Goal: Task Accomplishment & Management: Use online tool/utility

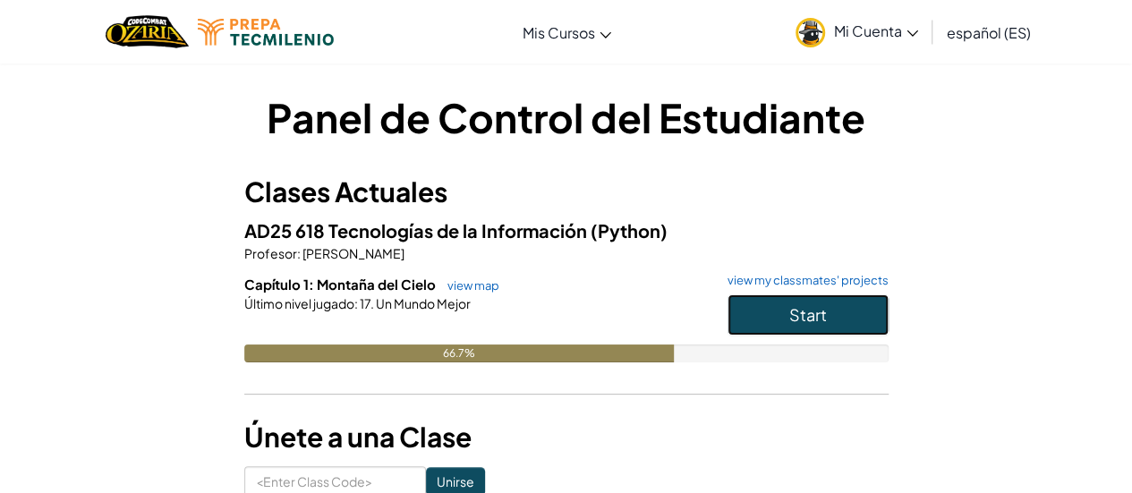
click at [831, 321] on button "Start" at bounding box center [808, 314] width 161 height 41
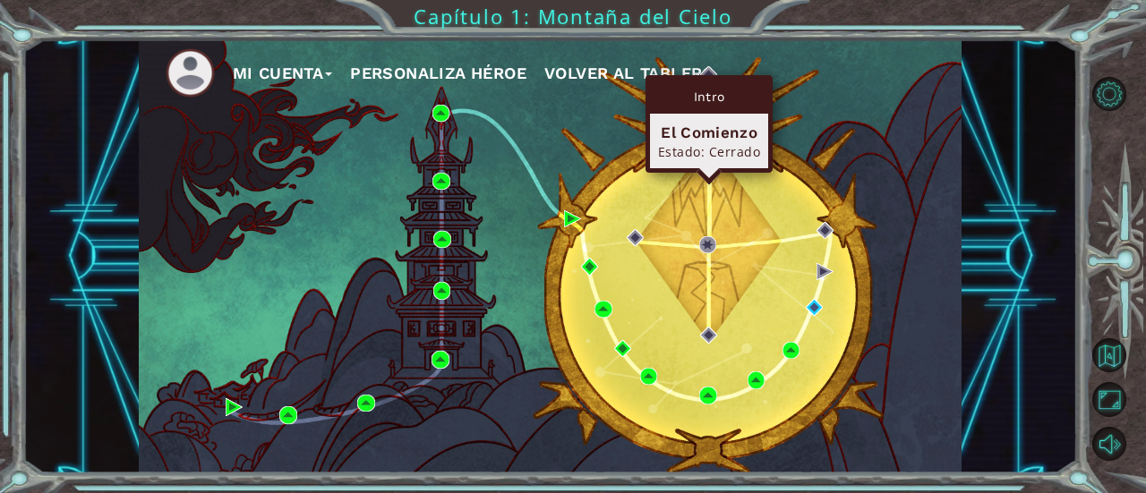
drag, startPoint x: 803, startPoint y: 110, endPoint x: 780, endPoint y: 98, distance: 25.2
click at [780, 98] on div "Mi Cuenta Personaliza Héroe Volver al Tablero" at bounding box center [550, 256] width 823 height 434
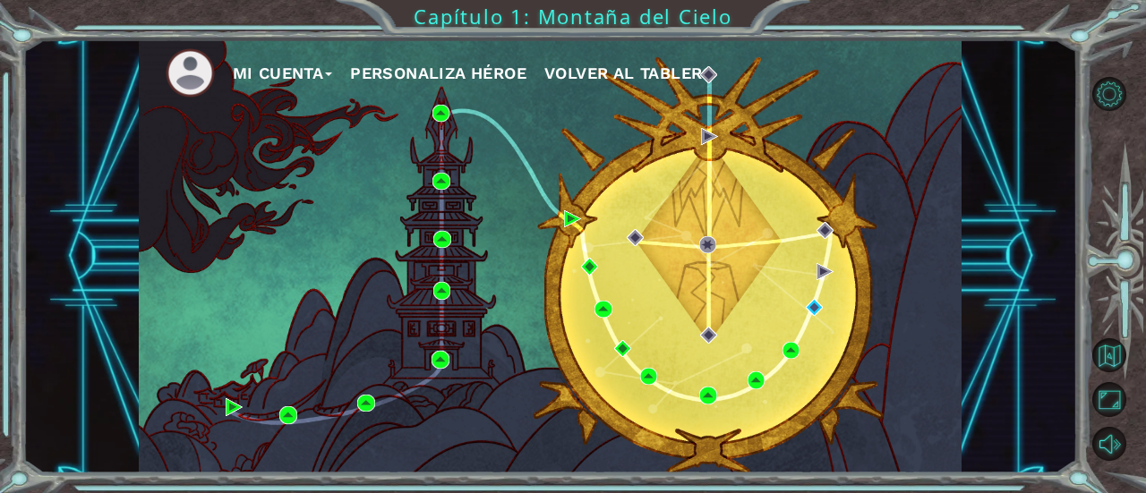
click at [780, 98] on div "Mi Cuenta Personaliza Héroe Volver al Tablero" at bounding box center [550, 256] width 823 height 434
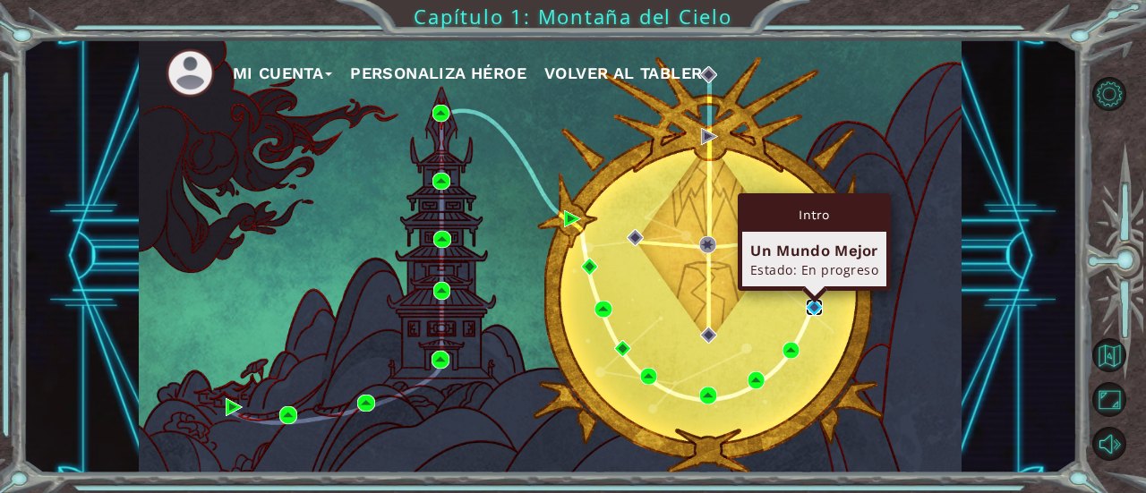
click at [810, 310] on img at bounding box center [813, 307] width 17 height 17
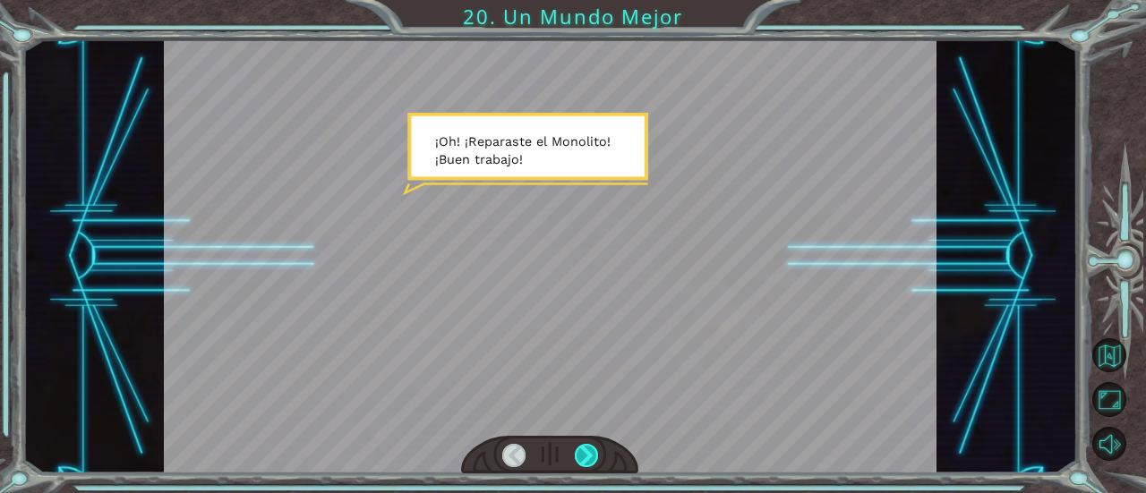
click at [586, 458] on div at bounding box center [586, 455] width 23 height 23
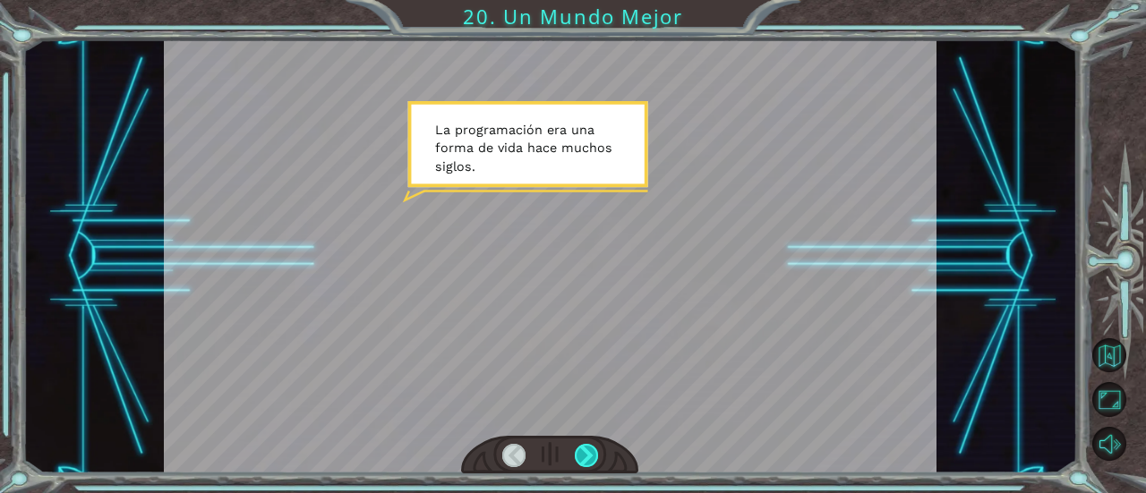
click at [586, 458] on div at bounding box center [586, 455] width 23 height 23
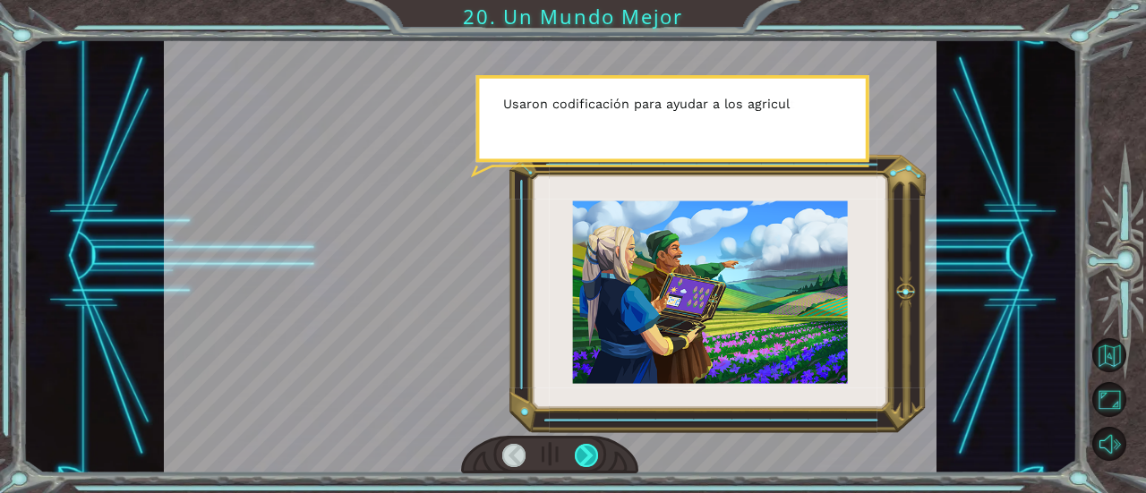
click at [586, 458] on div at bounding box center [586, 455] width 23 height 23
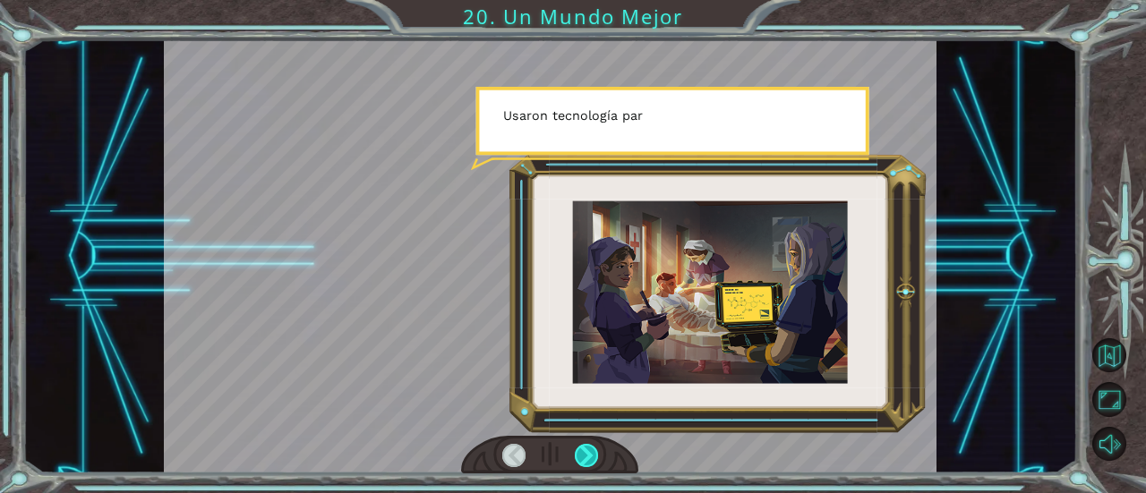
click at [586, 458] on div at bounding box center [586, 455] width 23 height 23
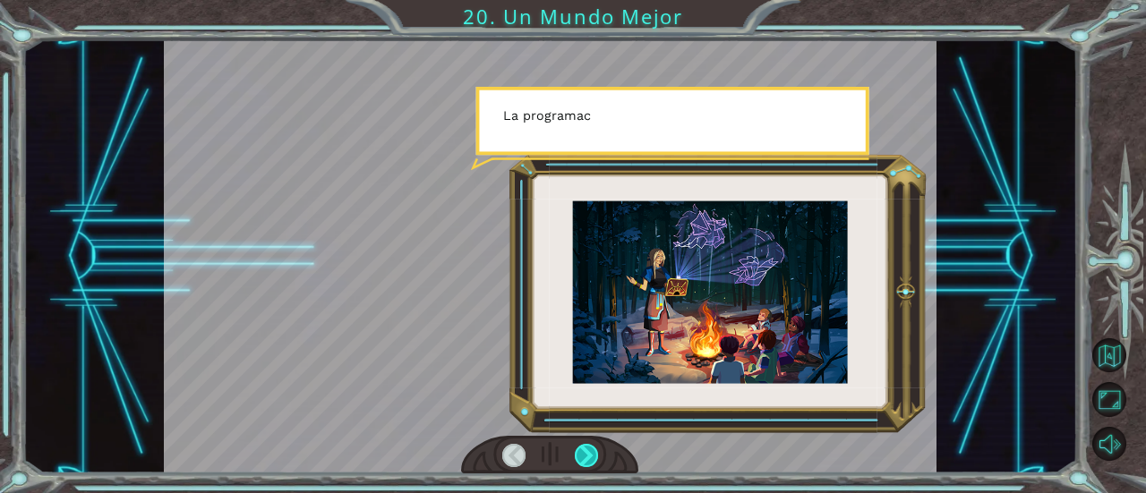
click at [586, 458] on div at bounding box center [586, 455] width 23 height 23
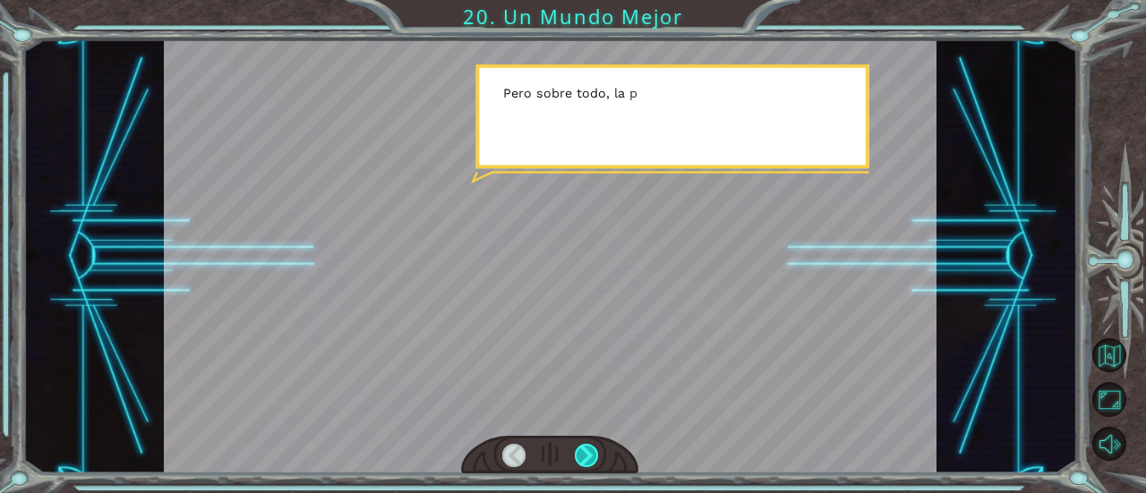
click at [586, 458] on div at bounding box center [586, 455] width 23 height 23
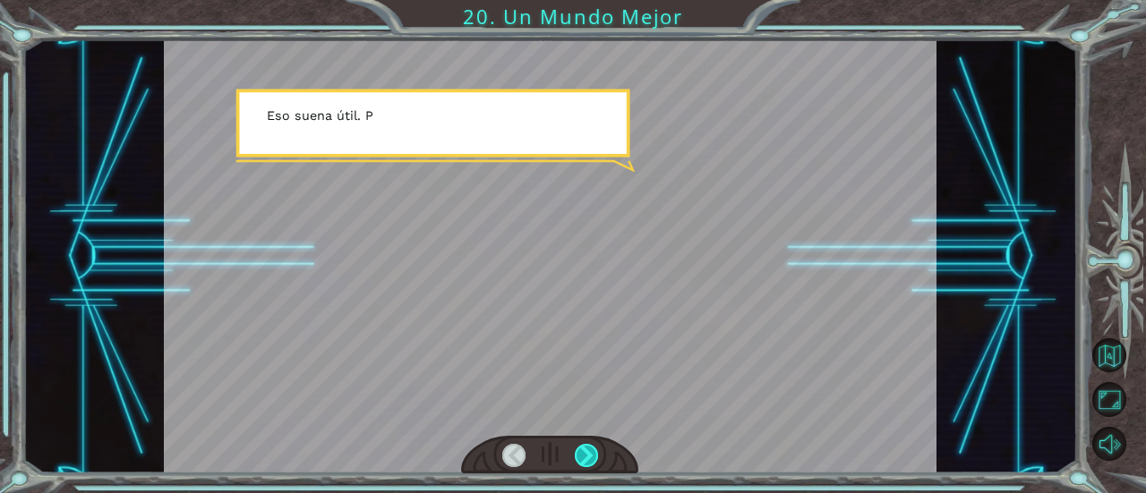
click at [586, 458] on div at bounding box center [586, 455] width 23 height 23
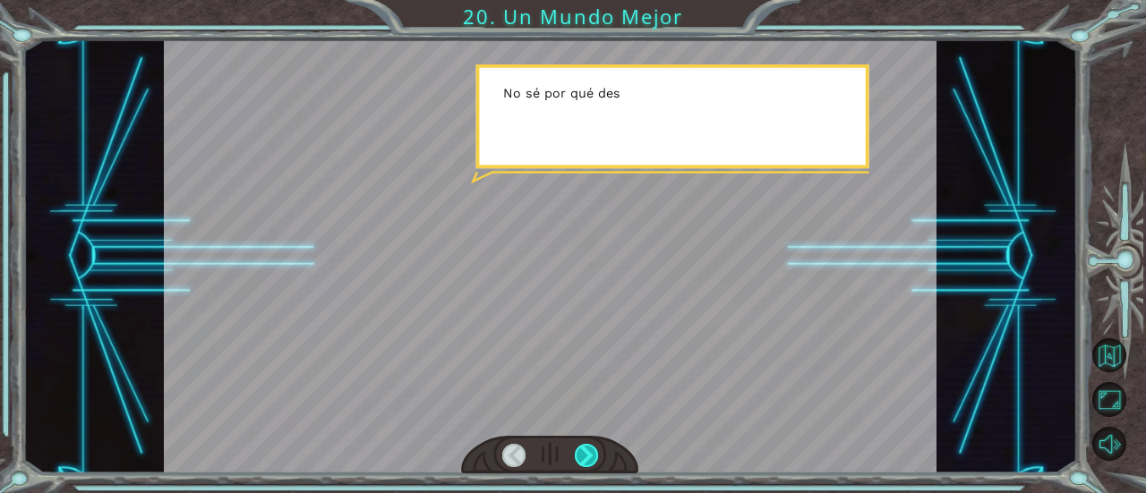
click at [586, 458] on div at bounding box center [586, 455] width 23 height 23
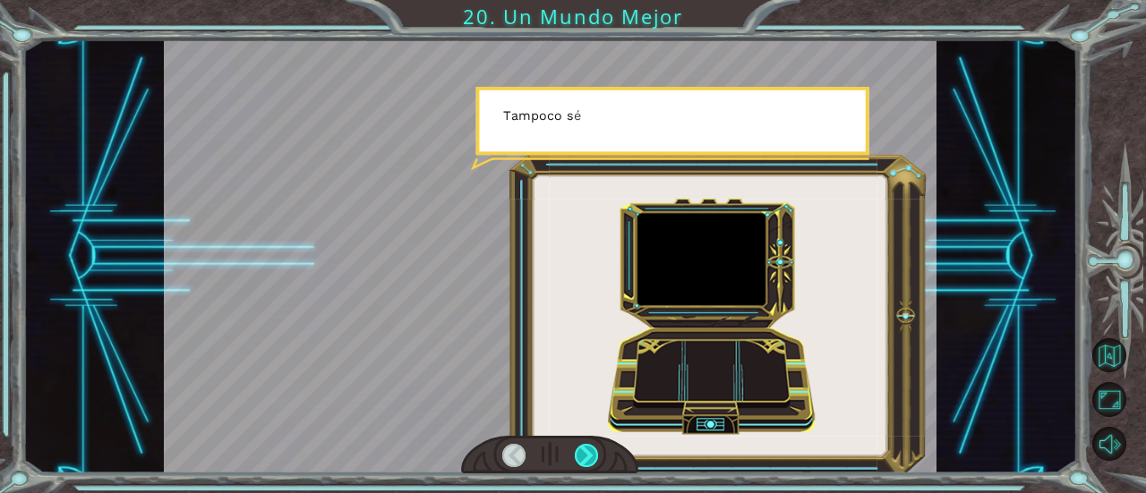
click at [586, 458] on div at bounding box center [586, 455] width 23 height 23
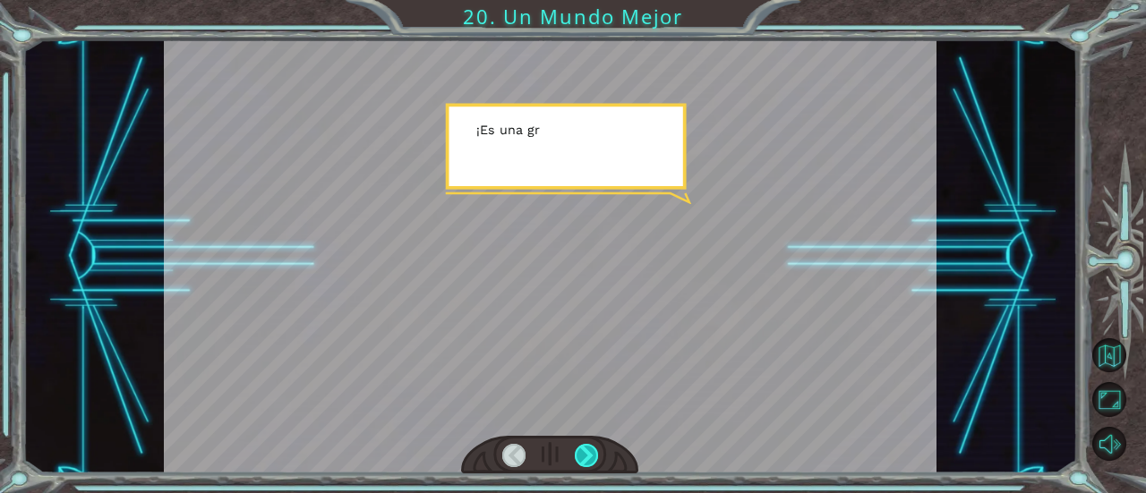
click at [586, 458] on div at bounding box center [586, 455] width 23 height 23
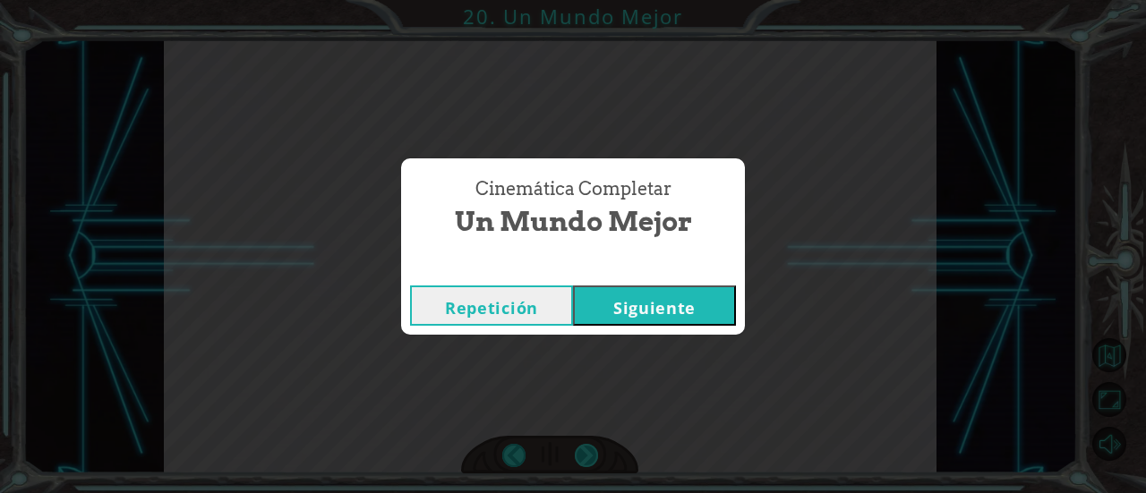
click at [586, 458] on div "Cinemática Completar Un Mundo Mejor Repetición [GEOGRAPHIC_DATA]" at bounding box center [573, 246] width 1146 height 493
click at [677, 294] on button "Siguiente" at bounding box center [654, 305] width 163 height 40
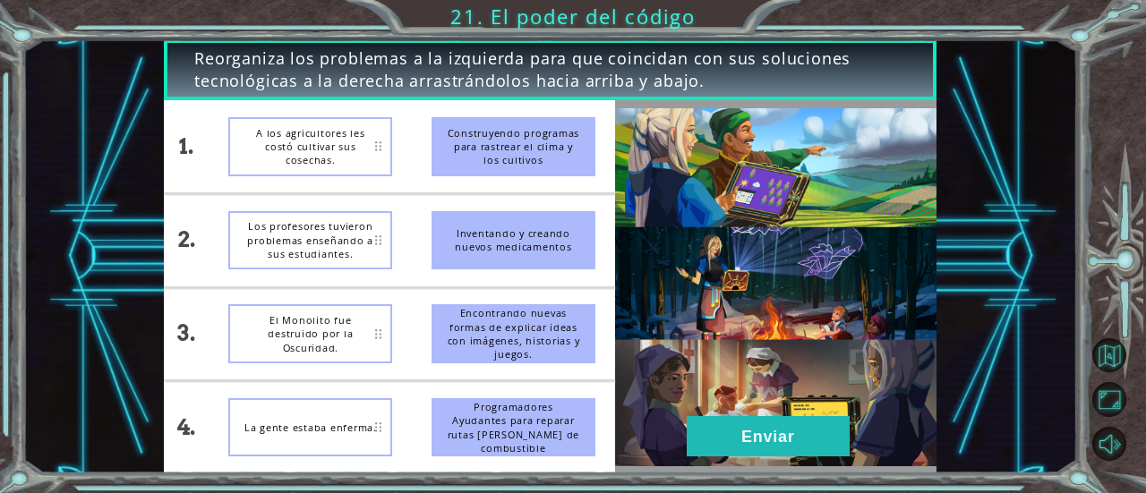
click at [542, 158] on div "Construyendo programas para rastrear el clima y los cultivos" at bounding box center [513, 146] width 164 height 59
drag, startPoint x: 526, startPoint y: 157, endPoint x: 394, endPoint y: 149, distance: 132.6
click at [396, 149] on div "1. 2. 3. 4. A los agricultores les costó cultivar sus cosechas. Los profesores …" at bounding box center [389, 286] width 451 height 373
drag, startPoint x: 500, startPoint y: 152, endPoint x: 387, endPoint y: 149, distance: 113.7
click at [387, 149] on div "1. 2. 3. 4. A los agricultores les costó cultivar sus cosechas. Los profesores …" at bounding box center [389, 286] width 451 height 373
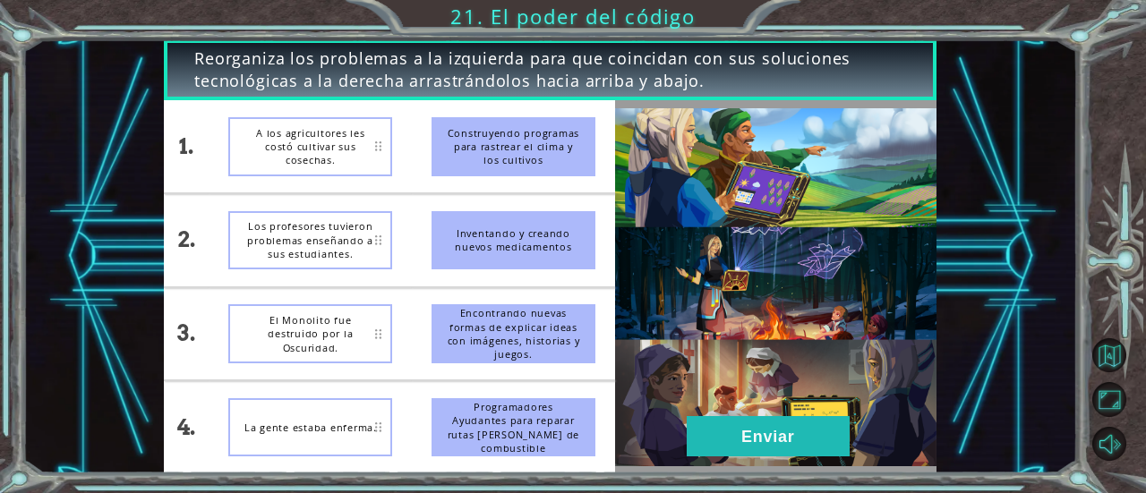
drag, startPoint x: 500, startPoint y: 345, endPoint x: 353, endPoint y: 250, distance: 175.5
click at [339, 246] on div "1. 2. 3. 4. A los agricultores les costó cultivar sus cosechas. Los profesores …" at bounding box center [389, 286] width 451 height 373
drag, startPoint x: 493, startPoint y: 243, endPoint x: 493, endPoint y: 273, distance: 30.4
click at [493, 273] on li "Inventando y creando nuevos medicamentos" at bounding box center [513, 240] width 203 height 92
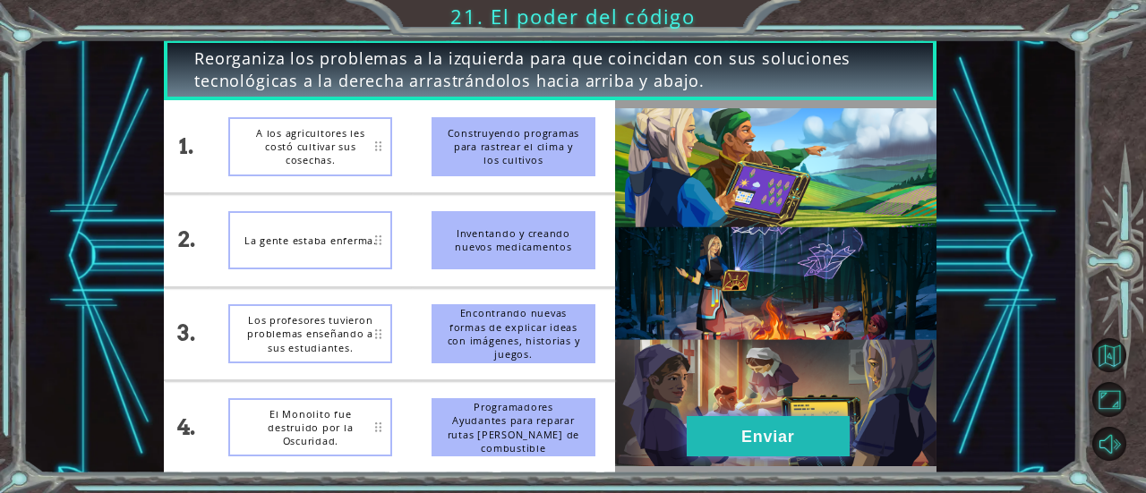
click at [704, 420] on button "Enviar" at bounding box center [767, 436] width 163 height 40
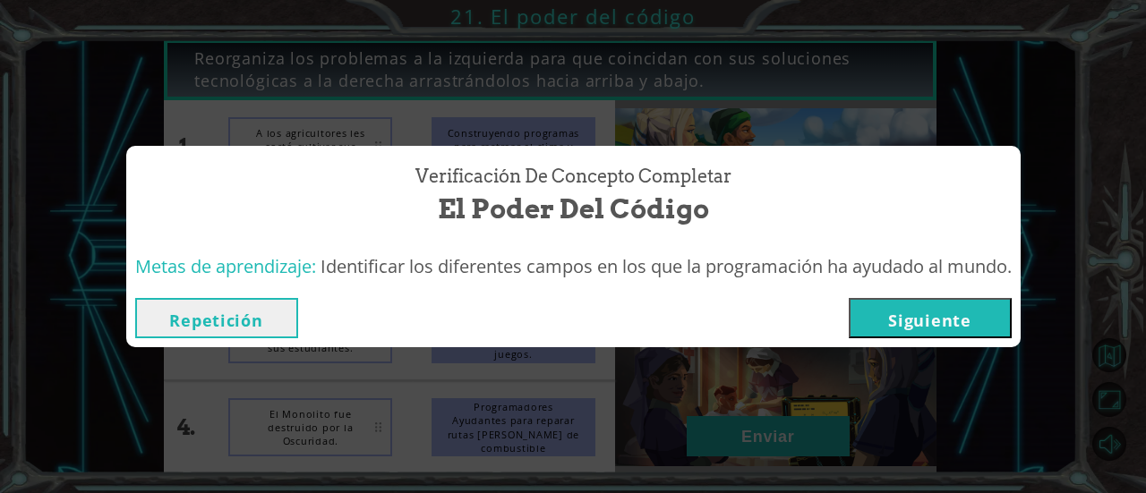
click at [959, 329] on button "Siguiente" at bounding box center [929, 318] width 163 height 40
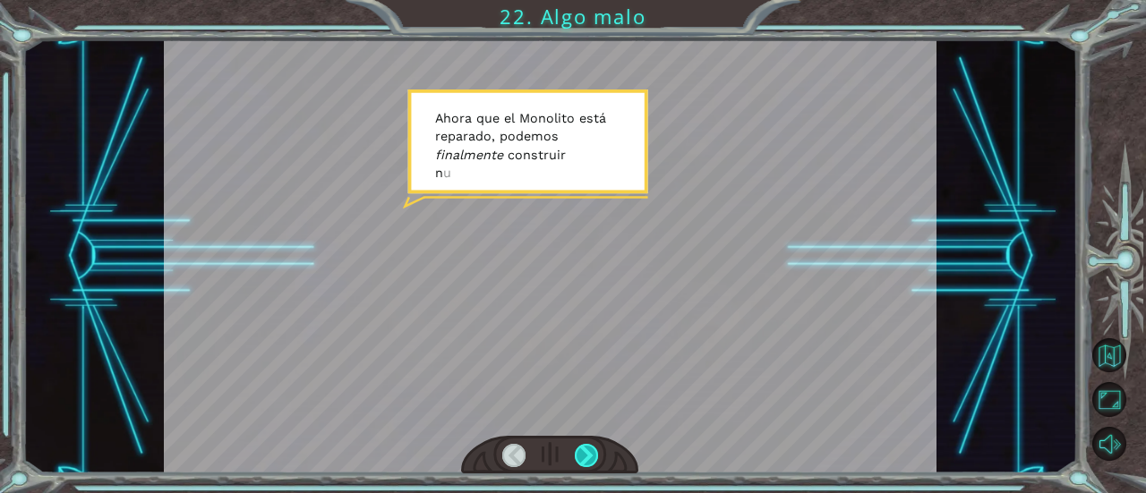
click at [580, 456] on div at bounding box center [586, 455] width 23 height 23
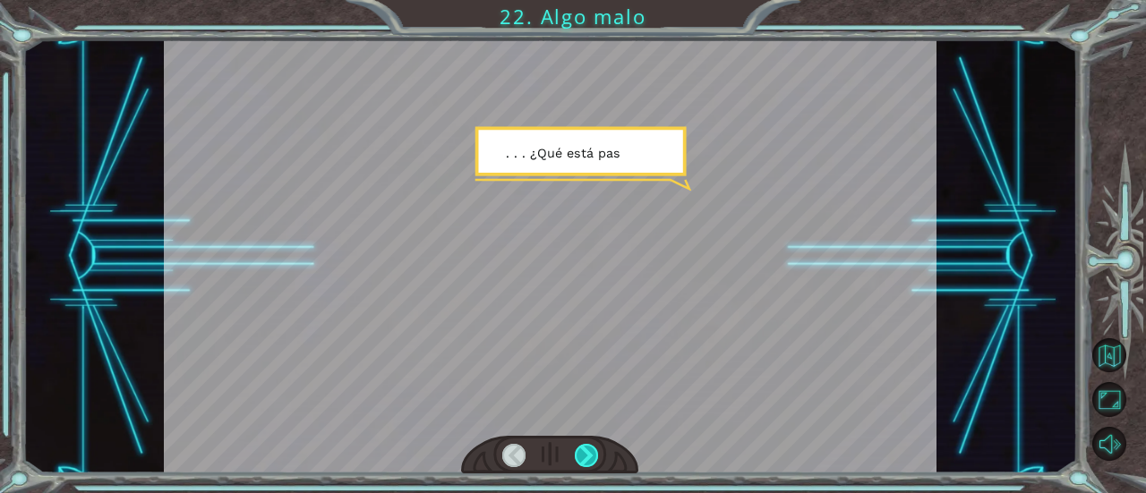
click at [580, 456] on div at bounding box center [586, 455] width 23 height 23
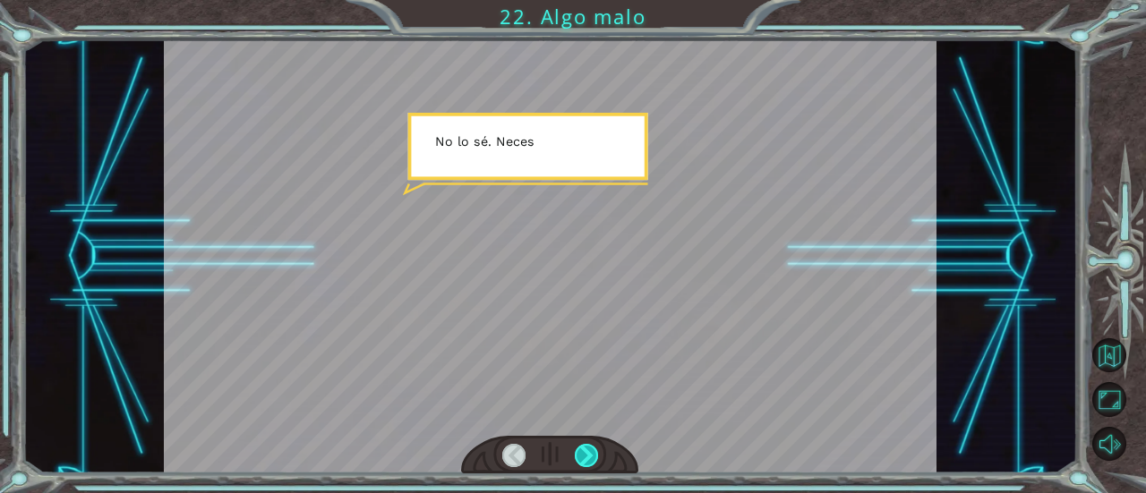
click at [580, 456] on div at bounding box center [586, 455] width 23 height 23
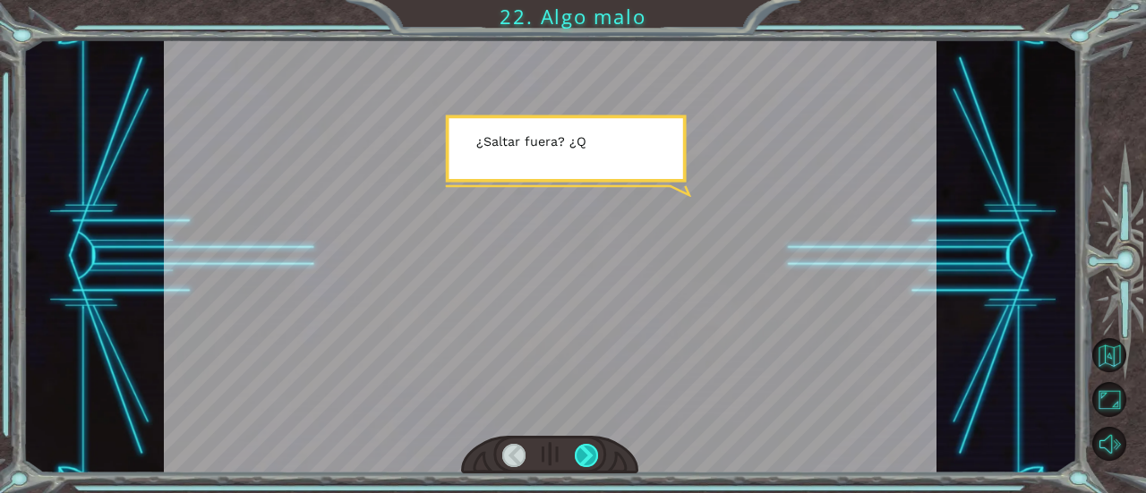
click at [580, 456] on div at bounding box center [586, 455] width 23 height 23
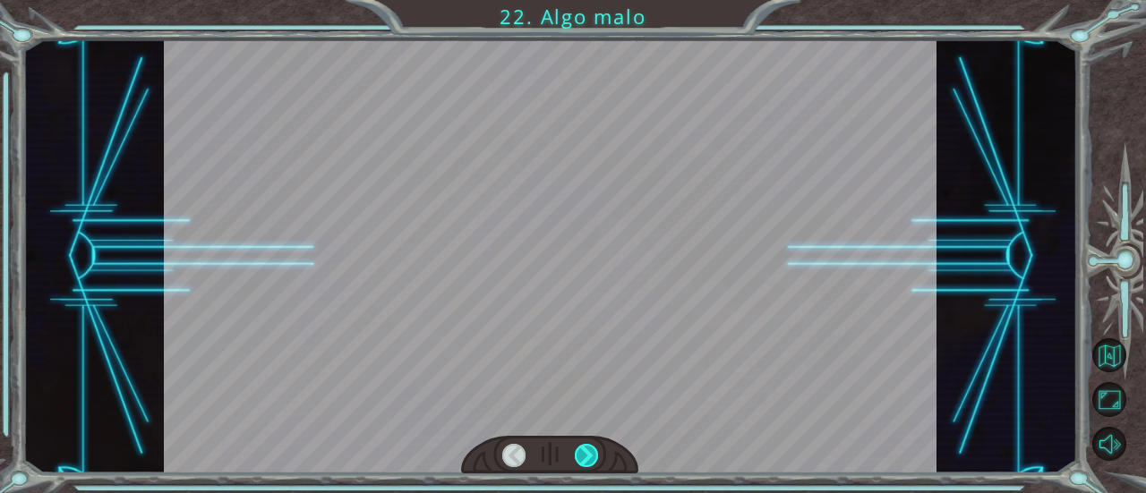
click at [580, 456] on div at bounding box center [586, 455] width 23 height 23
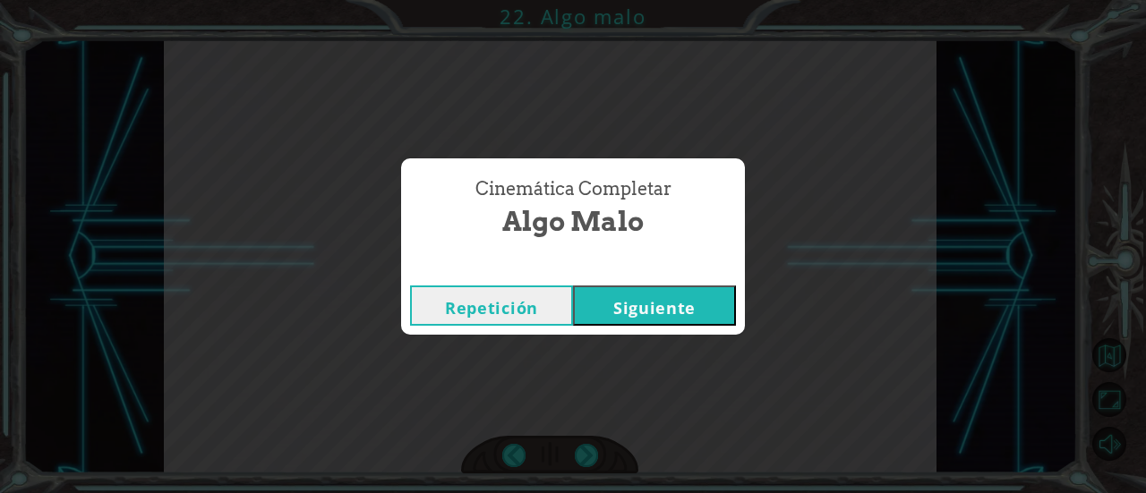
click at [657, 294] on button "Siguiente" at bounding box center [654, 305] width 163 height 40
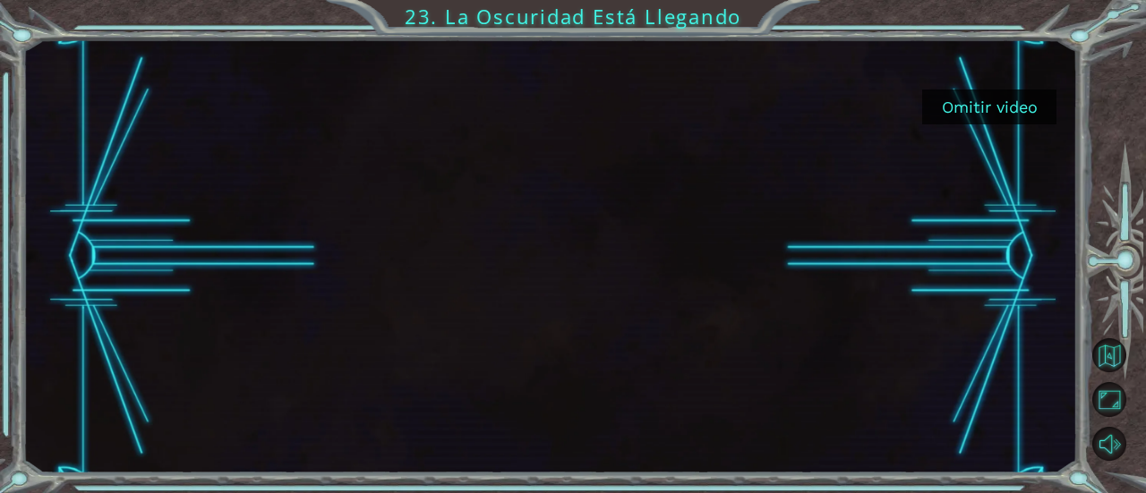
click at [1007, 111] on button "Omitir video" at bounding box center [989, 106] width 134 height 35
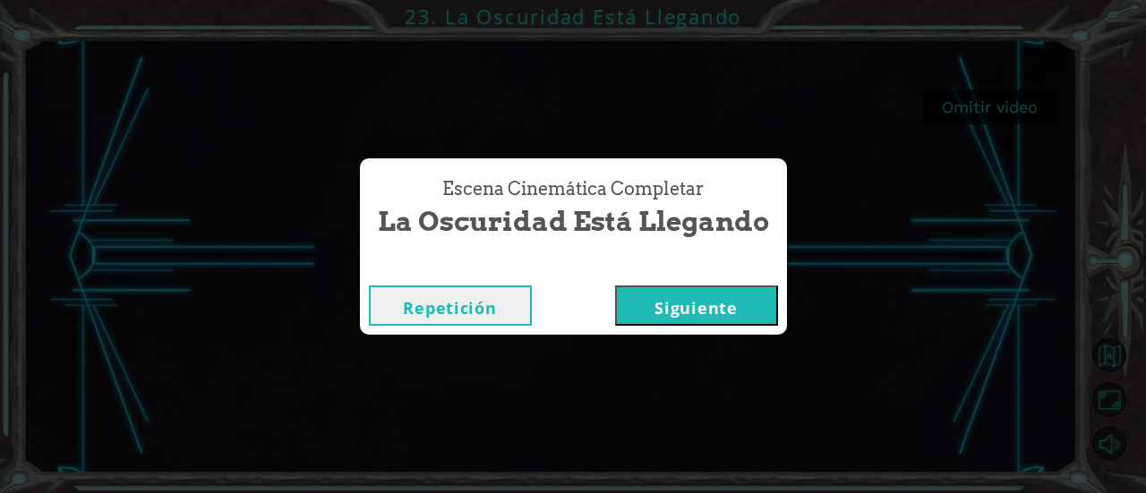
click at [703, 314] on button "Siguiente" at bounding box center [696, 305] width 163 height 40
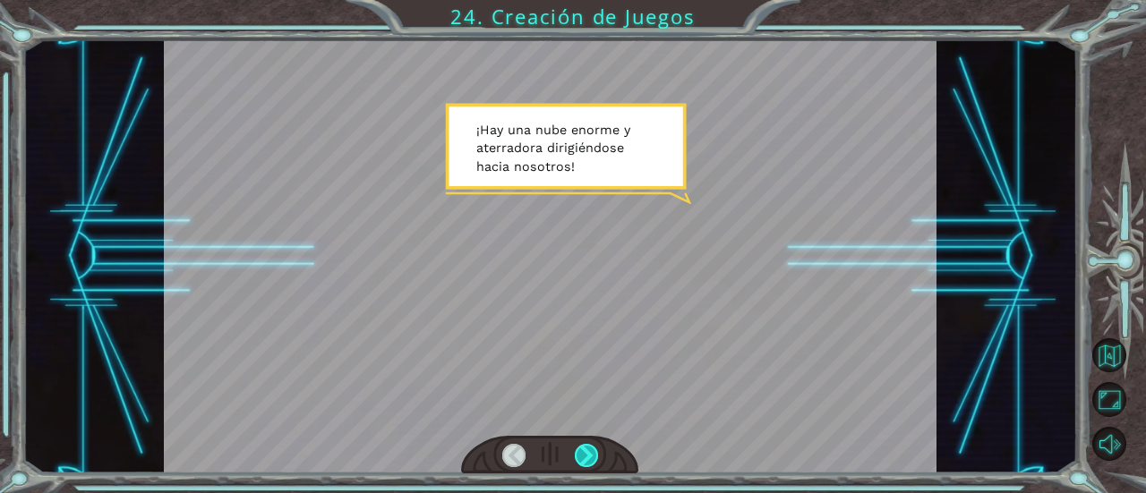
click at [588, 452] on div at bounding box center [586, 455] width 23 height 23
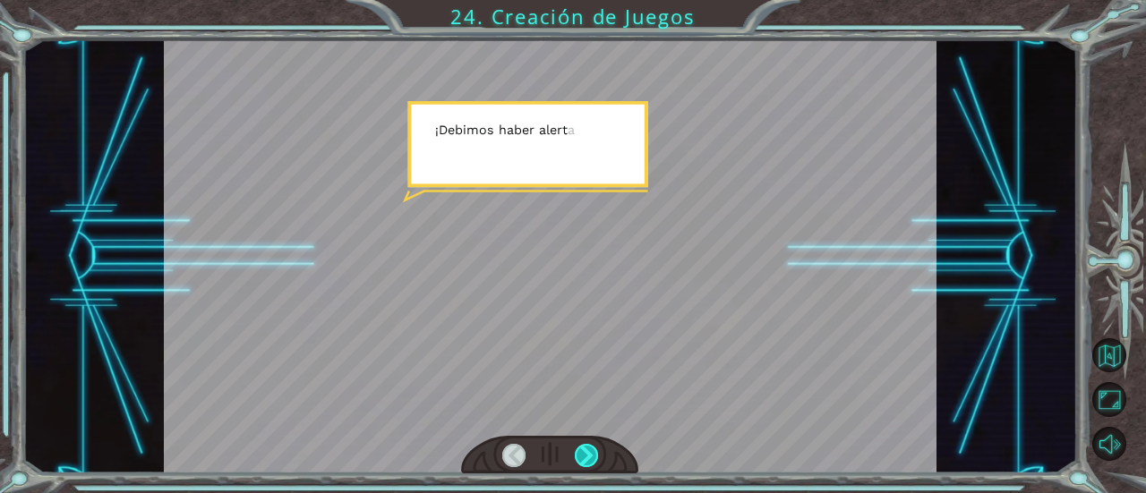
click at [588, 452] on div at bounding box center [586, 455] width 23 height 23
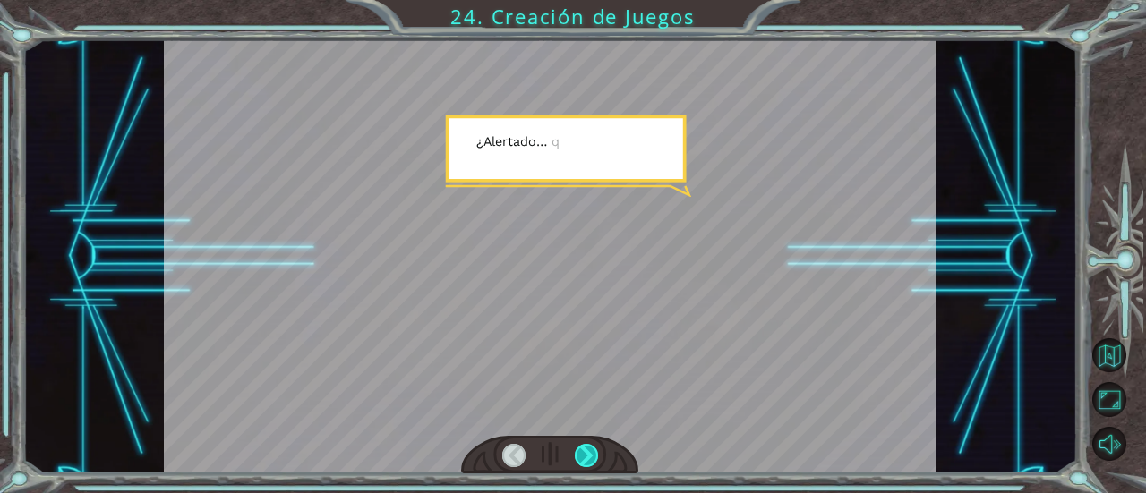
click at [588, 452] on div at bounding box center [586, 455] width 23 height 23
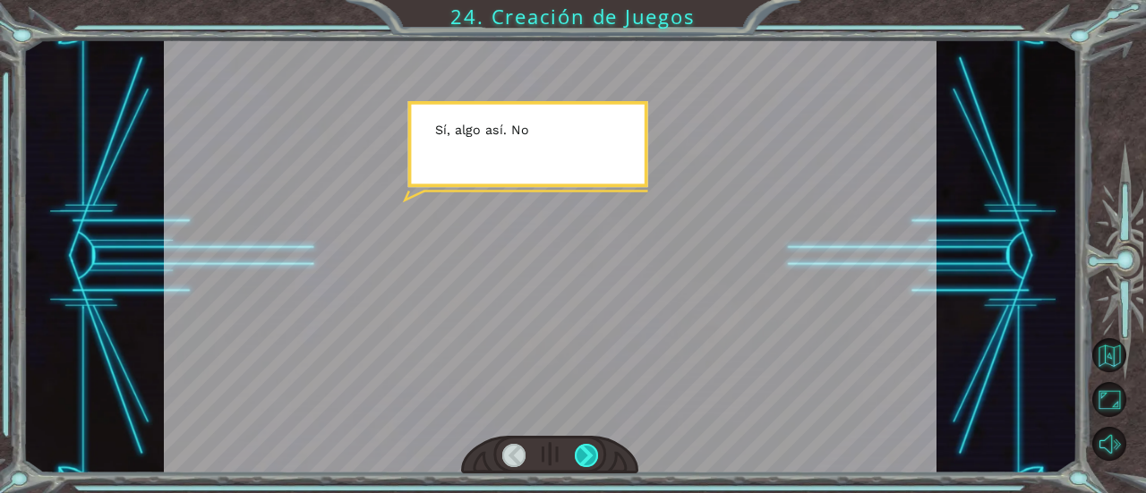
click at [588, 452] on div at bounding box center [586, 455] width 23 height 23
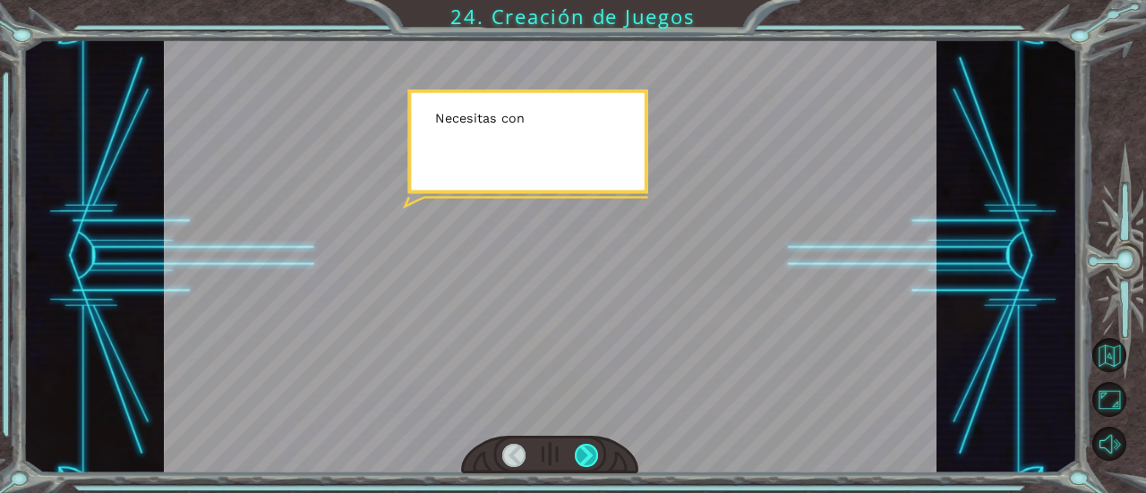
click at [588, 452] on div at bounding box center [586, 455] width 23 height 23
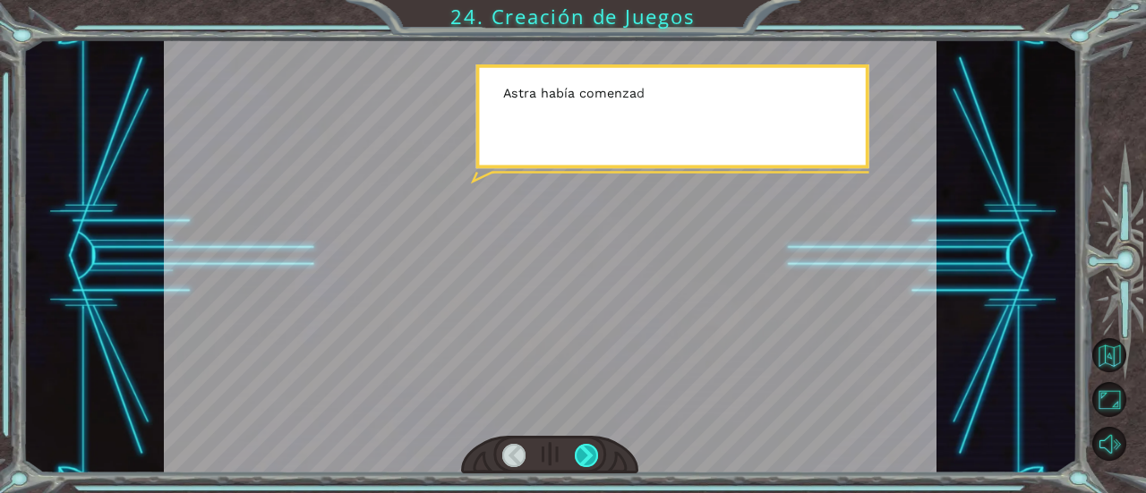
click at [588, 452] on div at bounding box center [586, 455] width 23 height 23
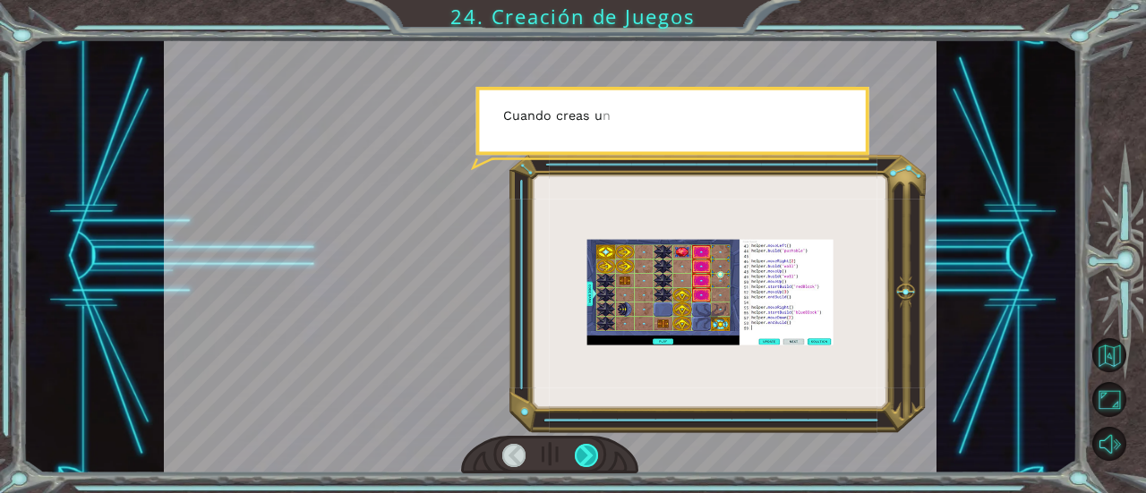
click at [588, 452] on div at bounding box center [586, 455] width 23 height 23
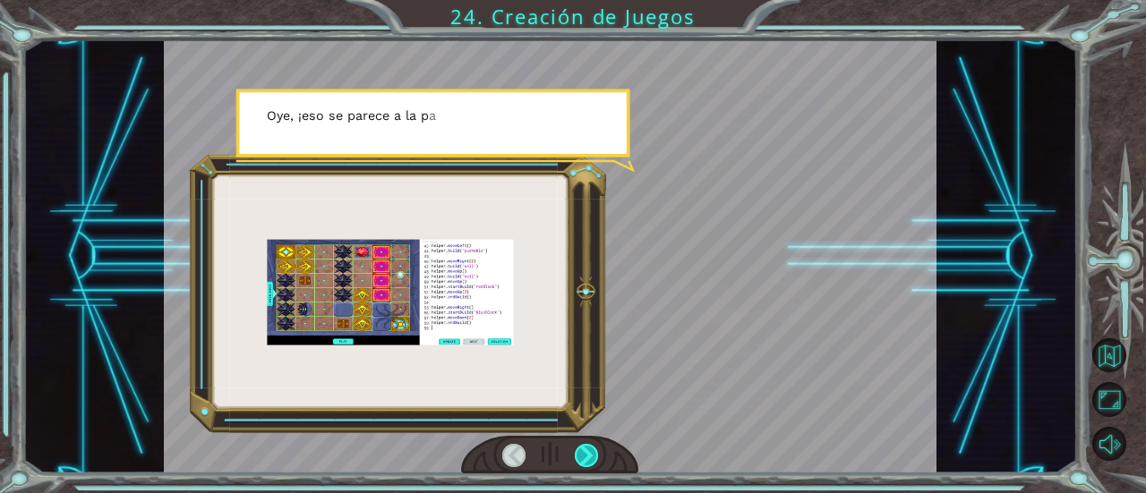
click at [588, 452] on div at bounding box center [586, 455] width 23 height 23
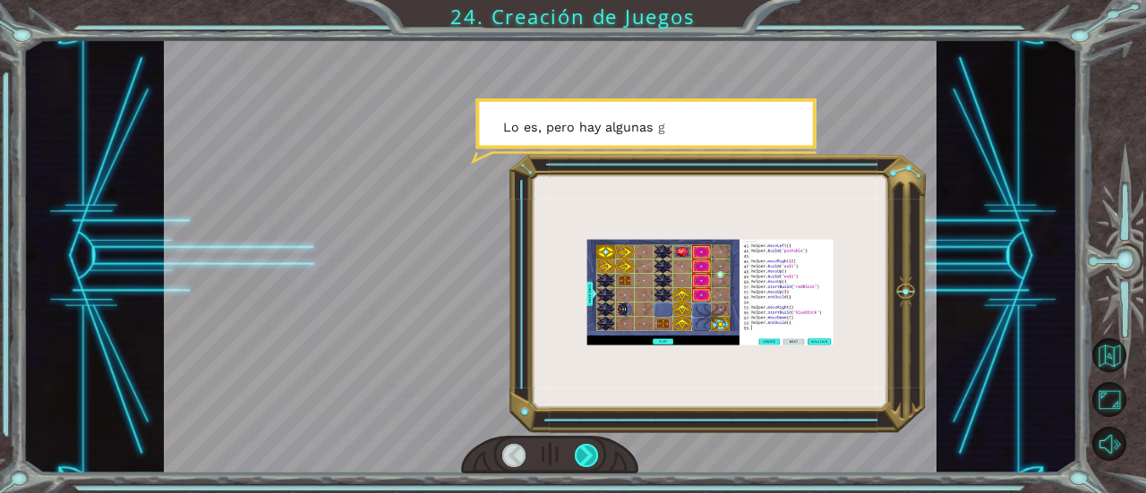
click at [588, 452] on div at bounding box center [586, 455] width 23 height 23
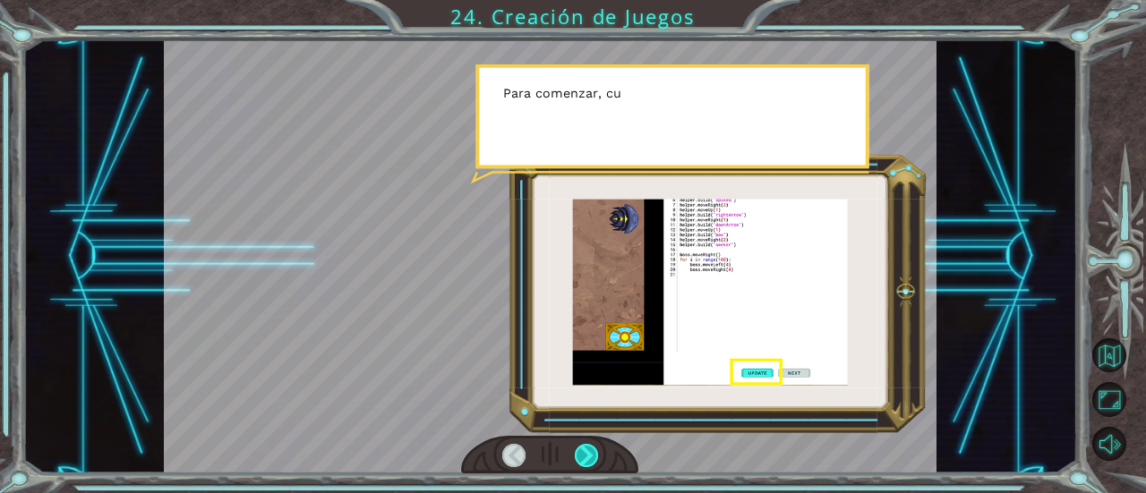
click at [588, 452] on div at bounding box center [586, 455] width 23 height 23
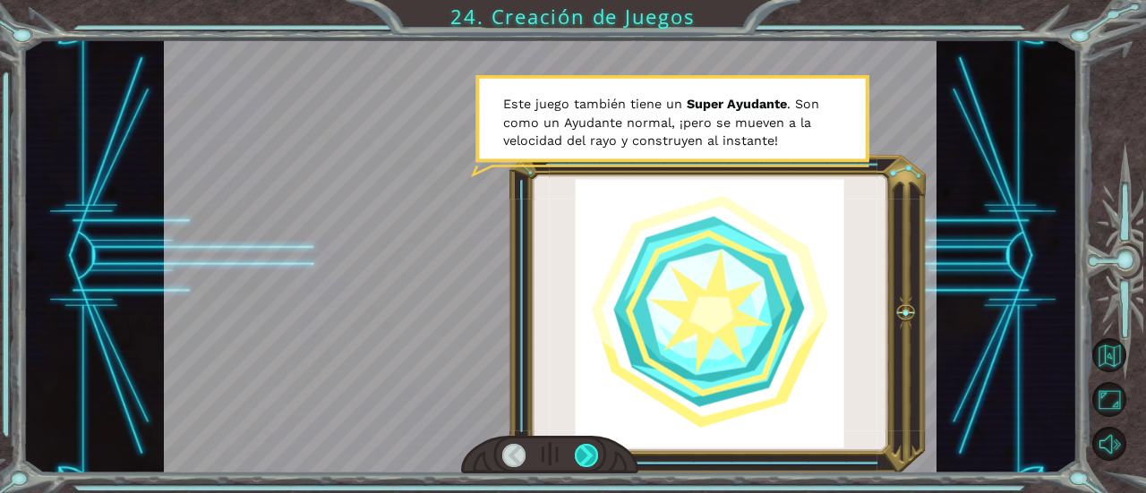
click at [588, 452] on div at bounding box center [586, 455] width 23 height 23
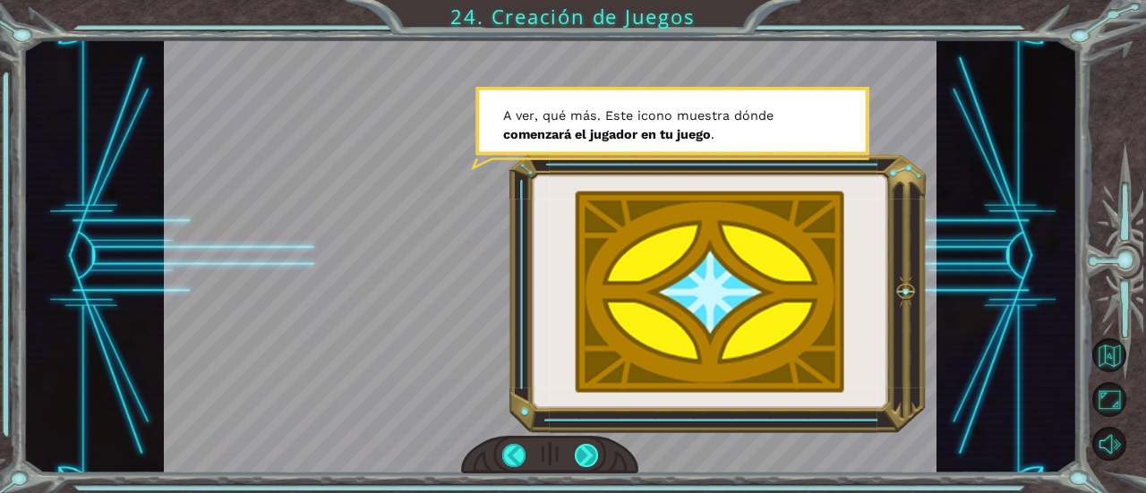
click at [588, 452] on div at bounding box center [586, 455] width 23 height 23
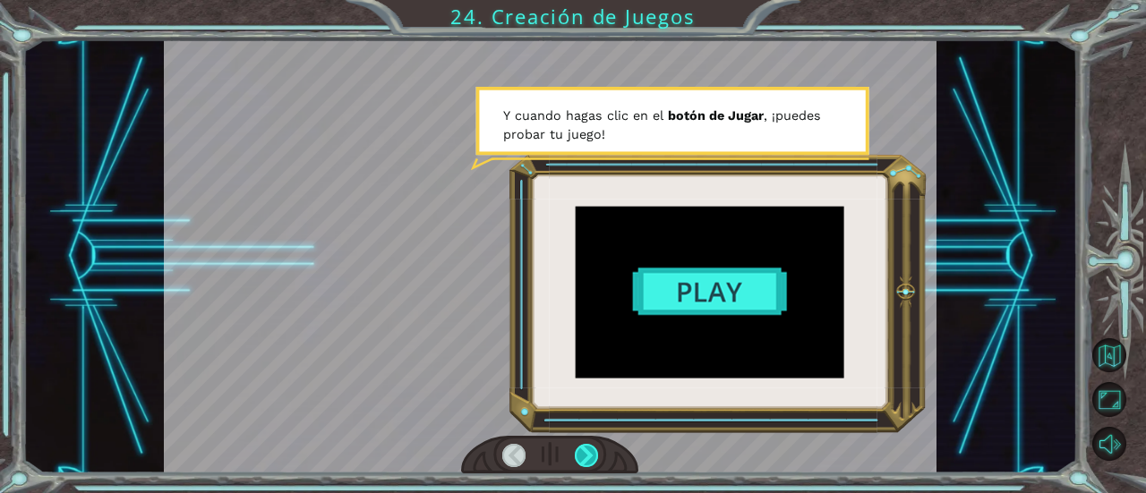
click at [588, 452] on div at bounding box center [586, 455] width 23 height 23
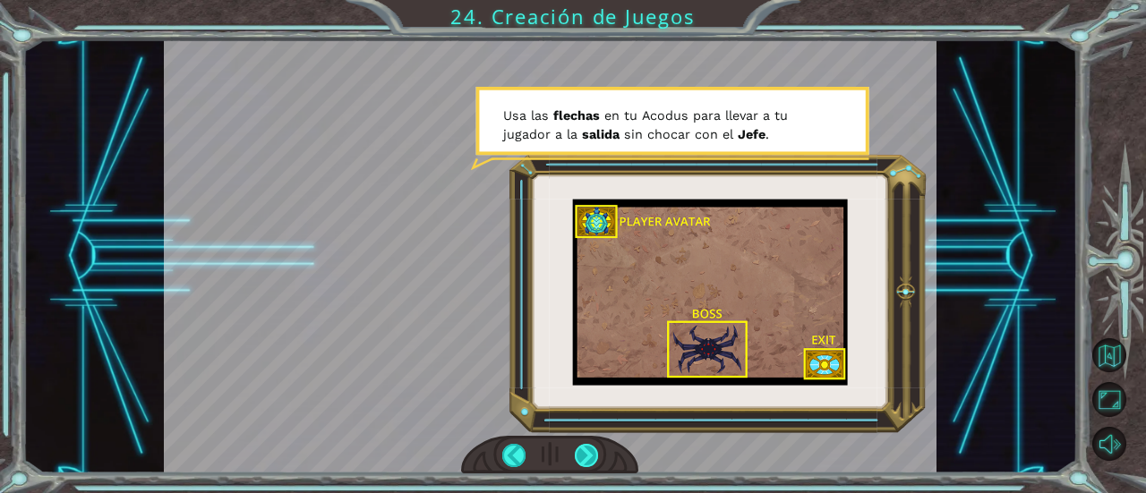
click at [588, 452] on div at bounding box center [586, 455] width 23 height 23
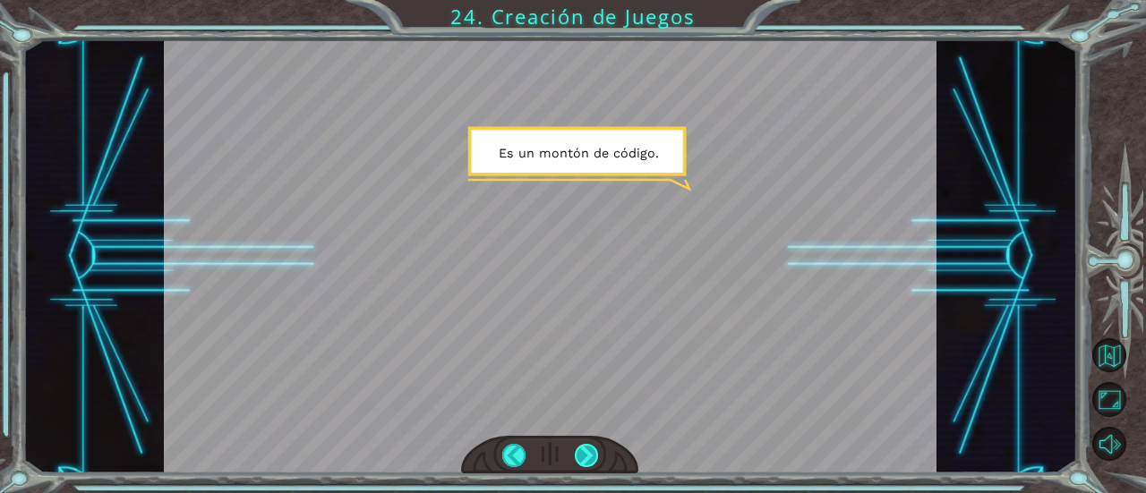
click at [588, 452] on div at bounding box center [586, 455] width 23 height 23
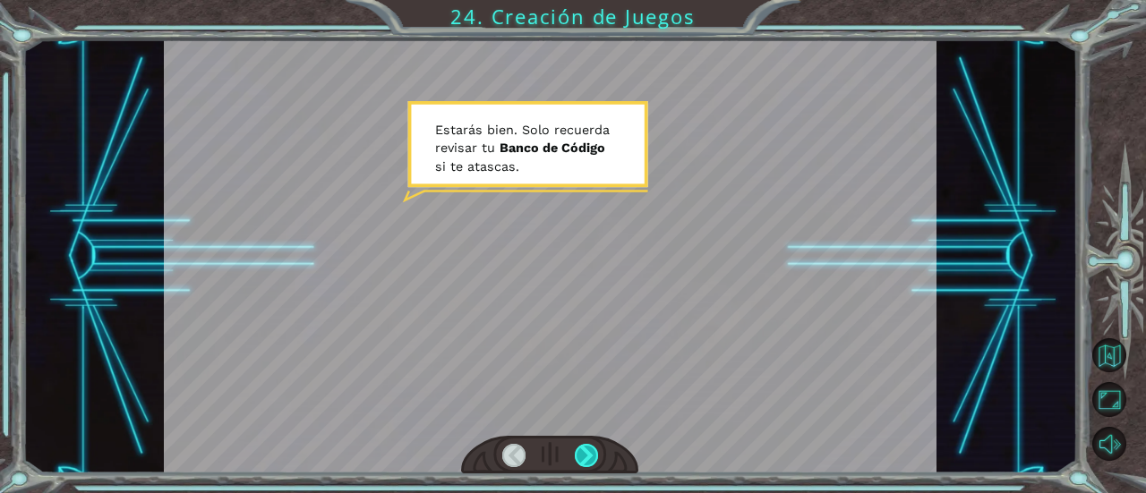
click at [588, 452] on div at bounding box center [586, 455] width 23 height 23
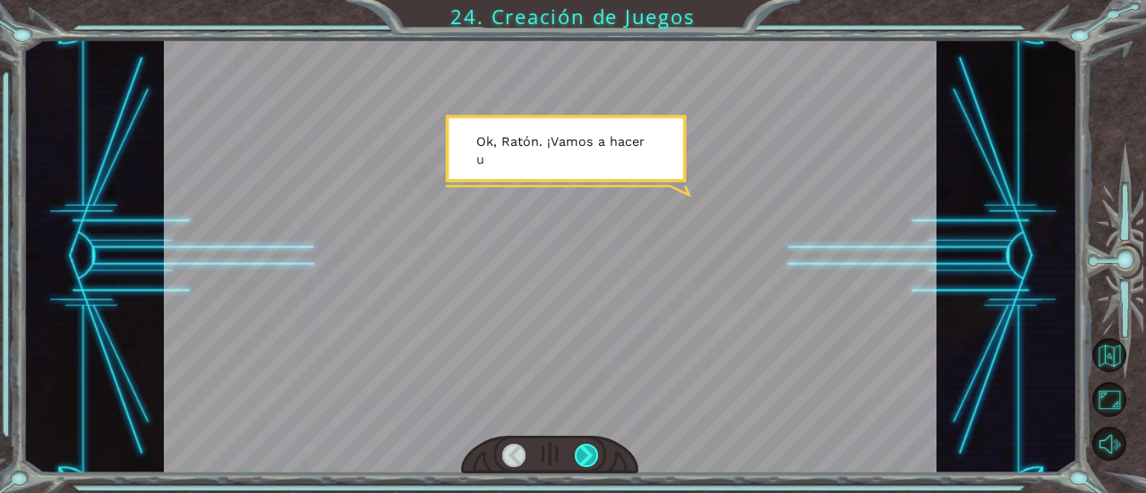
click at [588, 452] on div at bounding box center [586, 455] width 23 height 23
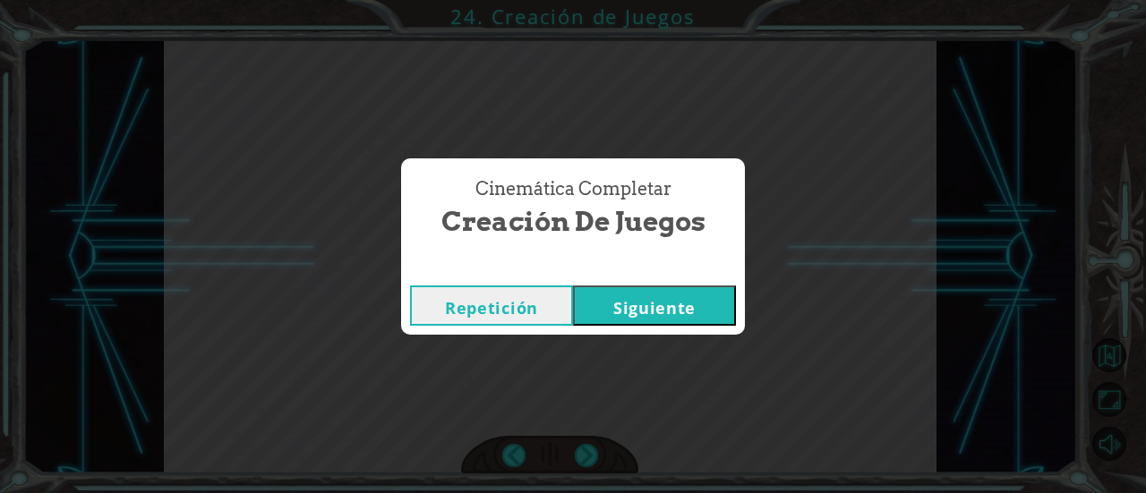
click at [634, 303] on button "Siguiente" at bounding box center [654, 305] width 163 height 40
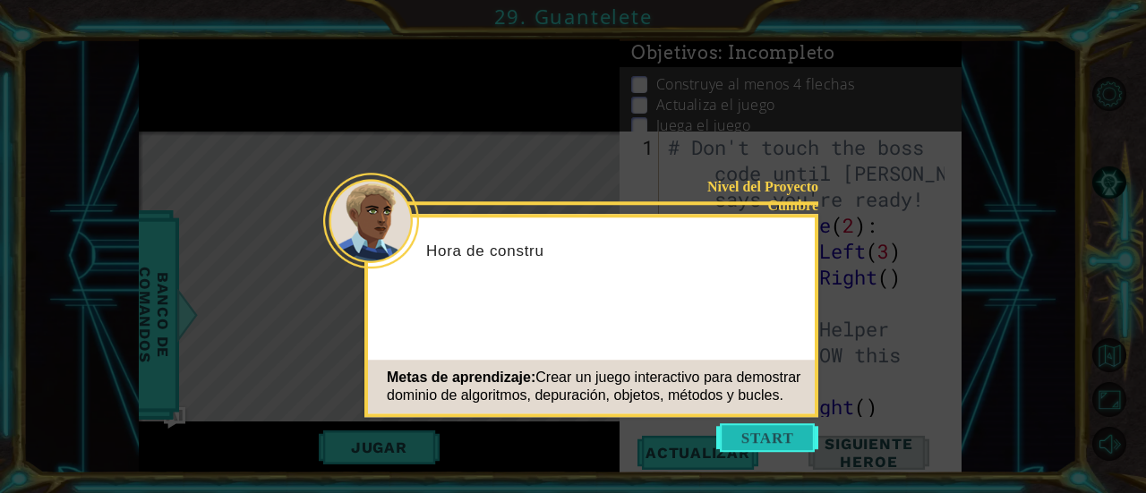
click at [752, 430] on button "Start" at bounding box center [767, 437] width 102 height 29
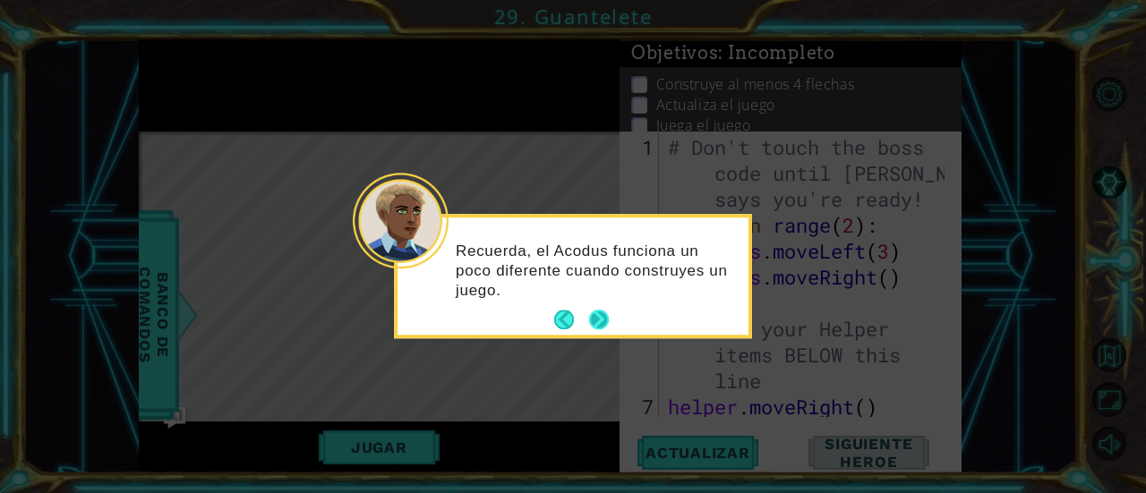
click at [594, 324] on button "Next" at bounding box center [599, 321] width 20 height 20
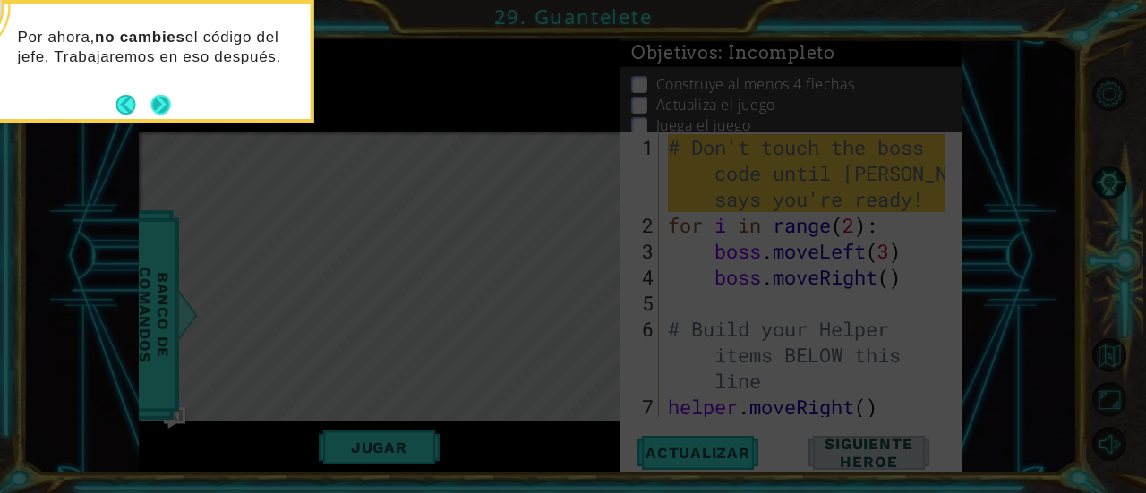
click at [172, 94] on div "Por ahora, no cambies el código del jefe. Trabajaremos en eso después." at bounding box center [135, 53] width 351 height 98
click at [158, 101] on button "Next" at bounding box center [161, 105] width 20 height 20
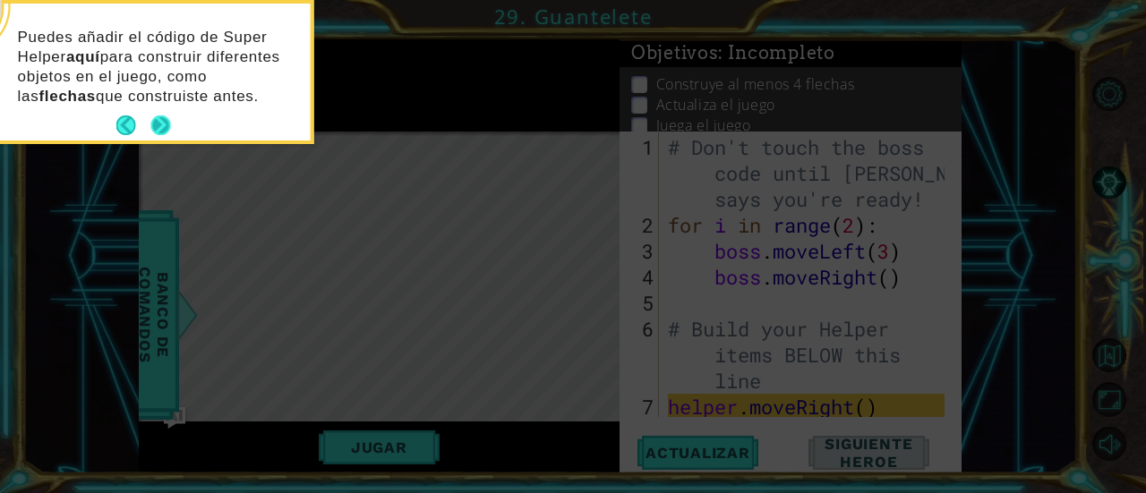
click at [165, 124] on button "Next" at bounding box center [161, 125] width 20 height 20
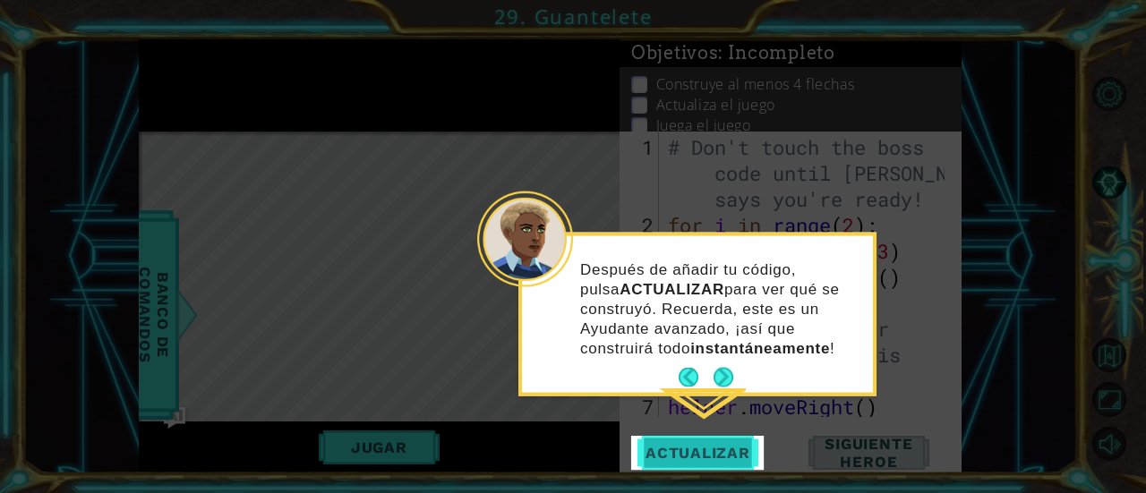
click at [678, 444] on span "Actualizar" at bounding box center [697, 453] width 141 height 18
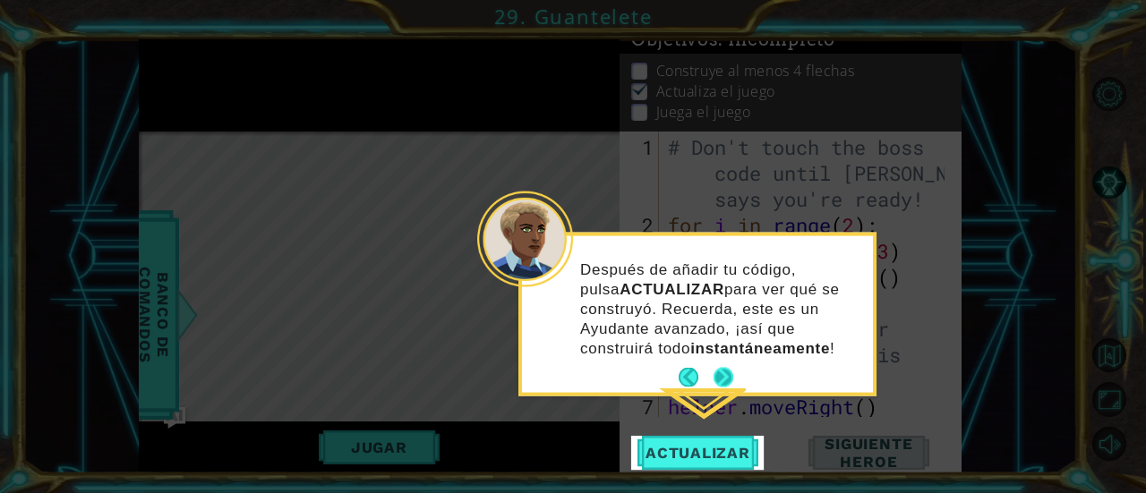
click at [725, 371] on button "Next" at bounding box center [723, 378] width 20 height 20
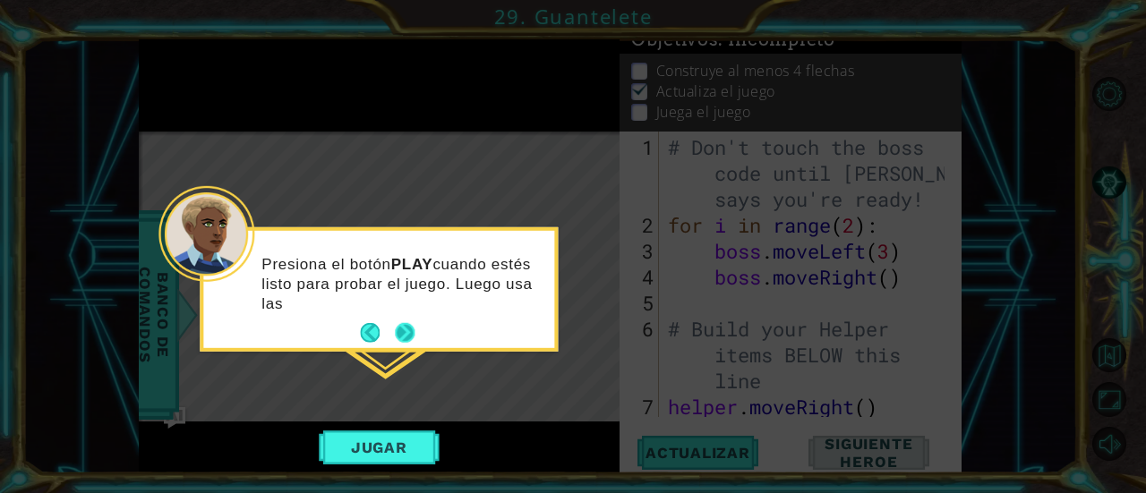
click at [411, 327] on button "Next" at bounding box center [405, 333] width 20 height 20
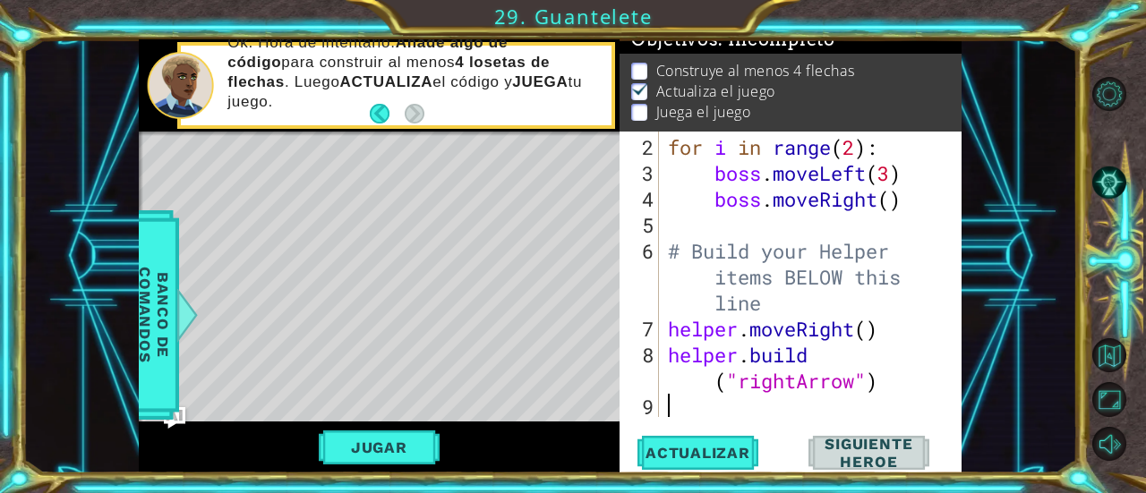
scroll to position [77, 0]
click at [699, 451] on span "Actualizar" at bounding box center [697, 453] width 141 height 18
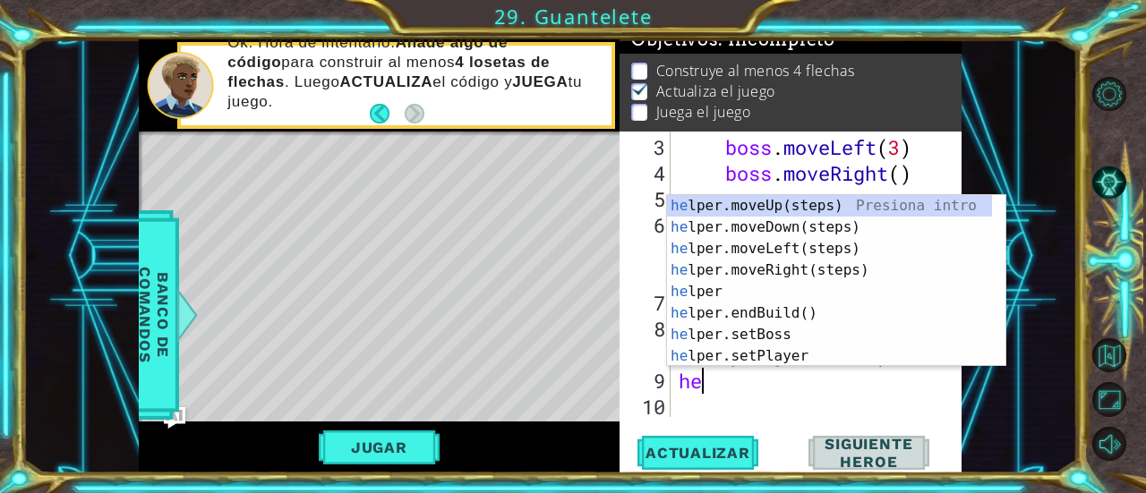
type textarea "h"
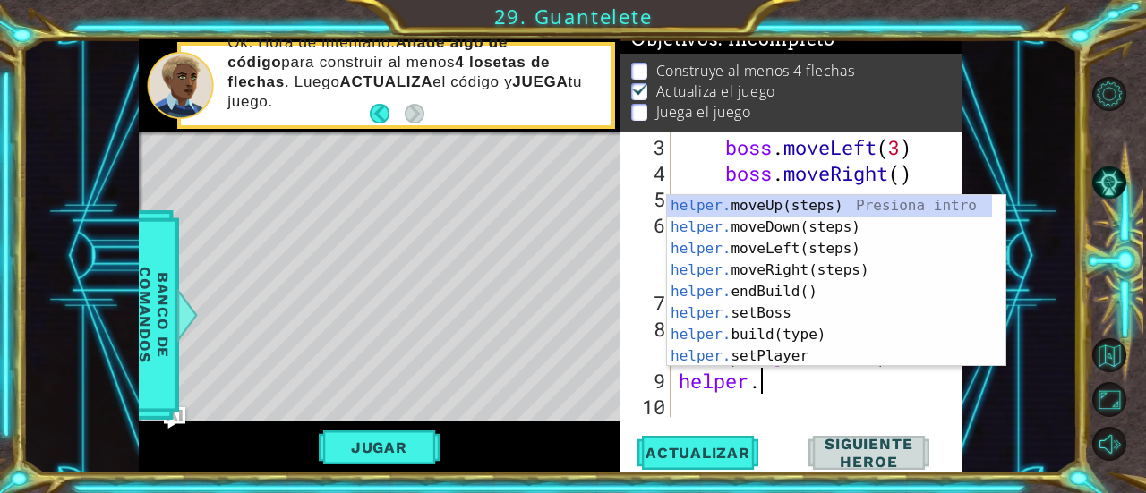
scroll to position [0, 4]
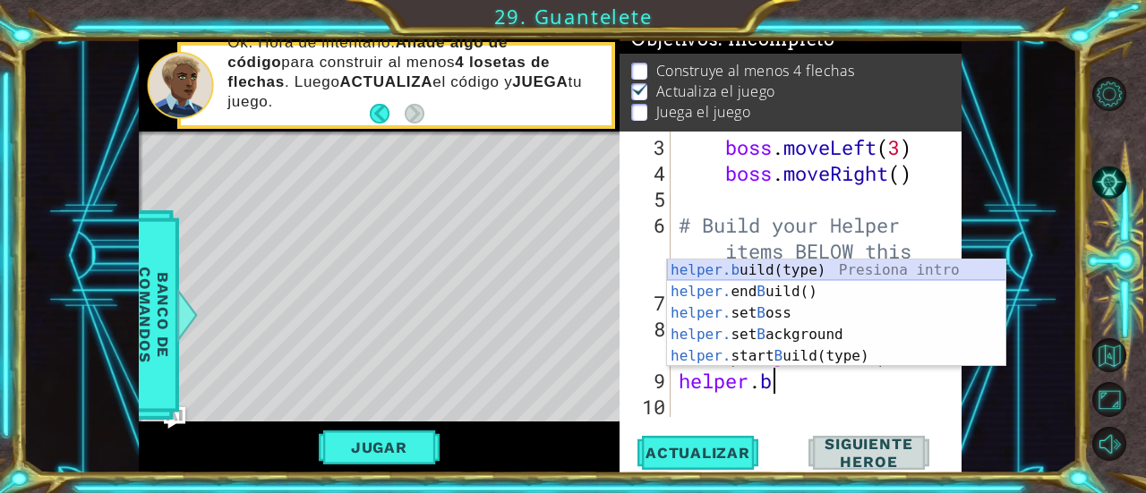
click at [797, 262] on div "helper.b uild(type) Presiona intro helper. end B uild() Presiona intro helper. …" at bounding box center [836, 335] width 339 height 150
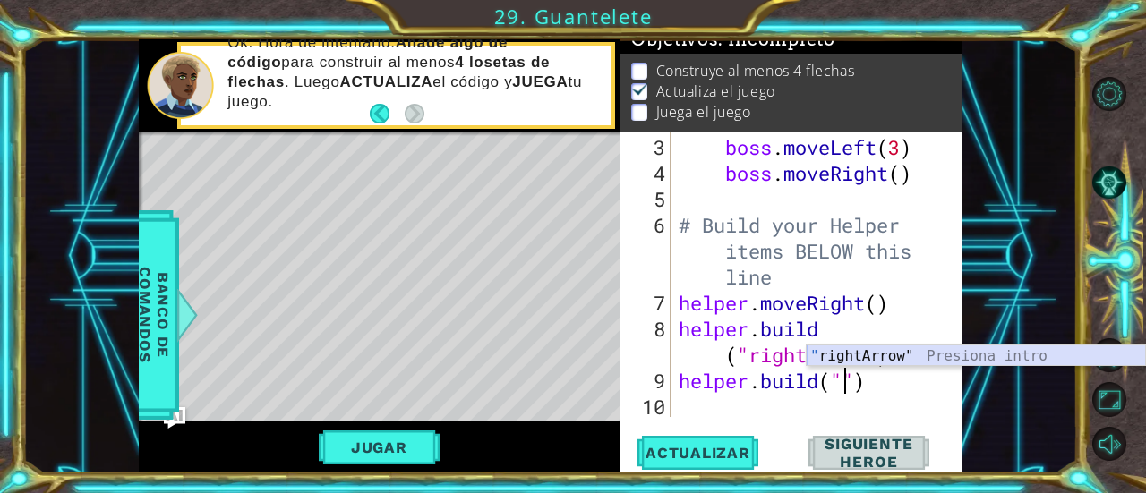
click at [861, 356] on div "" rightArrow" Presiona intro" at bounding box center [975, 377] width 339 height 64
type textarea "[DOMAIN_NAME]("rightArrow")"
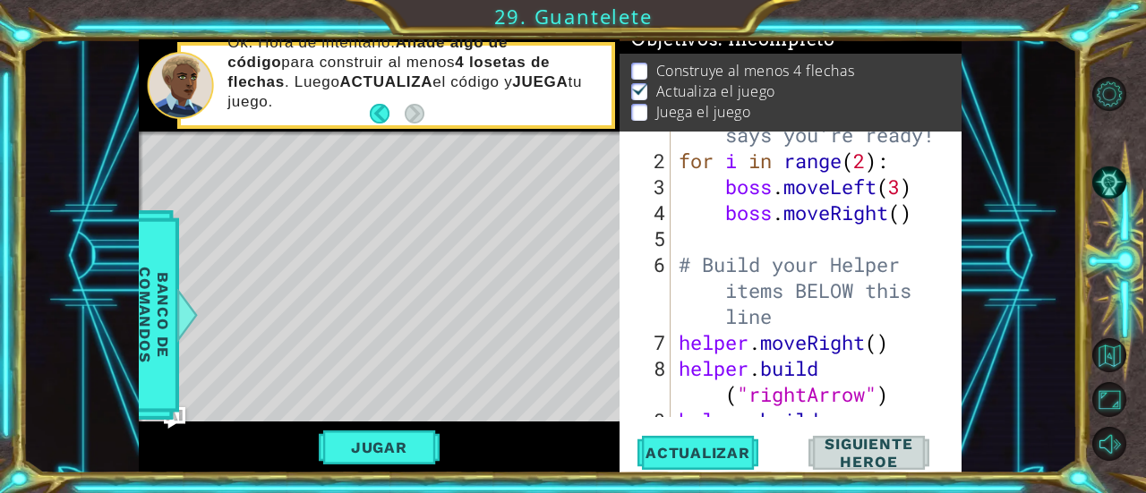
scroll to position [129, 0]
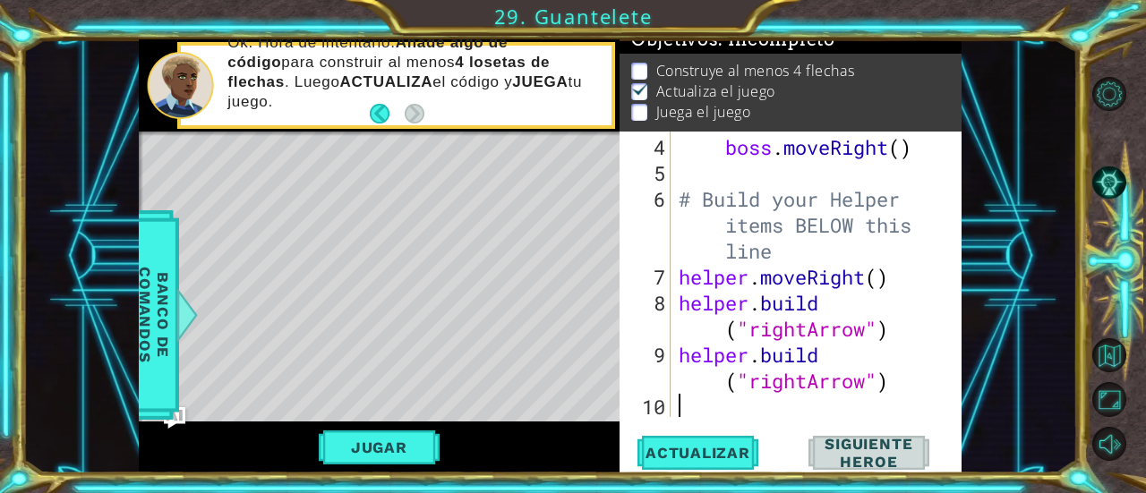
click at [701, 403] on div "boss . moveRight ( ) # Build your Helper items BELOW this line helper . moveRig…" at bounding box center [814, 302] width 278 height 337
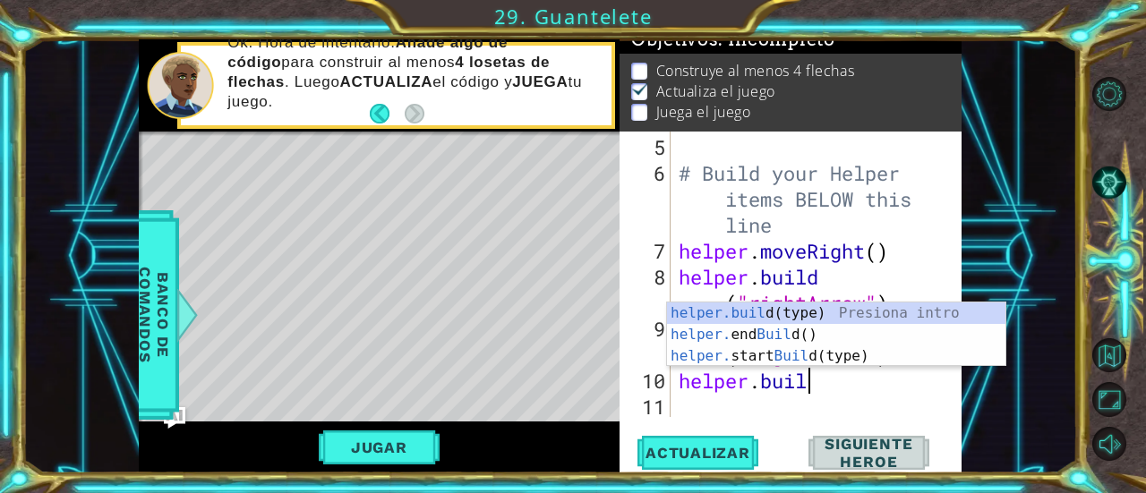
scroll to position [0, 5]
click at [793, 316] on div "[DOMAIN_NAME] (type) Presiona intro helper. end Build () Presiona intro helper.…" at bounding box center [836, 356] width 339 height 107
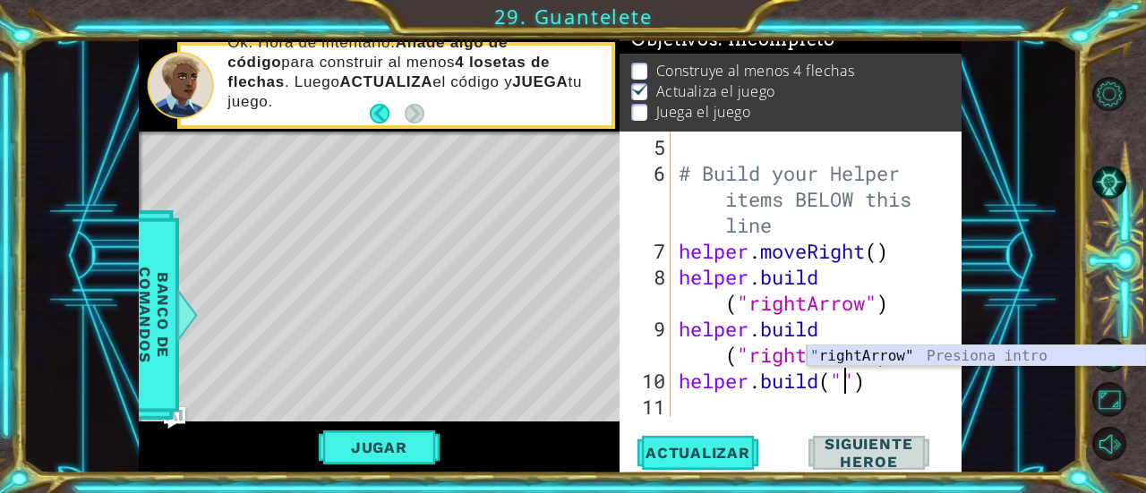
click at [863, 353] on div "" rightArrow" Presiona intro" at bounding box center [975, 377] width 339 height 64
type textarea "[DOMAIN_NAME]("rightArrow")"
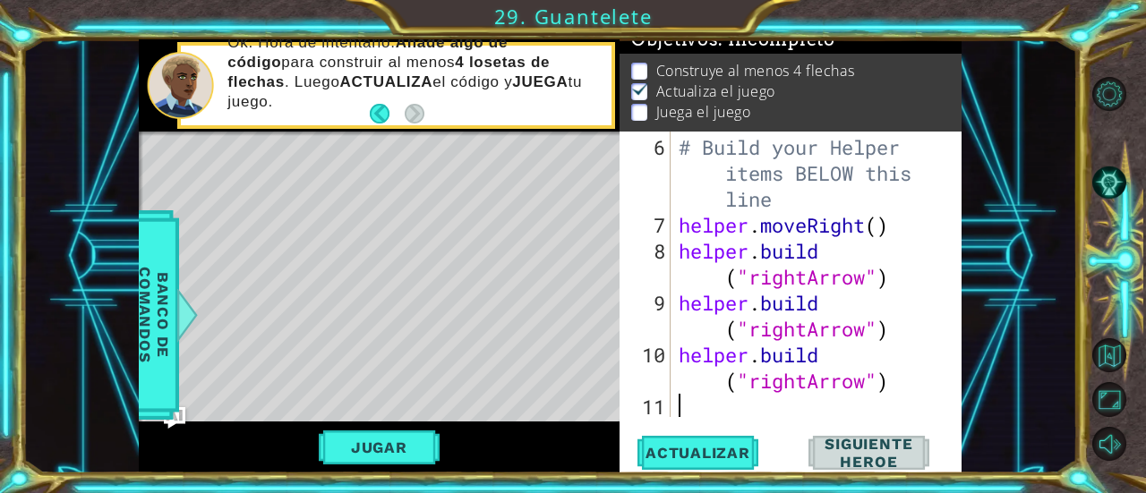
click at [681, 408] on div "# Build your Helper items BELOW this line helper . moveRight ( ) helper . build…" at bounding box center [814, 328] width 278 height 389
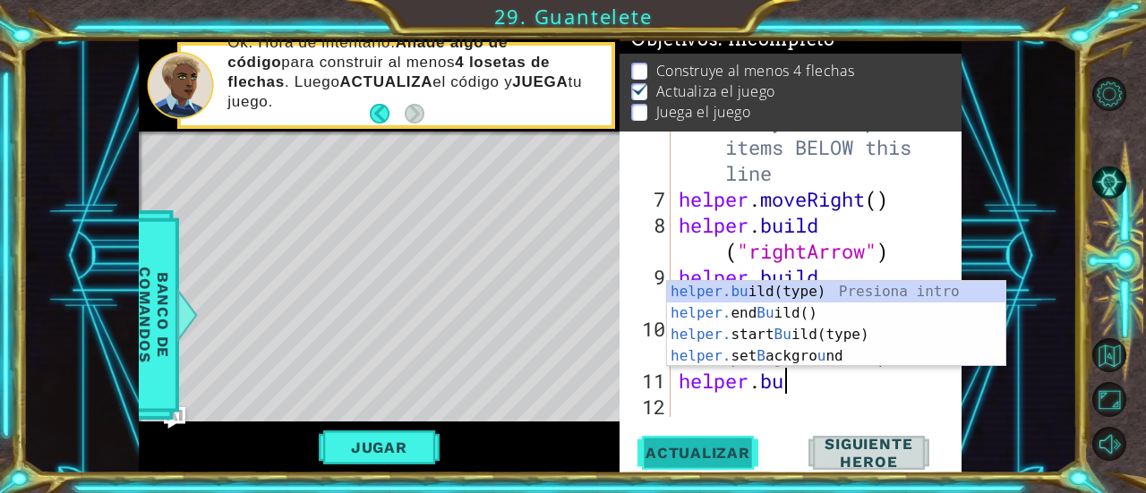
scroll to position [0, 4]
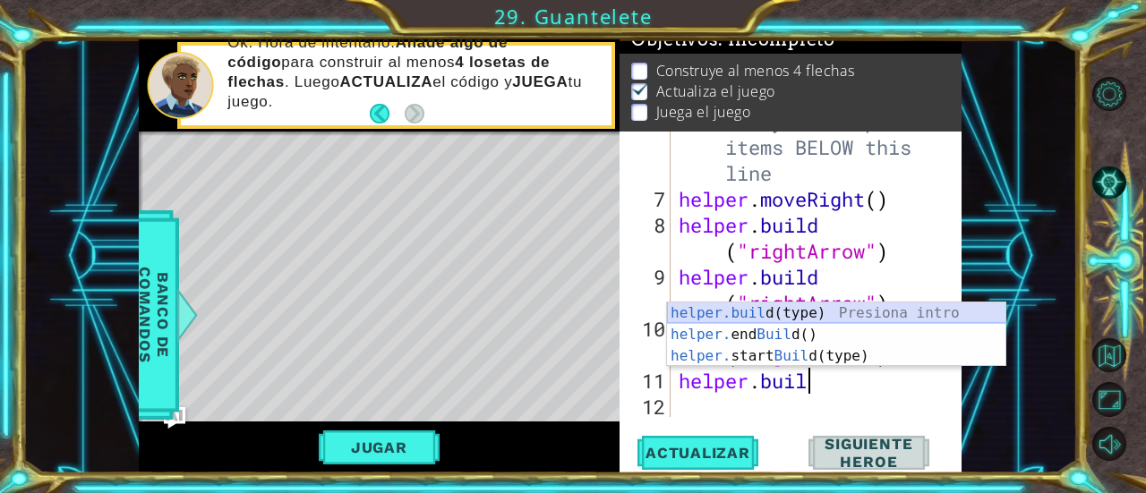
click at [784, 316] on div "helper.buil d(type) Presiona intro helper. end Buil d() Presiona intro helper. …" at bounding box center [836, 356] width 339 height 107
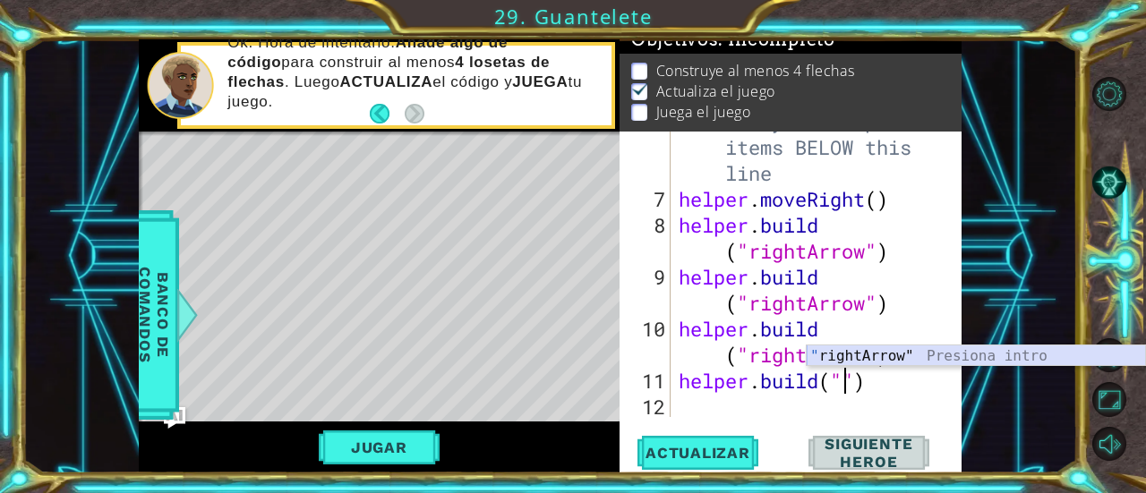
click at [877, 354] on div "" rightArrow" Presiona intro" at bounding box center [975, 377] width 339 height 64
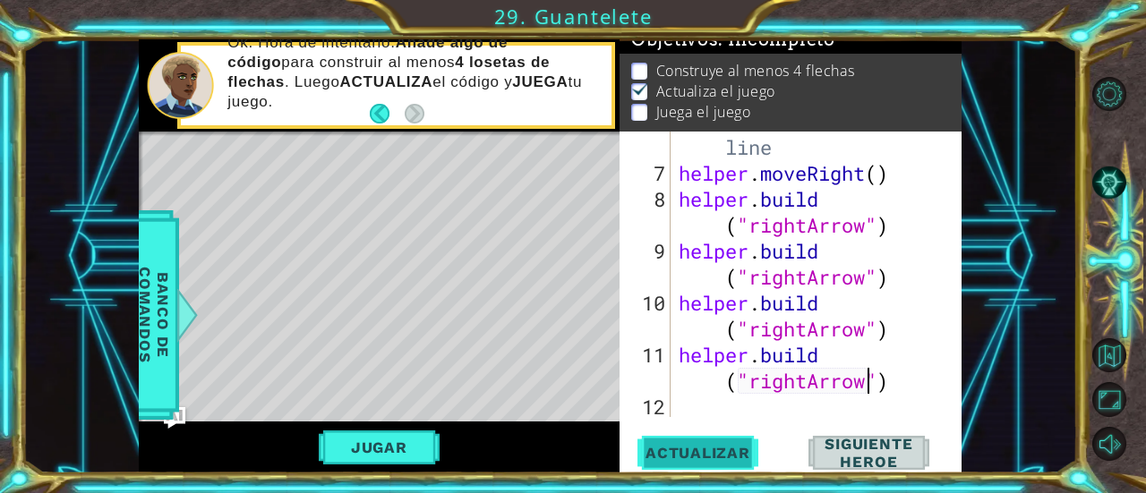
scroll to position [233, 0]
type textarea "[DOMAIN_NAME]("rightArrow")"
click at [409, 452] on button "Jugar" at bounding box center [379, 447] width 121 height 34
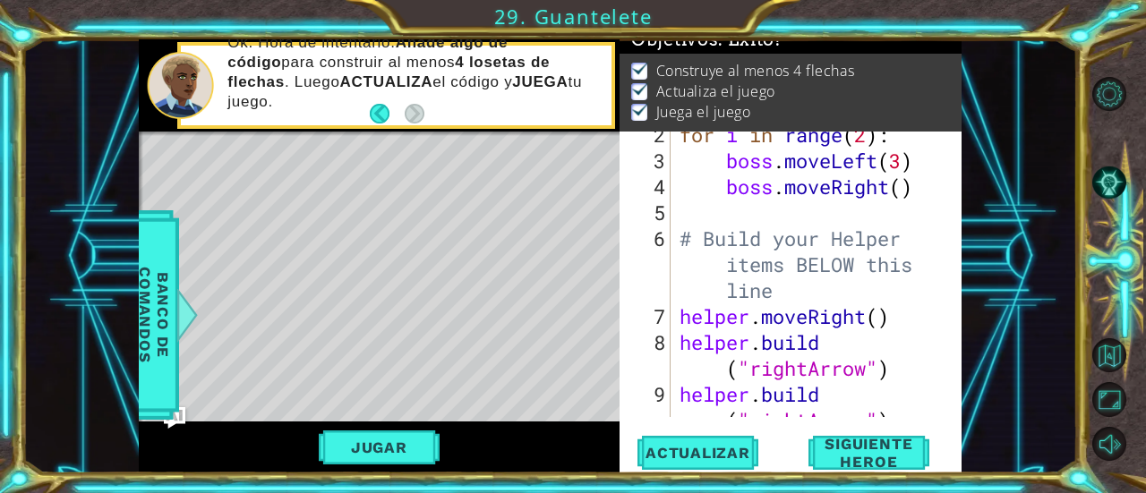
scroll to position [0, 0]
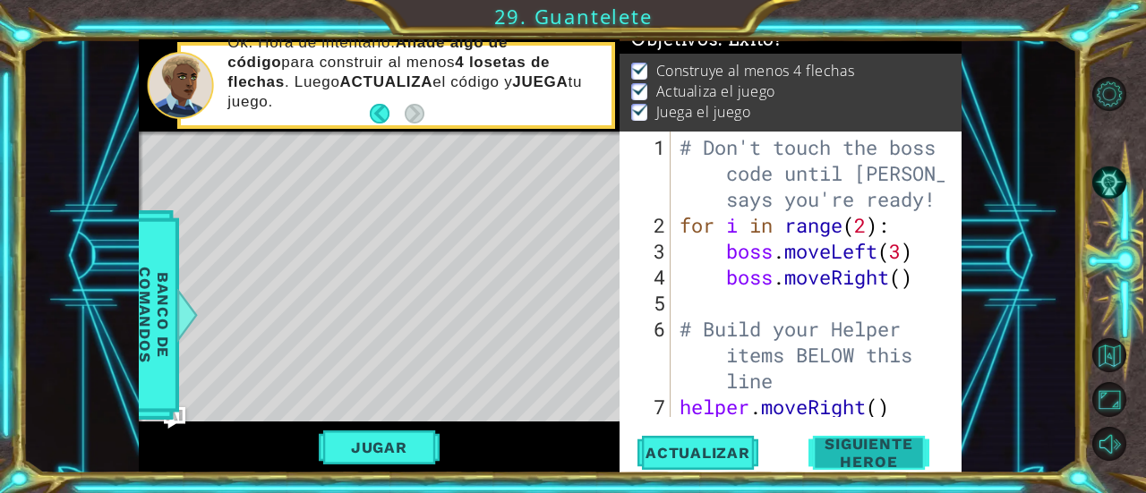
click at [834, 455] on span "Siguiente Heroe" at bounding box center [868, 454] width 176 height 36
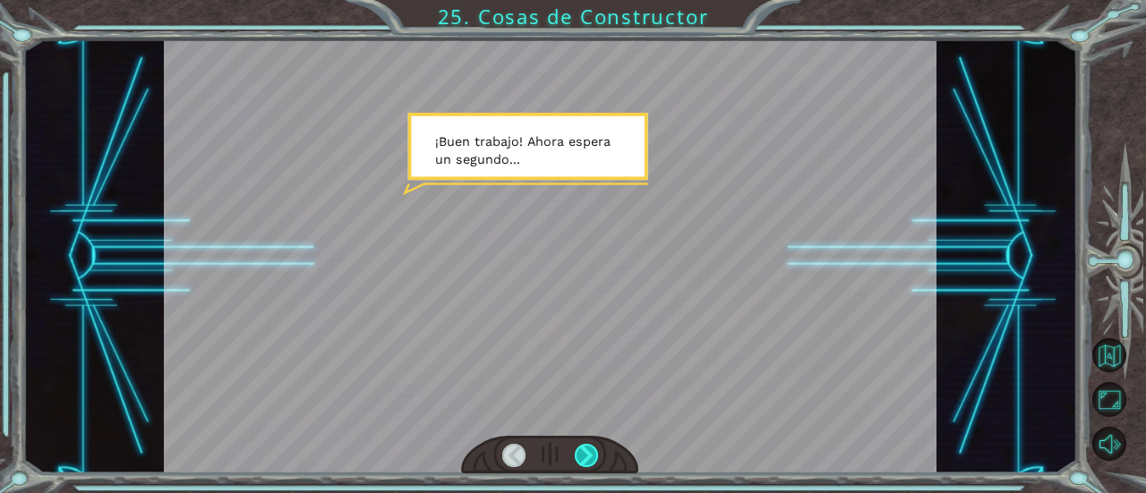
click at [587, 456] on div at bounding box center [586, 455] width 23 height 23
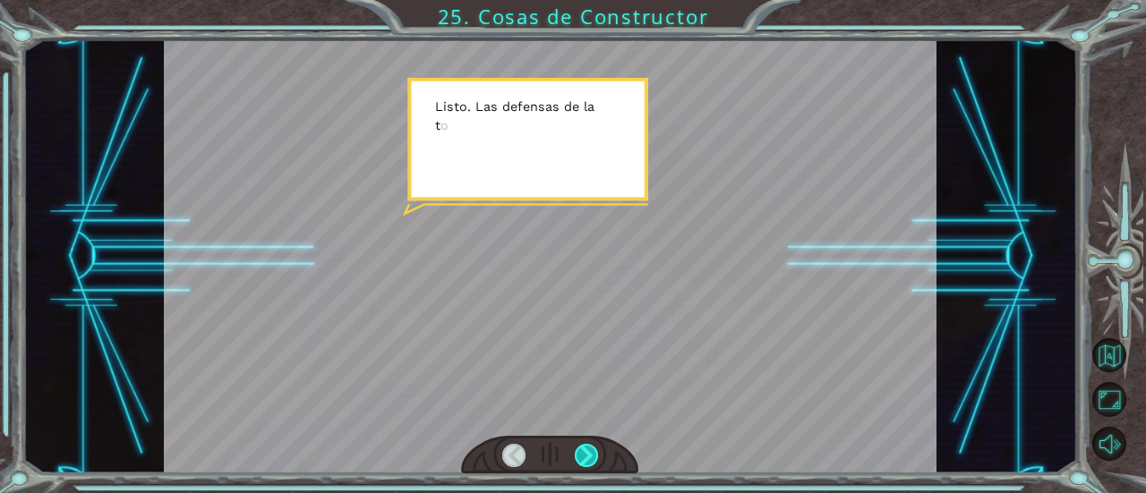
click at [587, 456] on div at bounding box center [586, 455] width 23 height 23
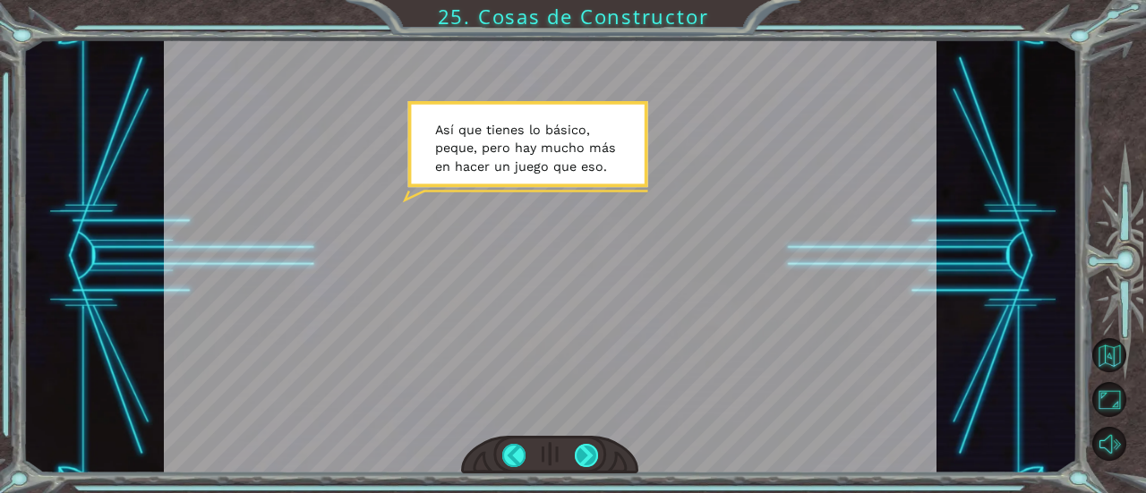
click at [587, 456] on div at bounding box center [586, 455] width 23 height 23
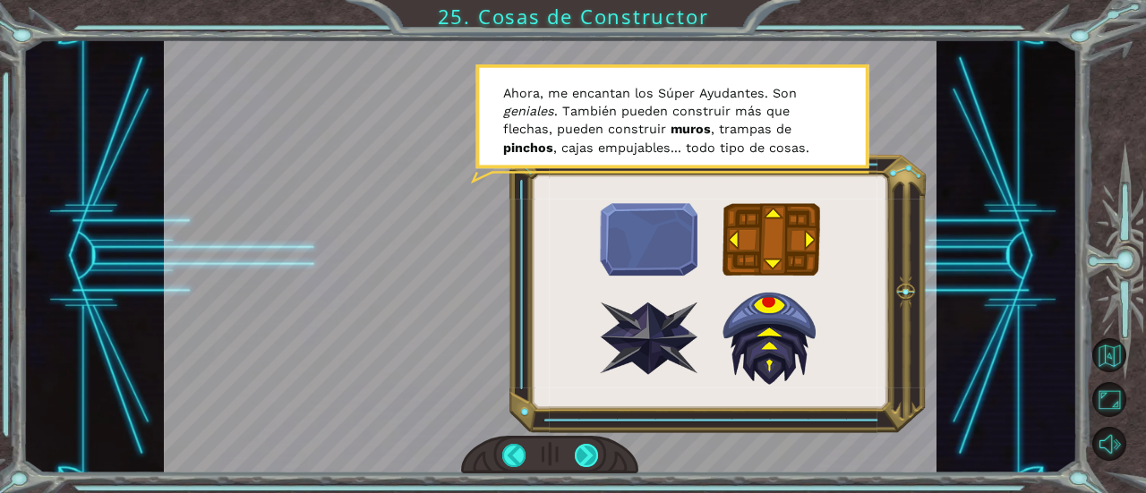
click at [587, 456] on div at bounding box center [586, 455] width 23 height 23
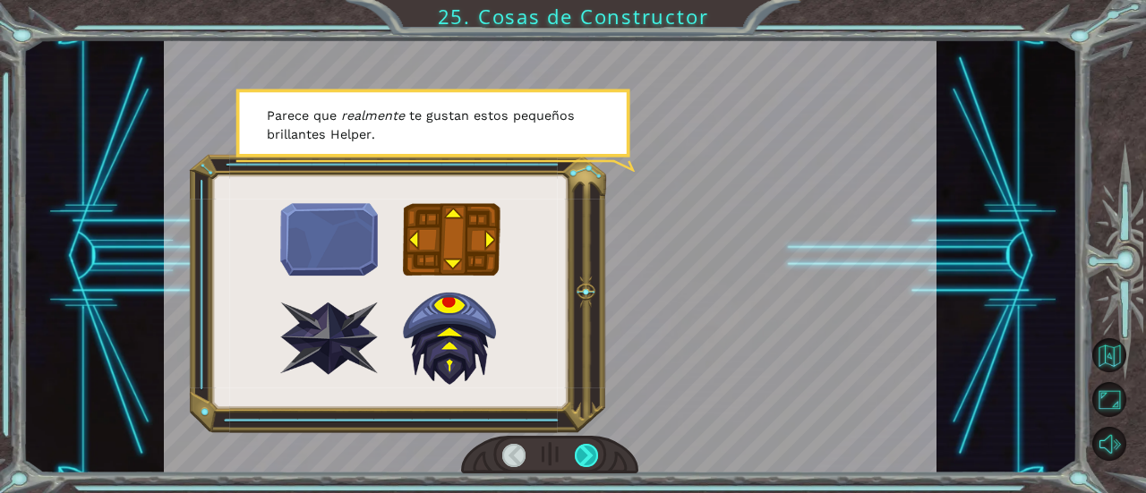
click at [587, 456] on div at bounding box center [586, 455] width 23 height 23
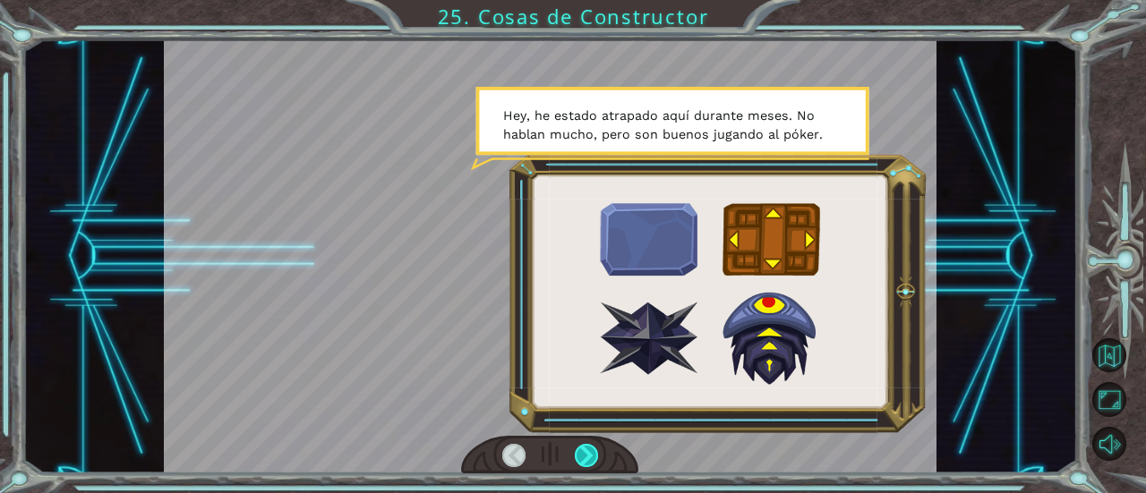
click at [587, 456] on div at bounding box center [586, 455] width 23 height 23
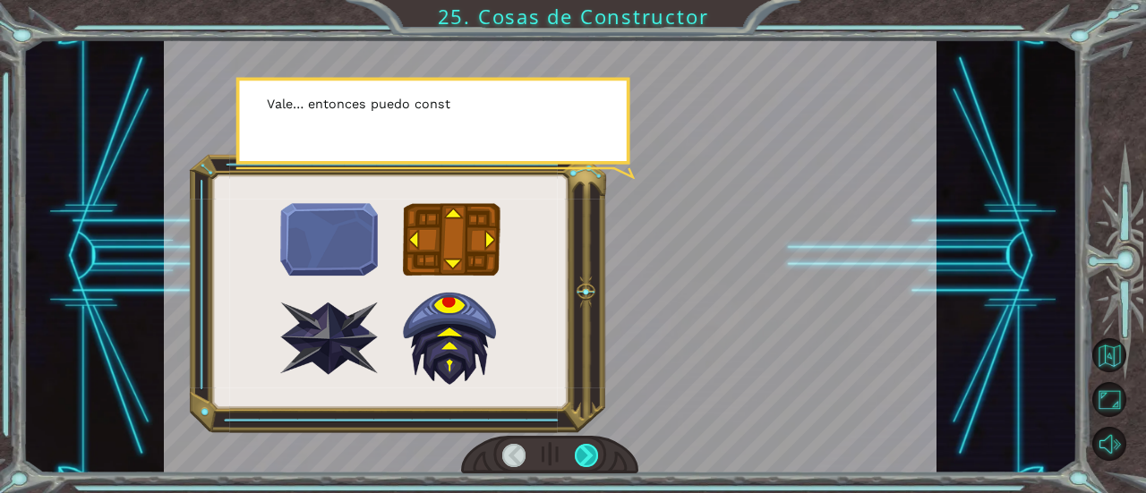
click at [587, 456] on div at bounding box center [586, 455] width 23 height 23
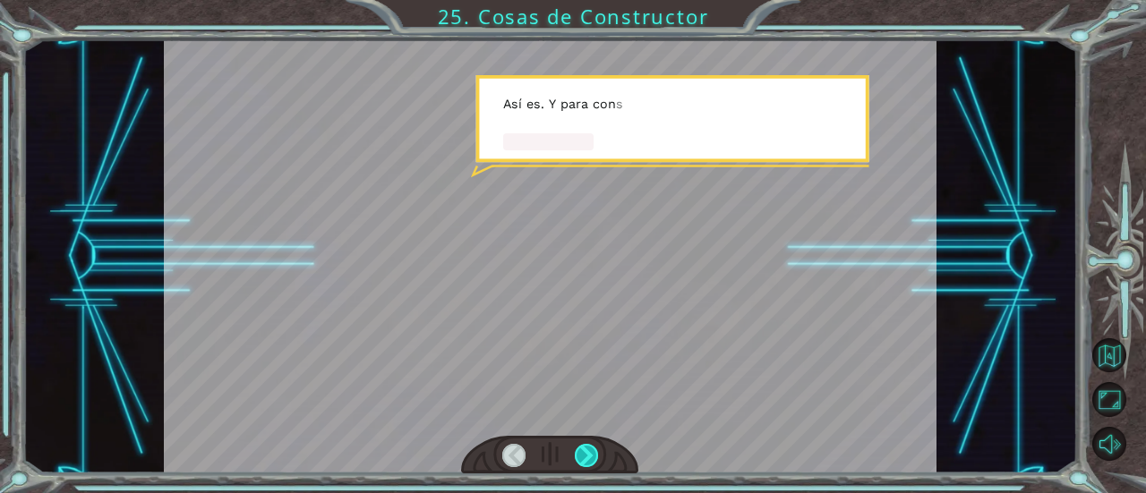
click at [587, 456] on div at bounding box center [586, 455] width 23 height 23
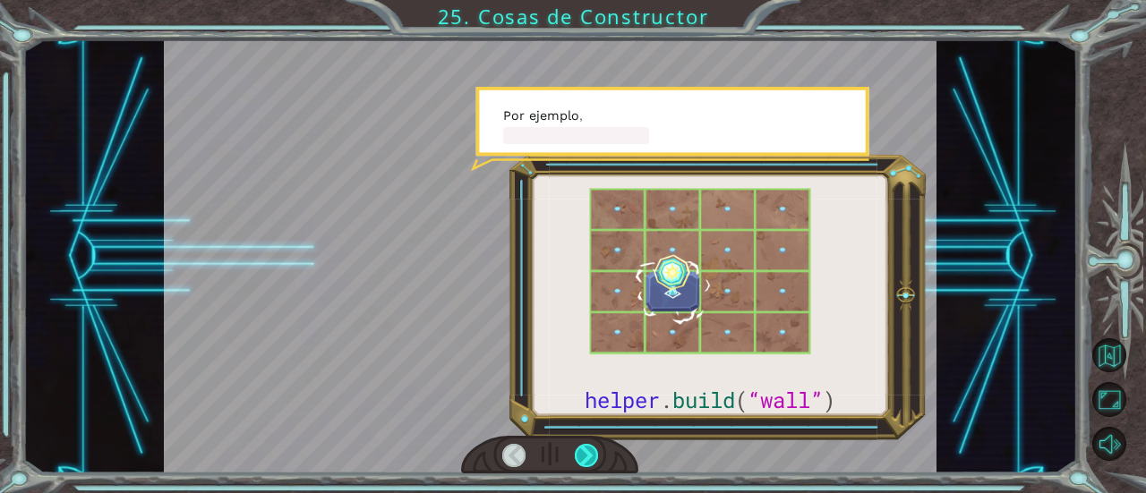
click at [587, 456] on div at bounding box center [586, 455] width 23 height 23
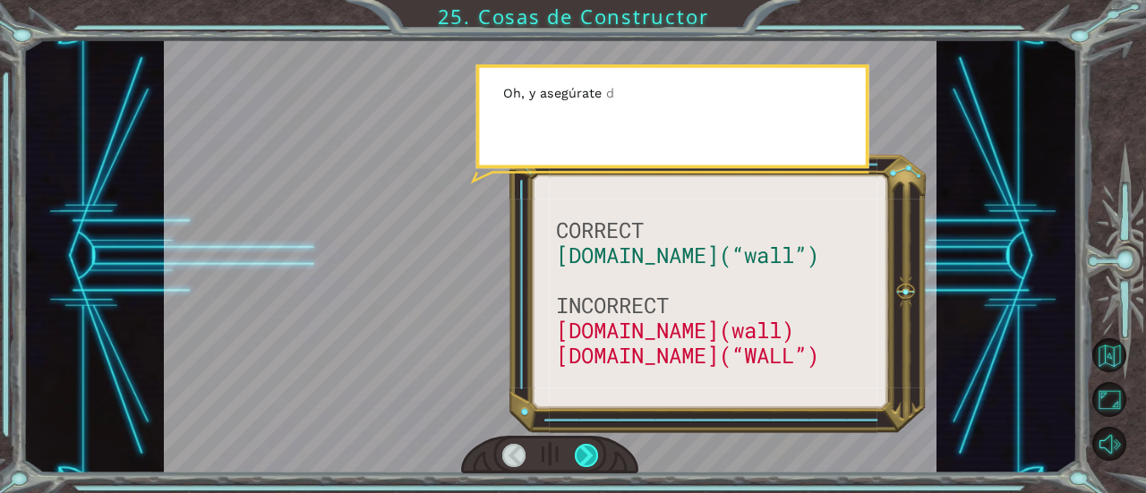
click at [587, 456] on div at bounding box center [586, 455] width 23 height 23
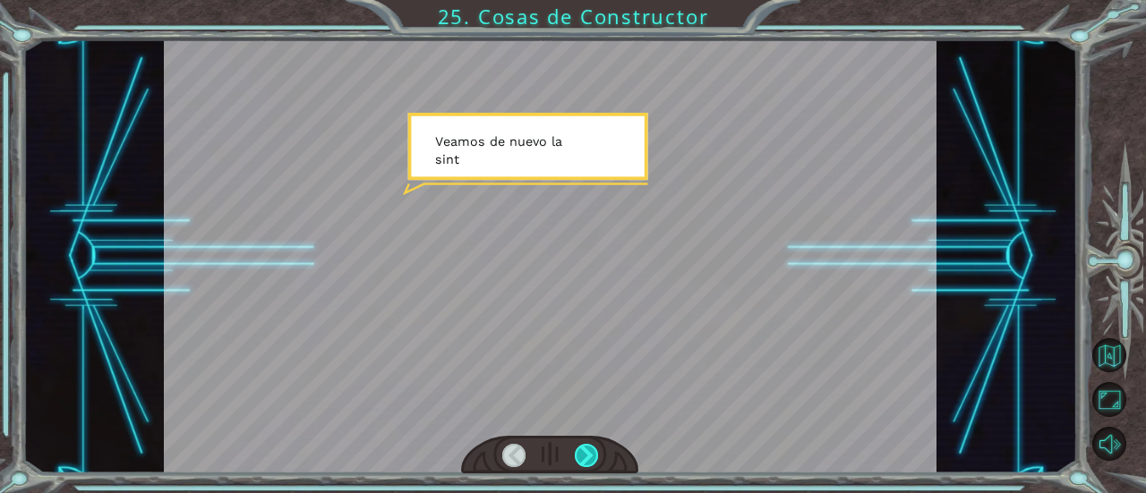
click at [587, 456] on div at bounding box center [586, 455] width 23 height 23
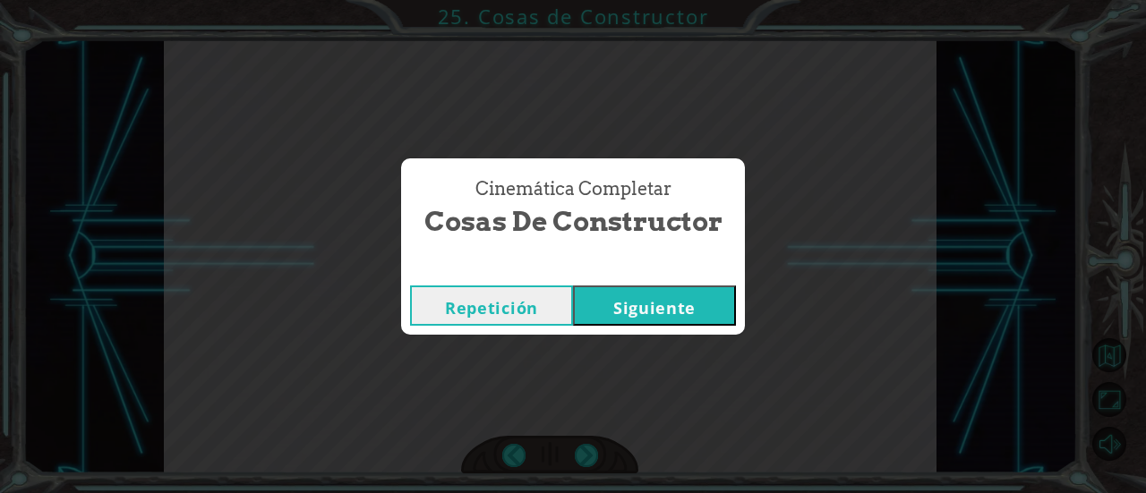
click at [668, 305] on button "Siguiente" at bounding box center [654, 305] width 163 height 40
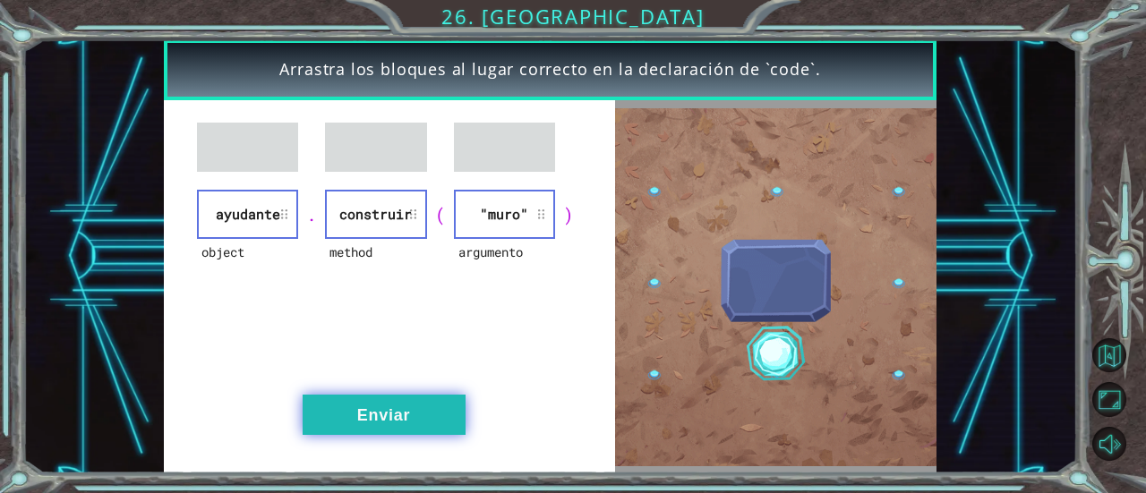
click at [421, 405] on button "Enviar" at bounding box center [384, 415] width 163 height 40
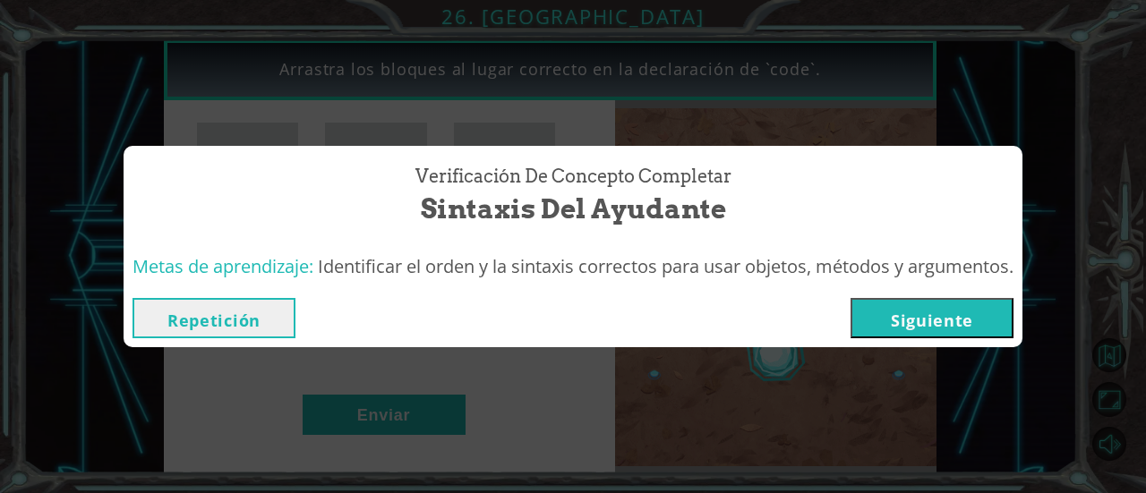
click at [910, 314] on button "Siguiente" at bounding box center [931, 318] width 163 height 40
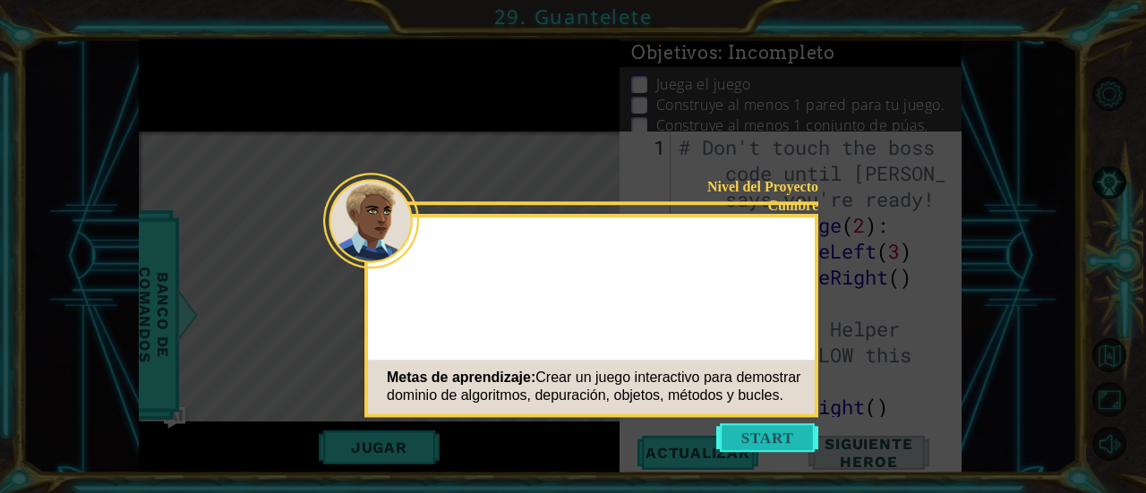
click at [743, 436] on button "Start" at bounding box center [767, 437] width 102 height 29
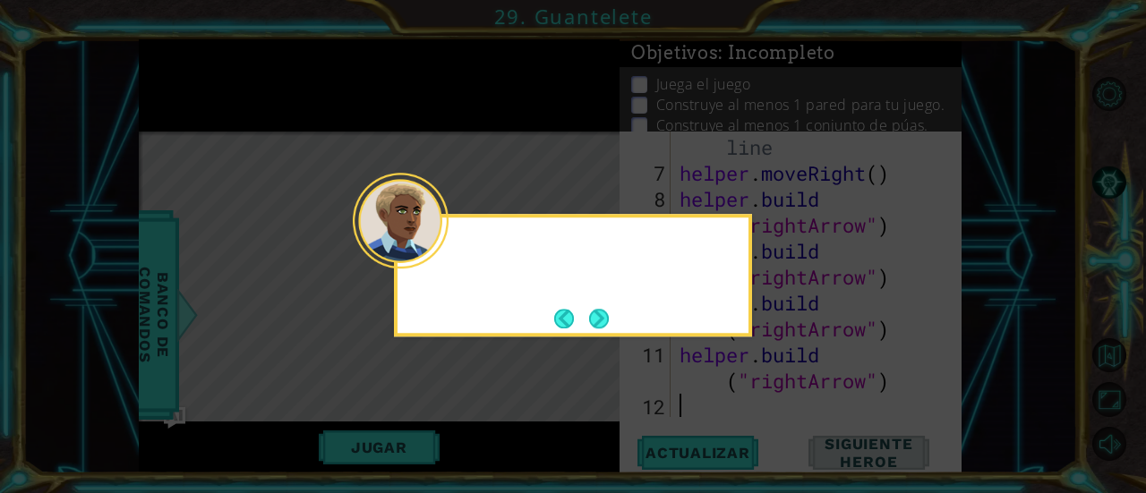
scroll to position [233, 0]
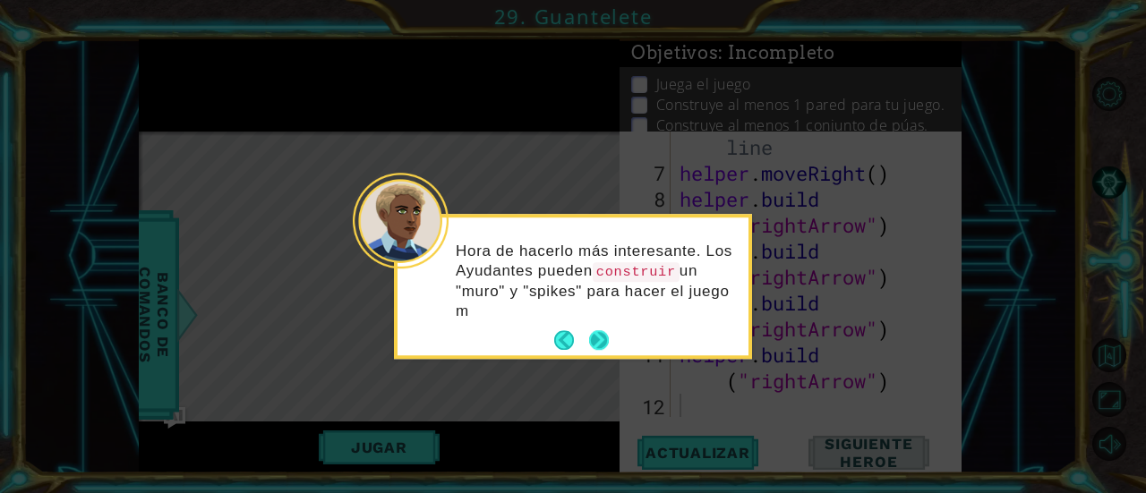
click at [598, 312] on div "Hora de hacerlo más interesante. Los Ayudantes pueden construir un "muro" y "sp…" at bounding box center [572, 286] width 351 height 138
click at [600, 339] on button "Next" at bounding box center [599, 341] width 20 height 20
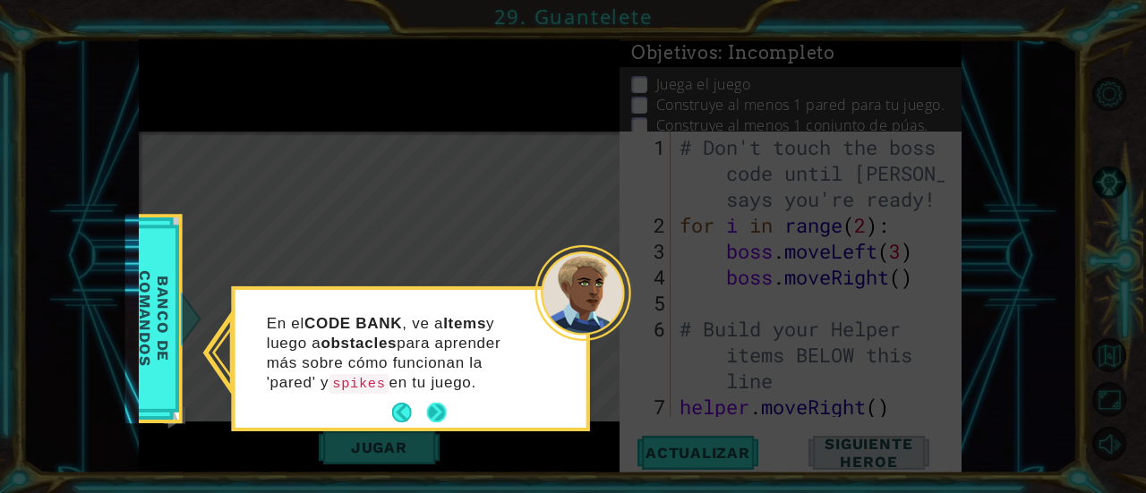
click at [431, 404] on button "Next" at bounding box center [437, 413] width 20 height 20
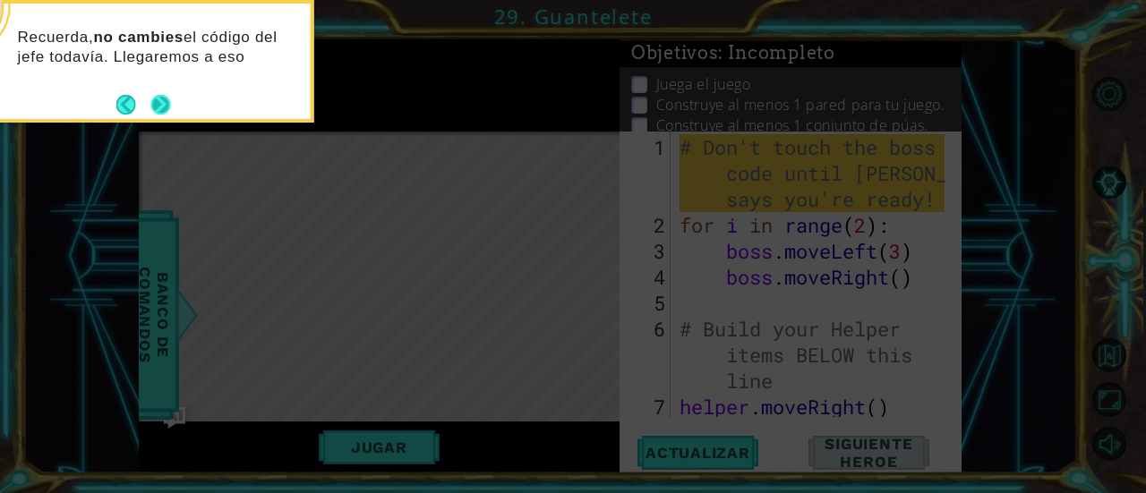
click at [163, 106] on button "Next" at bounding box center [160, 104] width 21 height 21
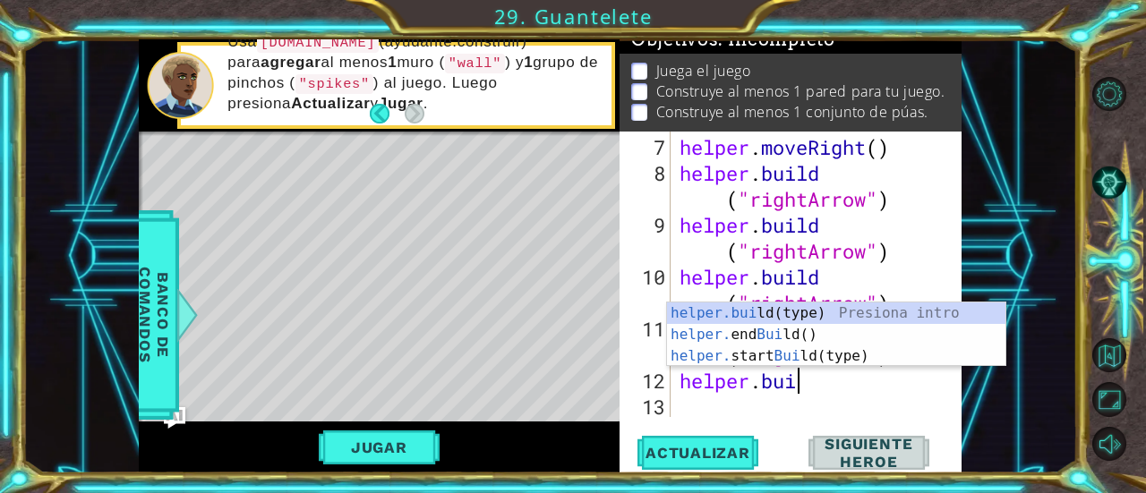
scroll to position [0, 4]
click at [795, 315] on div "helper.buil d(type) Presiona intro helper. end Buil d() Presiona intro helper. …" at bounding box center [836, 356] width 339 height 107
type textarea "[DOMAIN_NAME]("wall")"
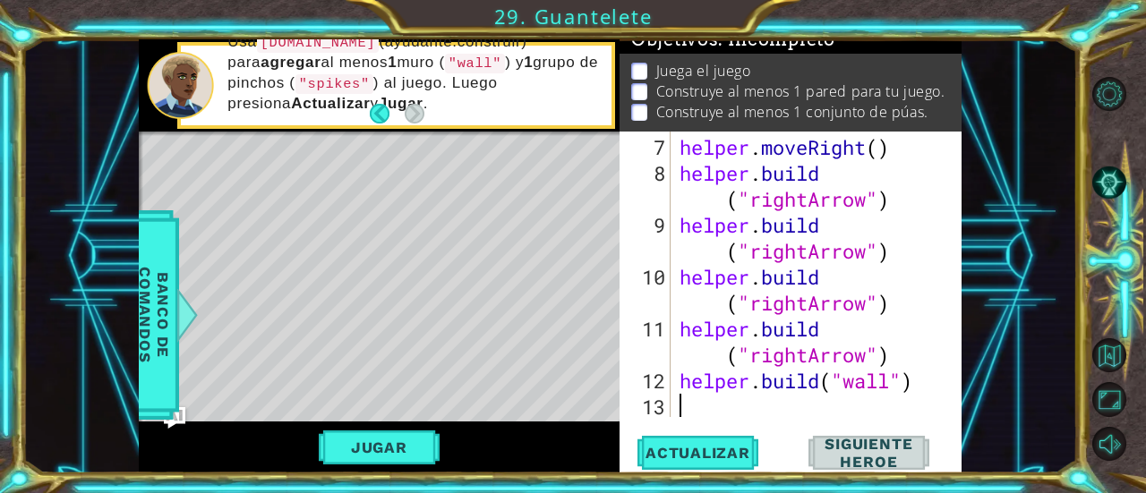
click at [755, 416] on div "helper . moveRight ( ) helper . build ( "rightArrow" ) helper . build ( "rightA…" at bounding box center [814, 302] width 277 height 337
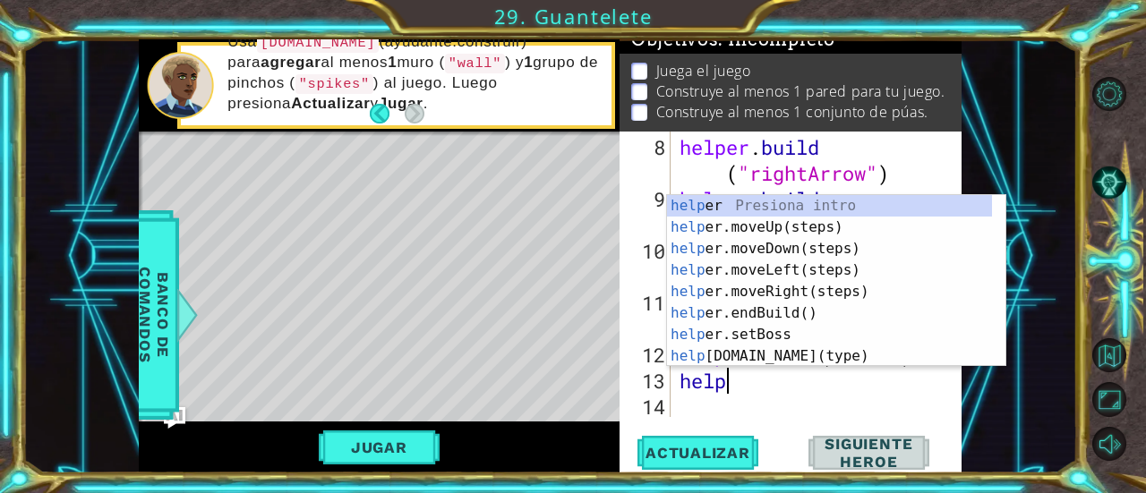
scroll to position [0, 1]
click at [730, 203] on div "help er Presiona intro help er.moveUp(steps) Presiona intro help er.moveDown(st…" at bounding box center [830, 302] width 326 height 215
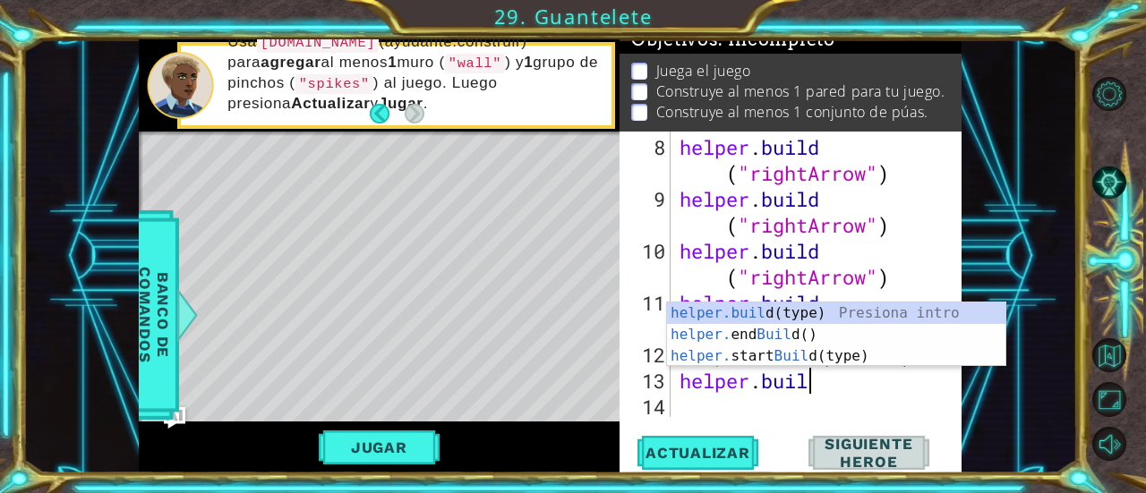
scroll to position [0, 5]
click at [784, 312] on div "[DOMAIN_NAME] (type) Presiona intro helper. end Build () Presiona intro helper.…" at bounding box center [836, 356] width 339 height 107
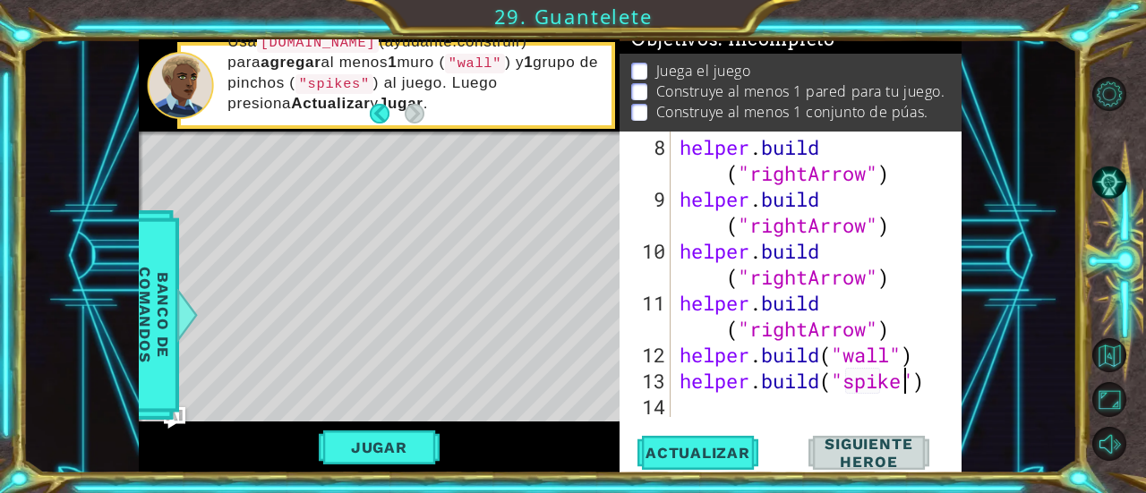
scroll to position [0, 10]
click at [730, 446] on span "Actualizar" at bounding box center [697, 453] width 141 height 18
click at [371, 436] on button "Jugar" at bounding box center [379, 447] width 121 height 34
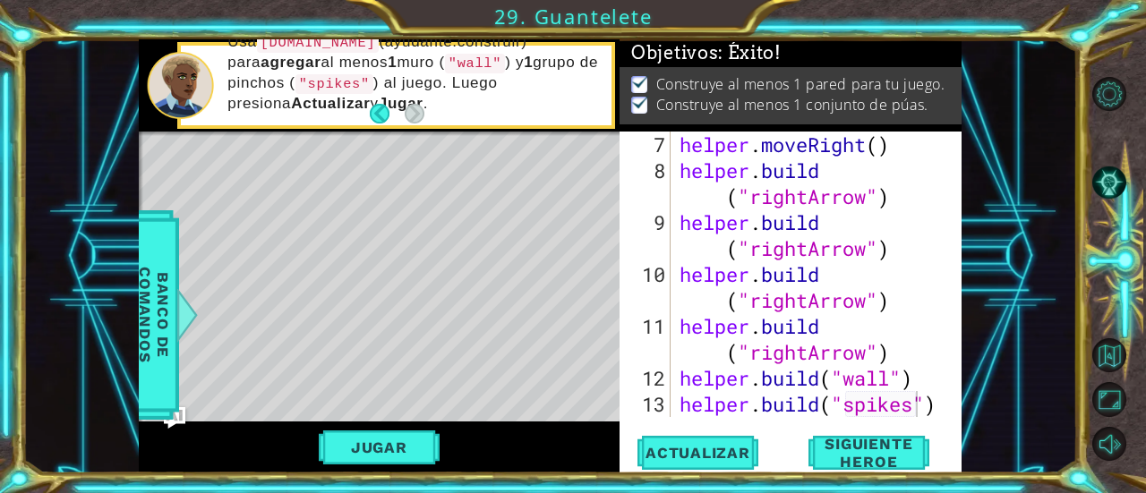
scroll to position [262, 0]
click at [917, 446] on span "Siguiente Heroe" at bounding box center [868, 453] width 176 height 36
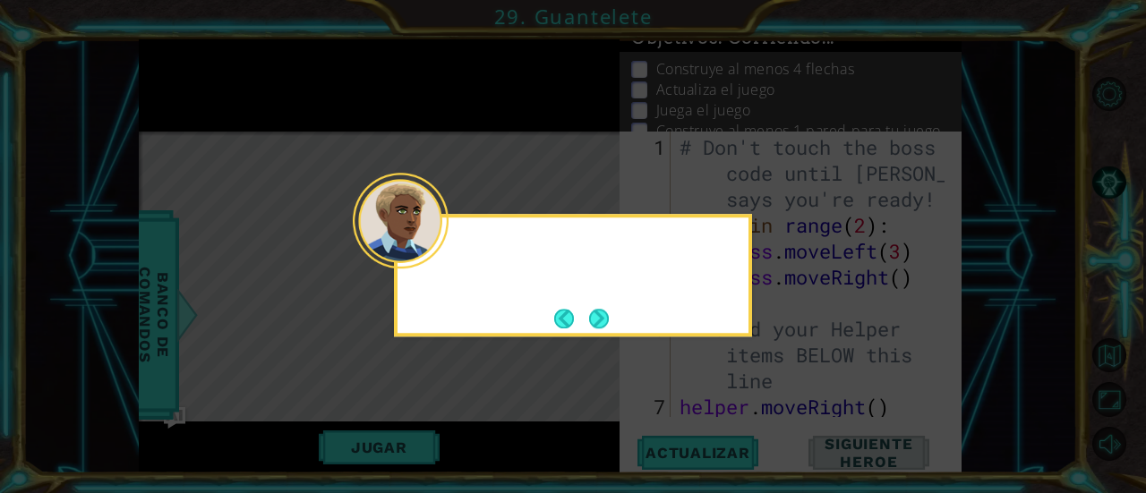
scroll to position [0, 0]
click at [597, 321] on button "Next" at bounding box center [599, 319] width 20 height 20
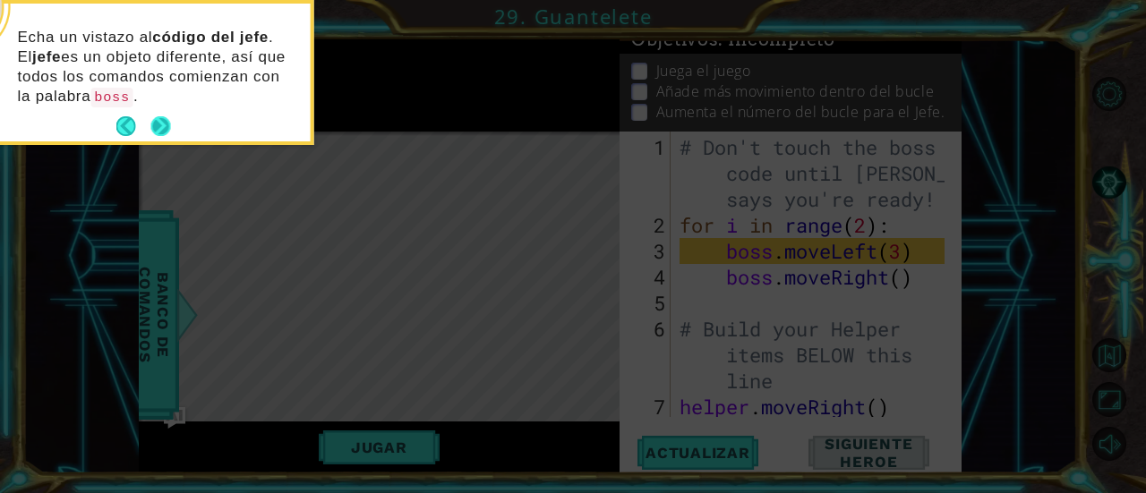
click at [152, 130] on button "Next" at bounding box center [161, 126] width 20 height 20
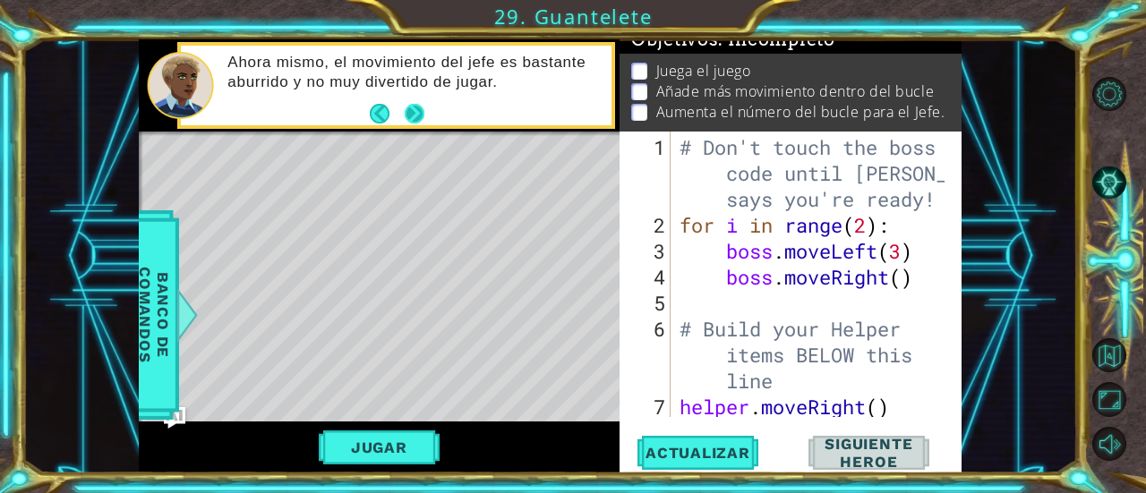
click at [417, 121] on button "Next" at bounding box center [415, 114] width 20 height 20
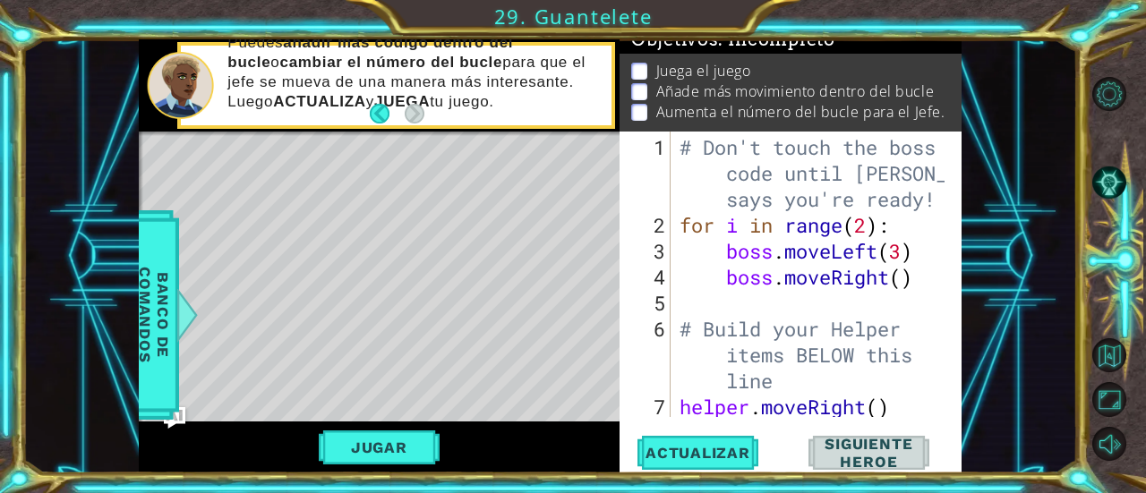
scroll to position [36, 0]
click at [868, 226] on div "# Don't touch the boss code until [PERSON_NAME] says you're ready! for i in ran…" at bounding box center [814, 341] width 277 height 415
click at [905, 250] on div "# Don't touch the boss code until [PERSON_NAME] says you're ready! for i in ran…" at bounding box center [814, 341] width 277 height 415
type textarea "boss.moveLeft(5)"
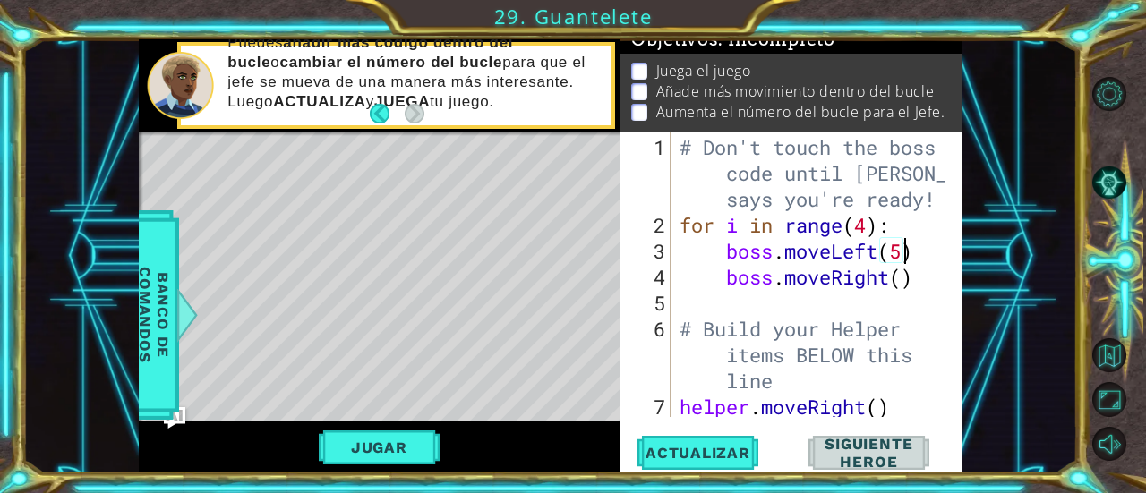
scroll to position [0, 10]
click at [894, 296] on div "# Don't touch the boss code until [PERSON_NAME] says you're ready! for i in ran…" at bounding box center [814, 341] width 277 height 415
type textarea "b"
click at [918, 289] on div "# Don't touch the boss code until [PERSON_NAME] says you're ready! for i in ran…" at bounding box center [814, 341] width 277 height 415
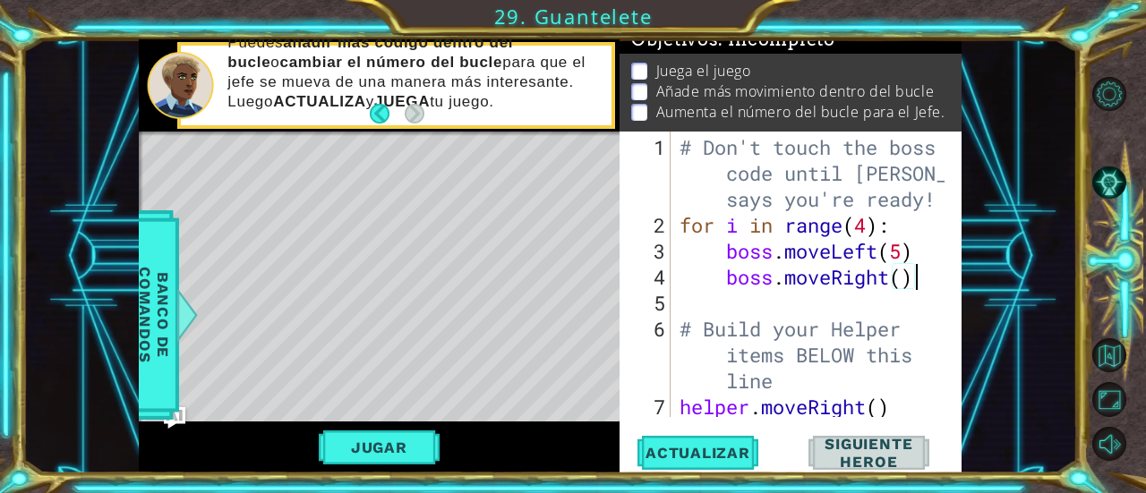
click at [916, 278] on div "# Don't touch the boss code until [PERSON_NAME] says you're ready! for i in ran…" at bounding box center [814, 341] width 277 height 415
type textarea "boss.moveRight()"
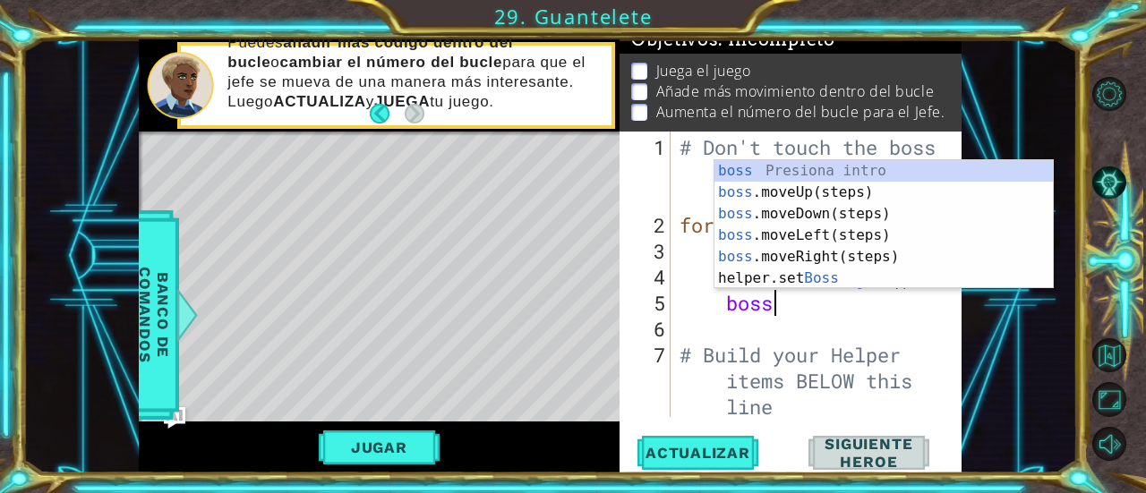
scroll to position [0, 4]
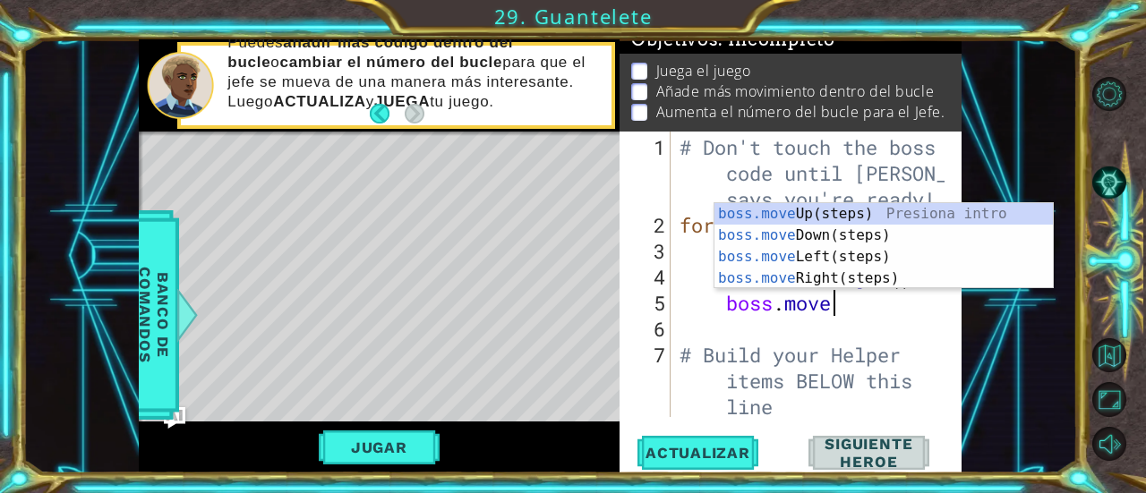
type textarea "boss.moveL"
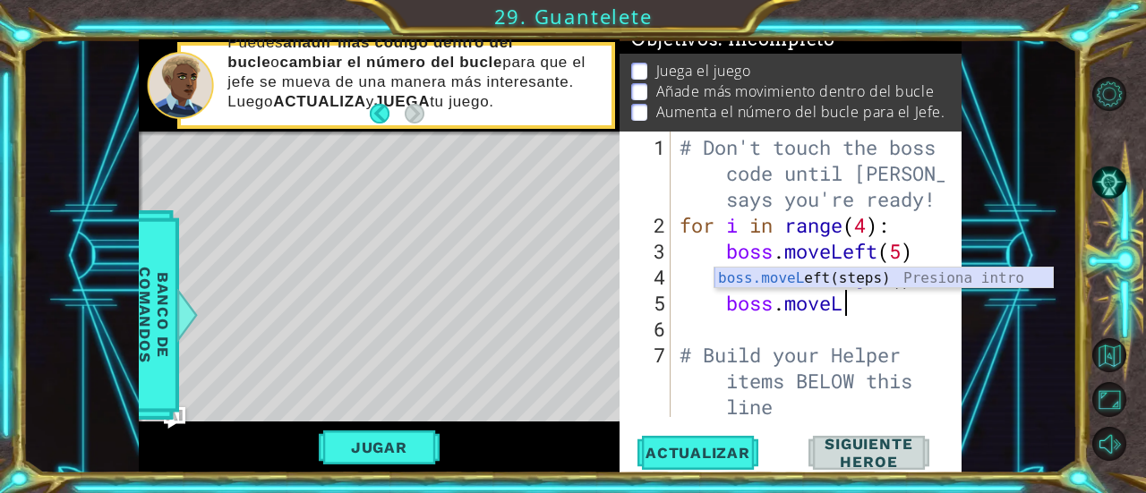
click at [836, 281] on div "boss.moveL eft(steps) Presiona intro" at bounding box center [883, 300] width 339 height 64
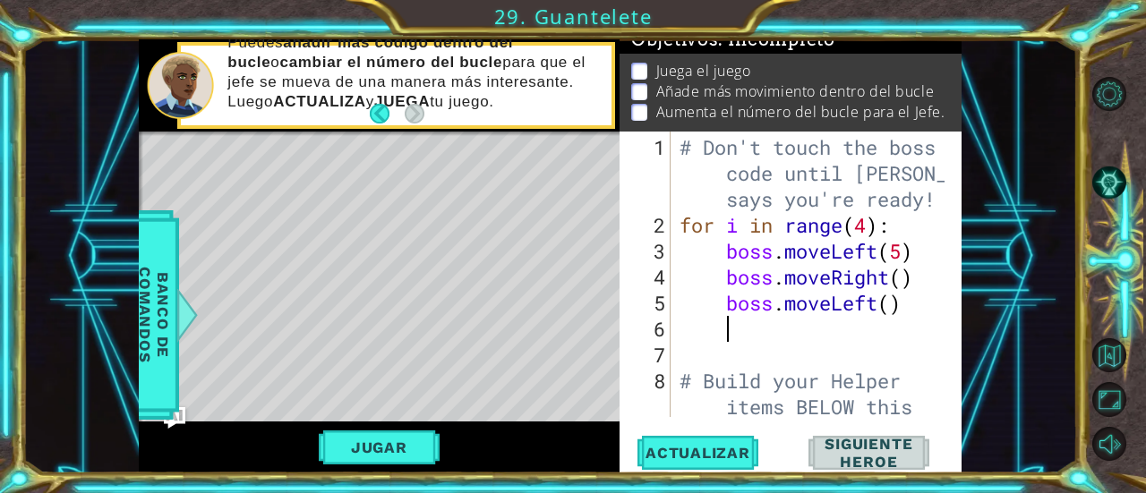
scroll to position [0, 0]
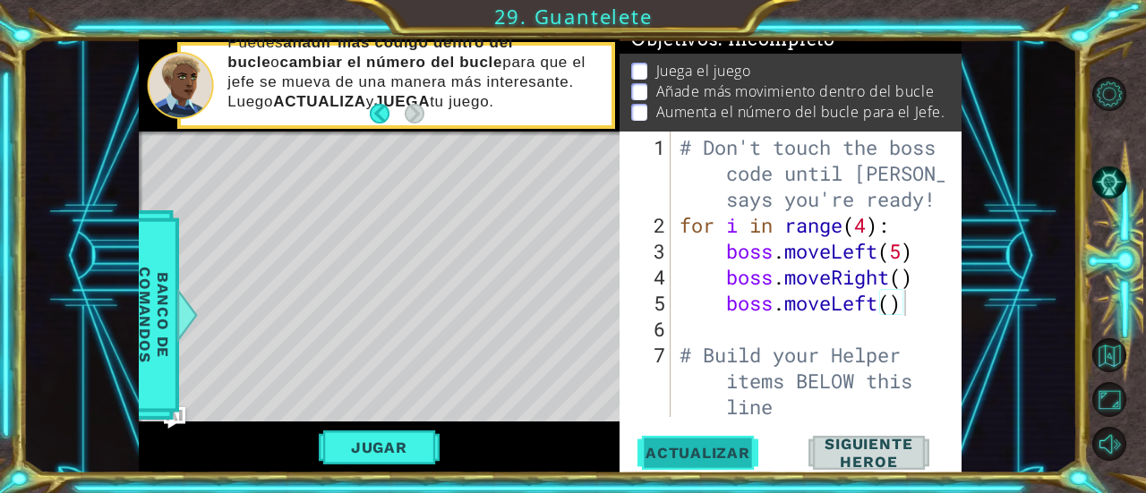
click at [676, 456] on span "Actualizar" at bounding box center [697, 453] width 141 height 18
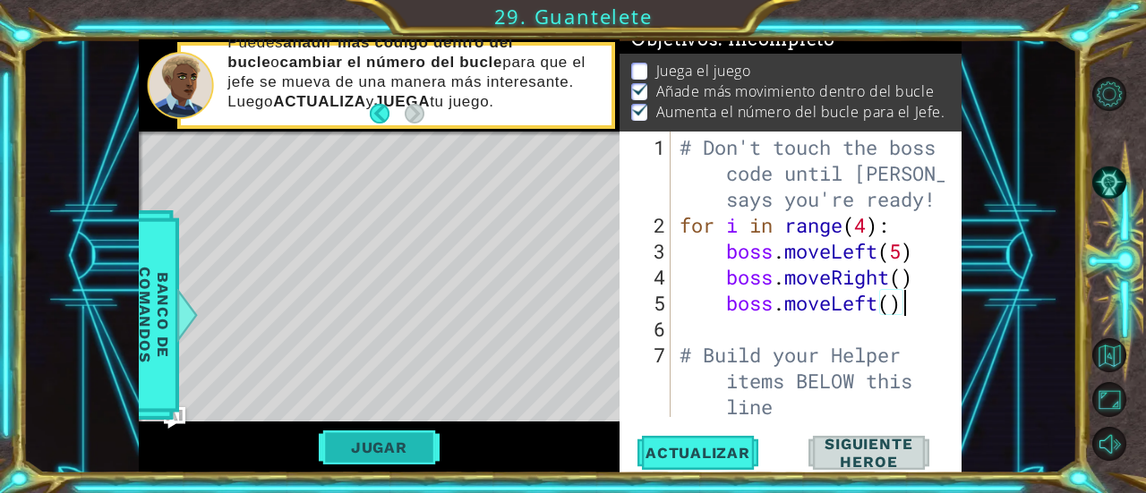
click at [374, 461] on button "Jugar" at bounding box center [379, 447] width 121 height 34
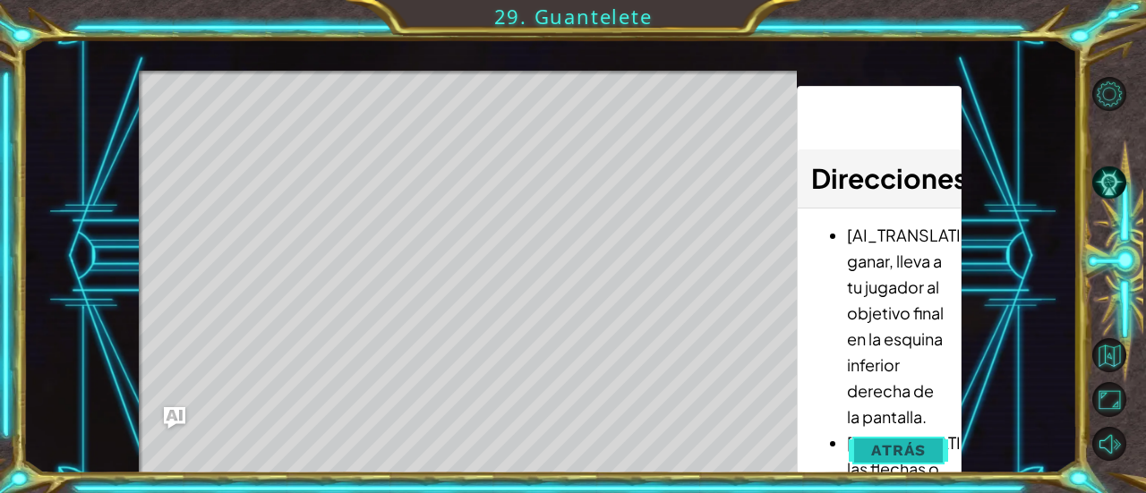
click at [906, 452] on span "Atrás" at bounding box center [898, 450] width 55 height 18
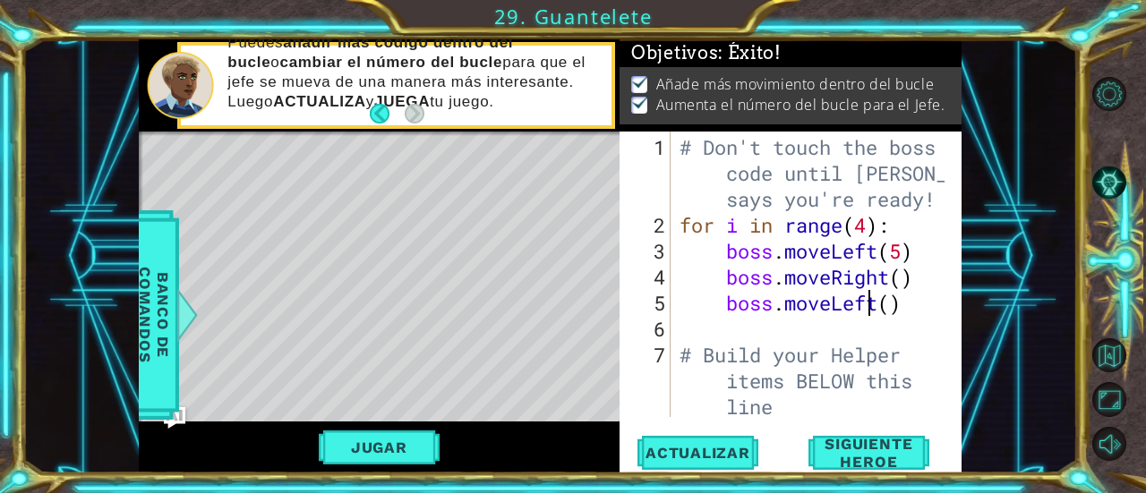
click at [873, 304] on div "# Don't touch the boss code until [PERSON_NAME] says you're ready! for i in ran…" at bounding box center [814, 328] width 277 height 389
click at [884, 304] on div "# Don't touch the boss code until [PERSON_NAME] says you're ready! for i in ran…" at bounding box center [814, 328] width 277 height 389
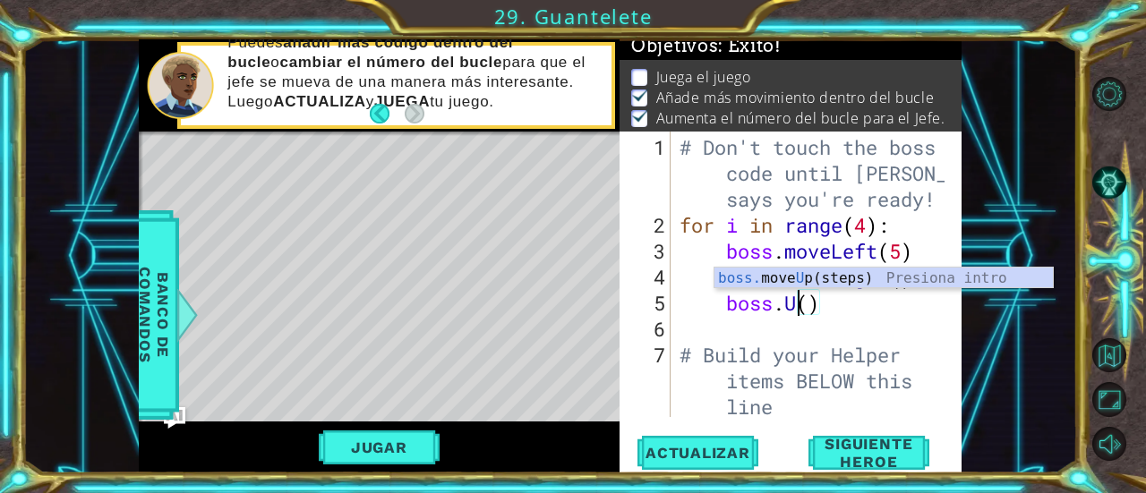
scroll to position [0, 5]
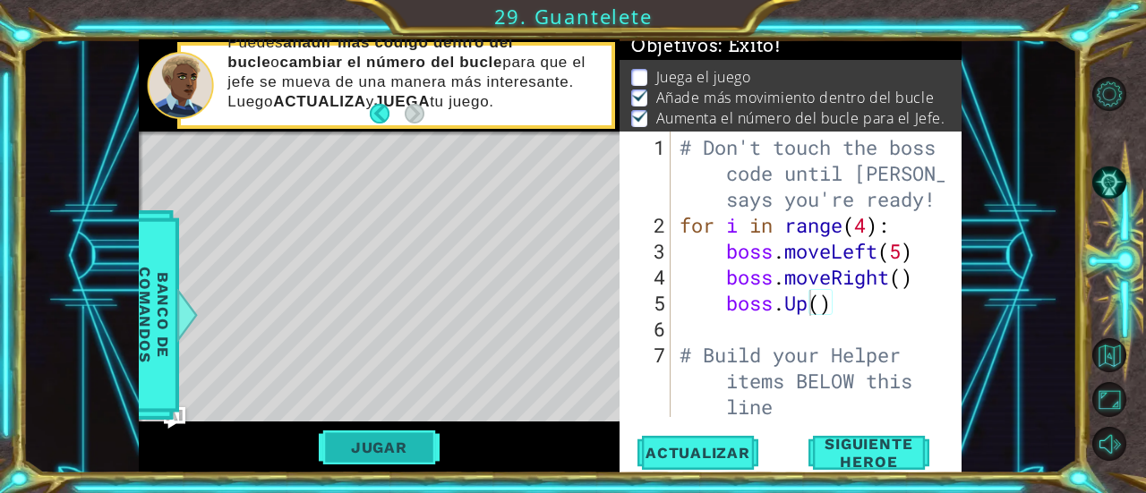
click at [363, 437] on button "Jugar" at bounding box center [379, 447] width 121 height 34
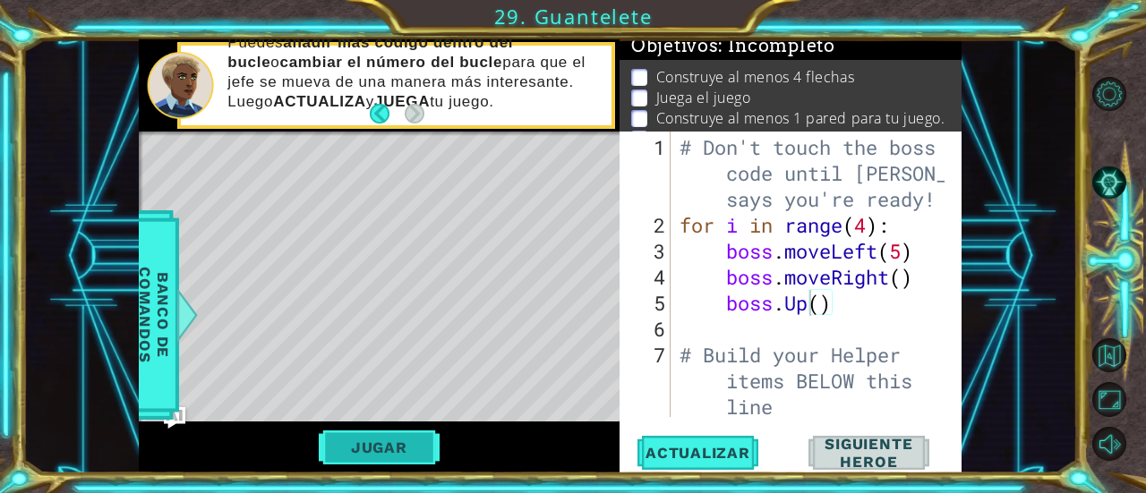
scroll to position [0, 0]
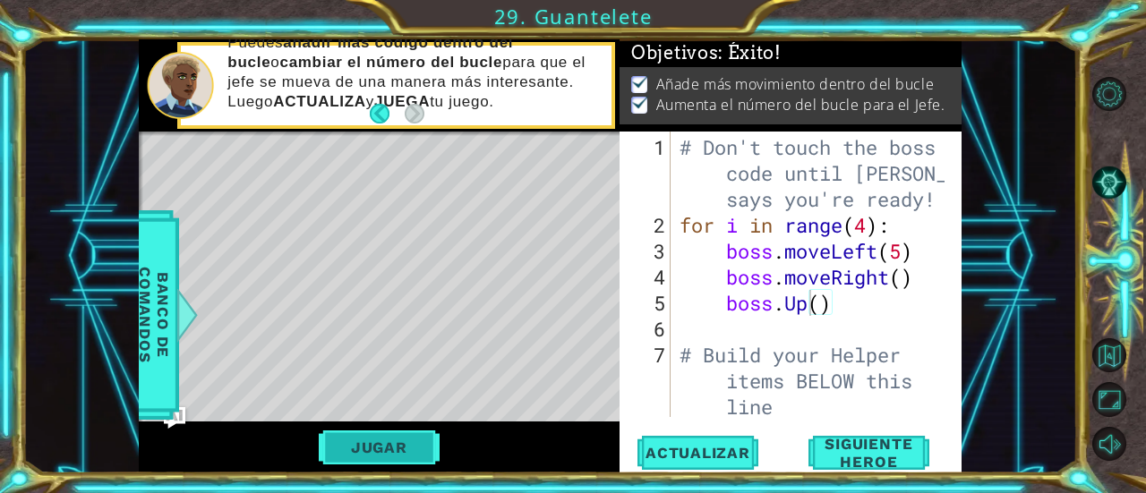
click at [385, 447] on button "Jugar" at bounding box center [379, 447] width 121 height 34
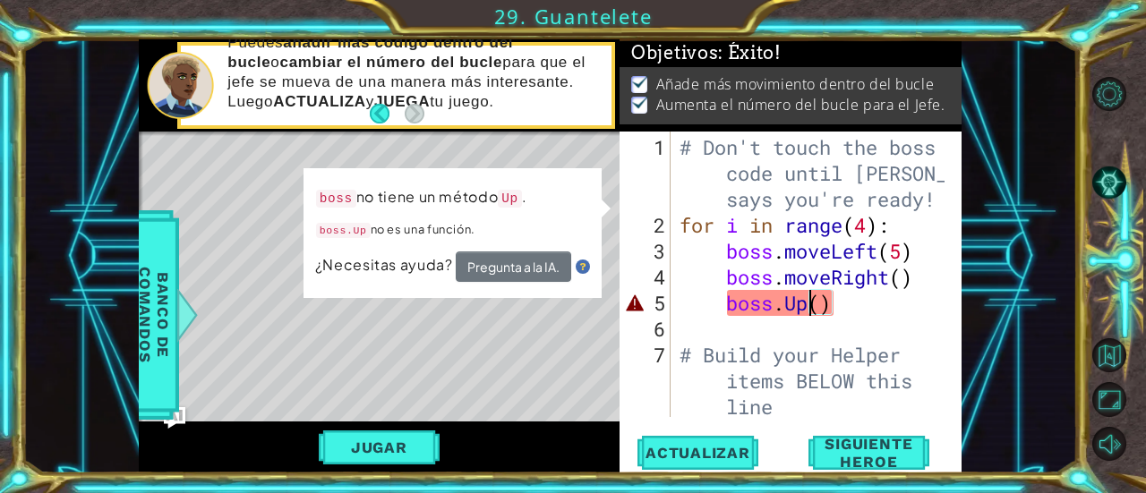
click at [805, 302] on div "# Don't touch the boss code until [PERSON_NAME] says you're ready! for i in ran…" at bounding box center [814, 328] width 277 height 389
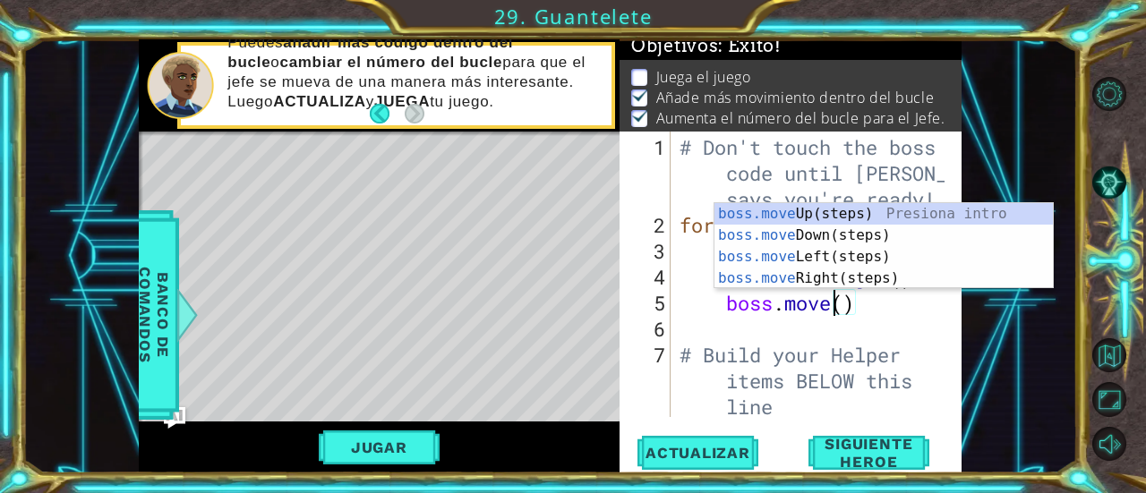
scroll to position [0, 7]
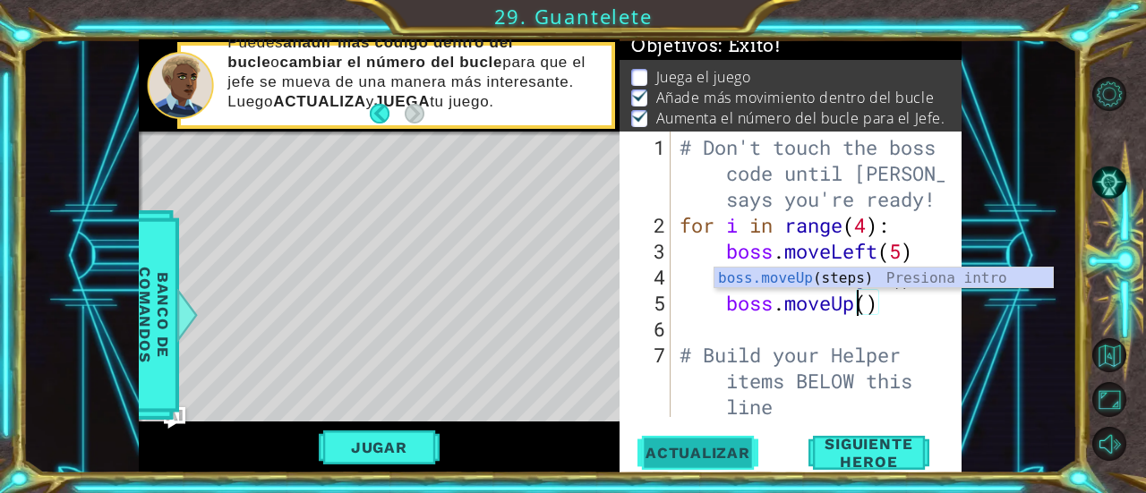
type textarea "boss.moveUp()"
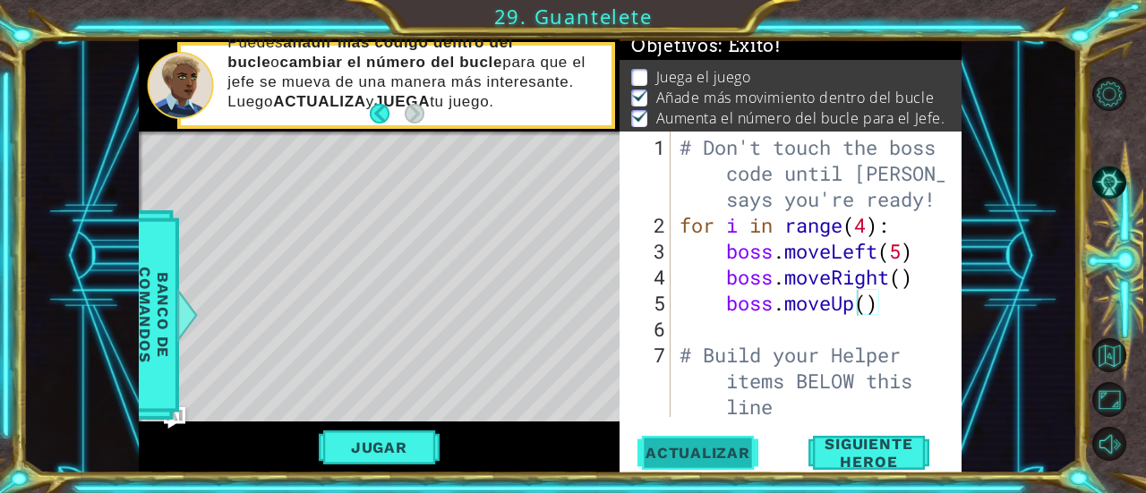
click at [727, 459] on span "Actualizar" at bounding box center [697, 453] width 141 height 18
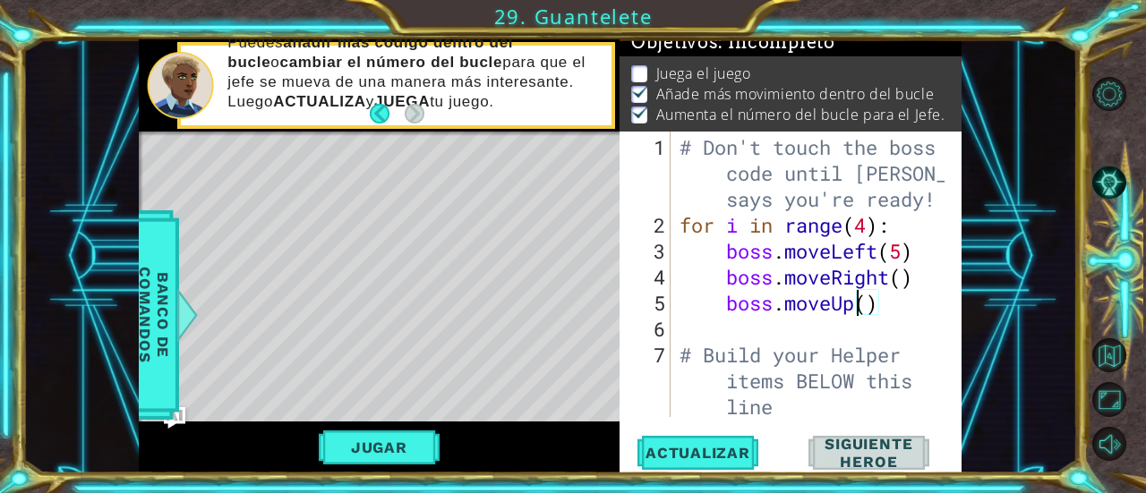
scroll to position [18, 0]
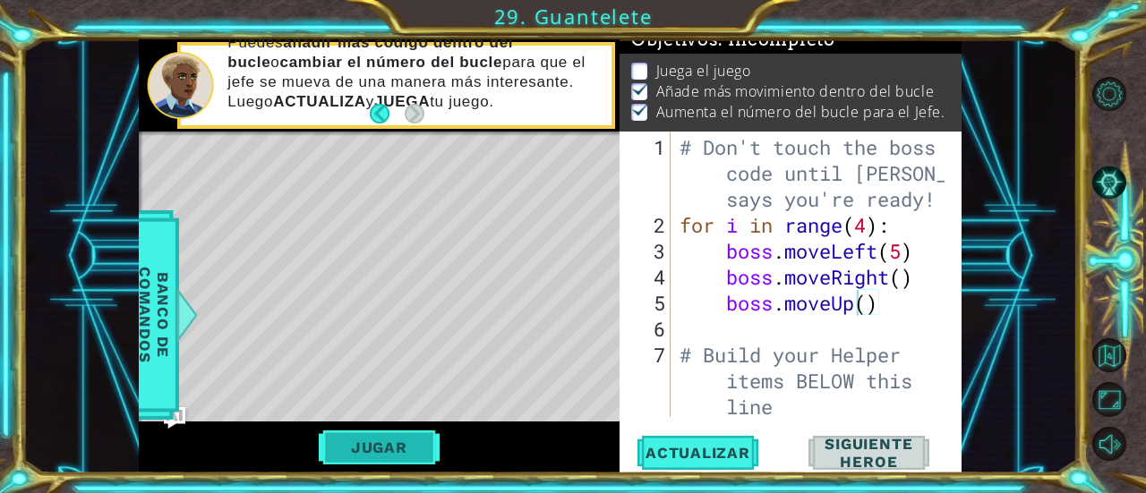
click at [382, 440] on button "Jugar" at bounding box center [379, 447] width 121 height 34
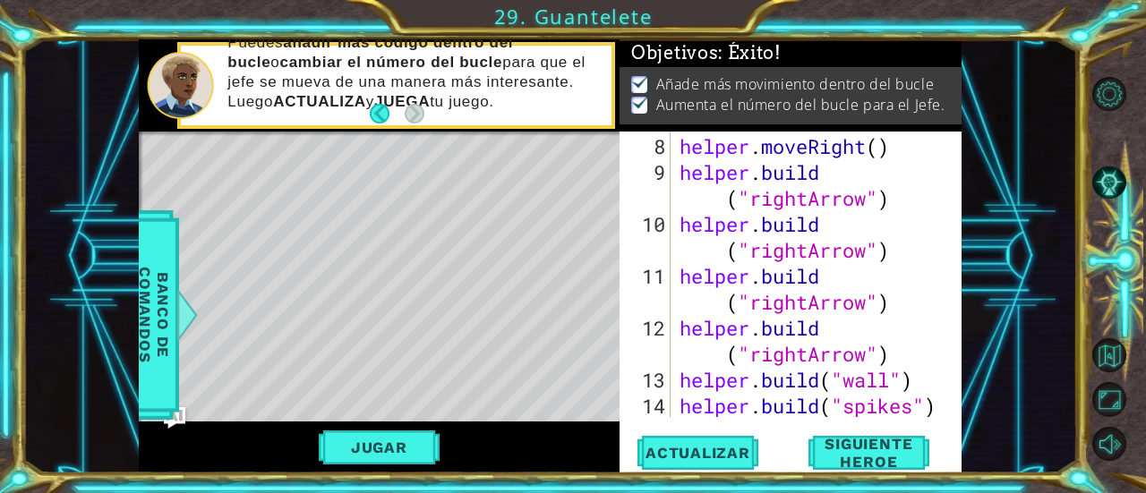
scroll to position [286, 0]
click at [877, 462] on span "Siguiente Heroe" at bounding box center [868, 453] width 176 height 36
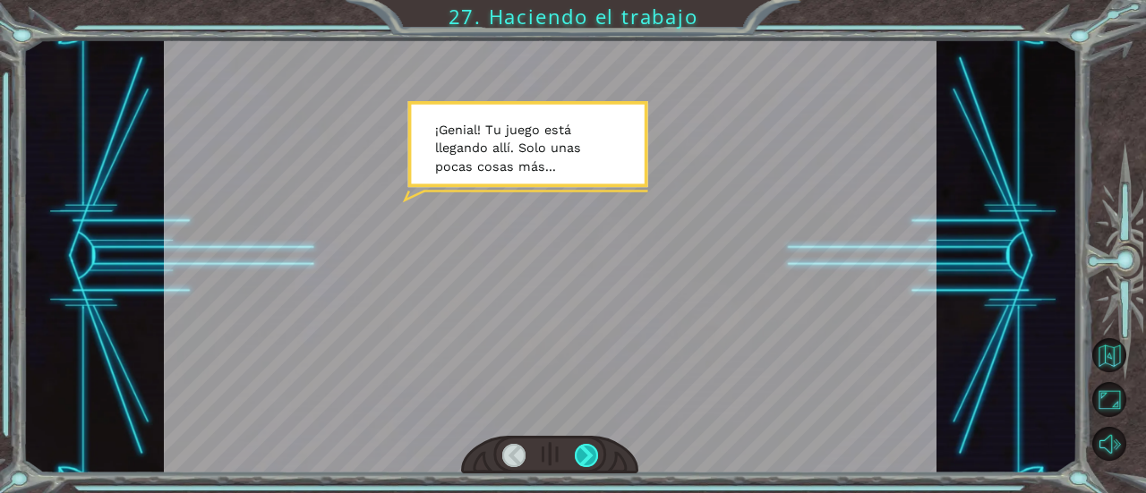
click at [593, 447] on div at bounding box center [586, 455] width 23 height 23
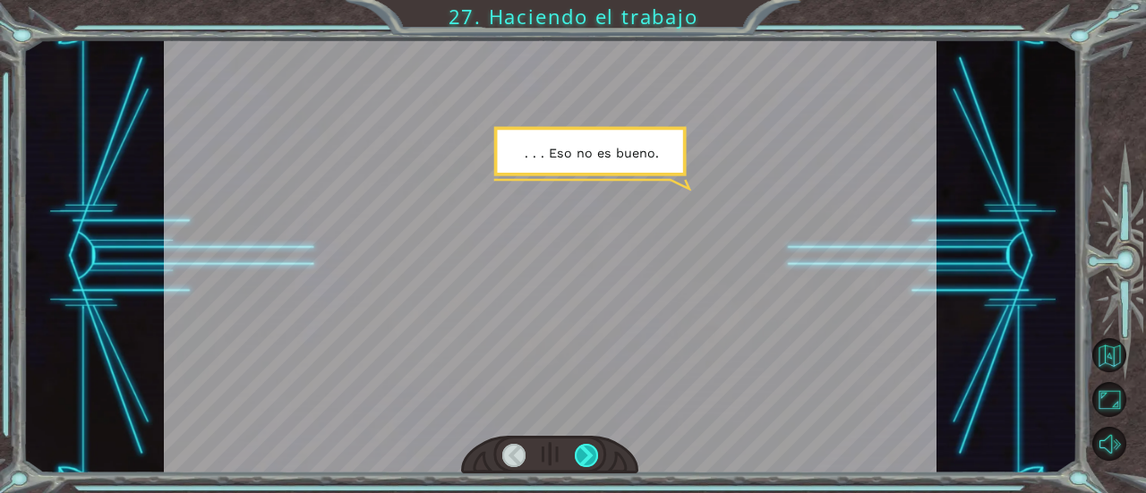
click at [593, 447] on div at bounding box center [586, 455] width 23 height 23
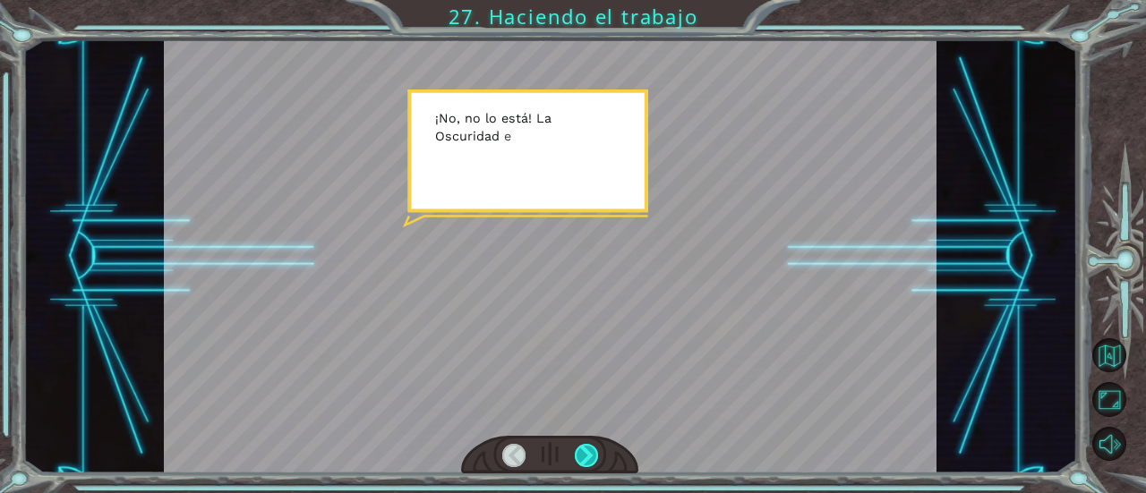
click at [593, 447] on div at bounding box center [586, 455] width 23 height 23
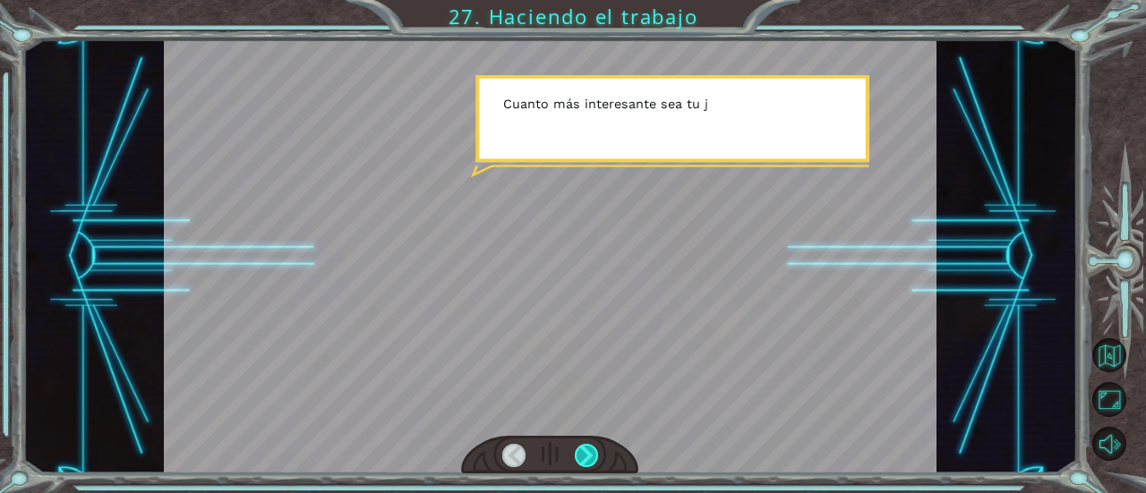
click at [593, 447] on div at bounding box center [586, 455] width 23 height 23
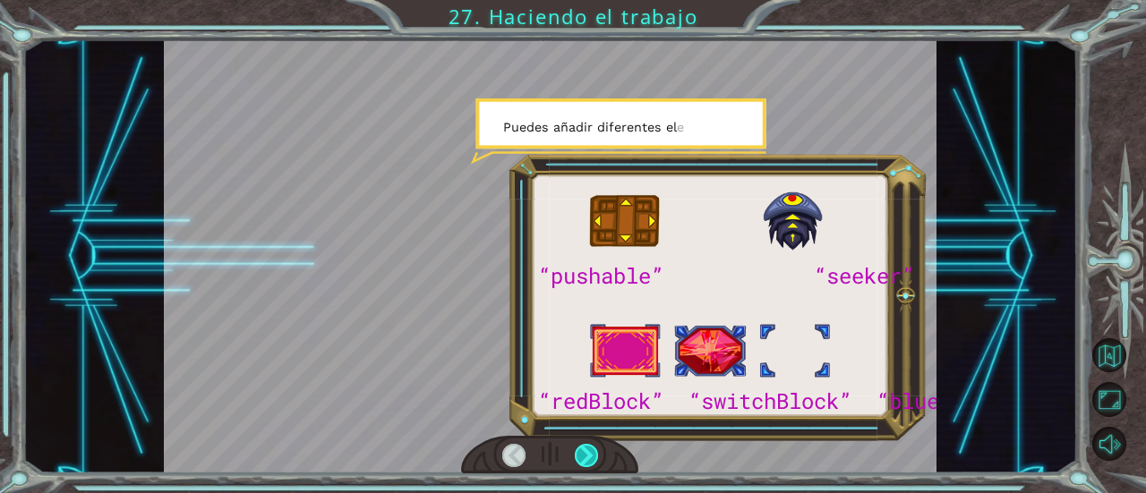
click at [593, 447] on div at bounding box center [586, 455] width 23 height 23
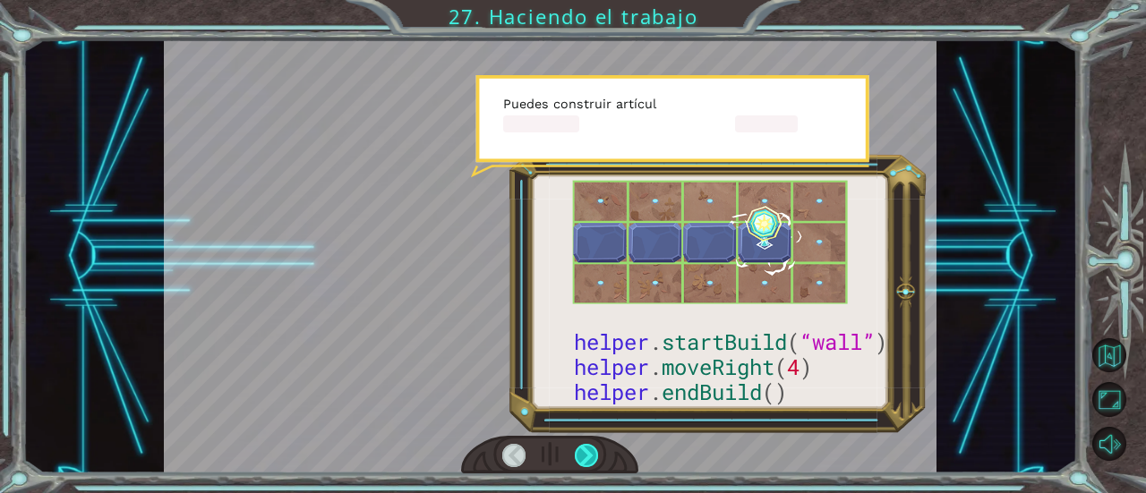
click at [593, 447] on div at bounding box center [586, 455] width 23 height 23
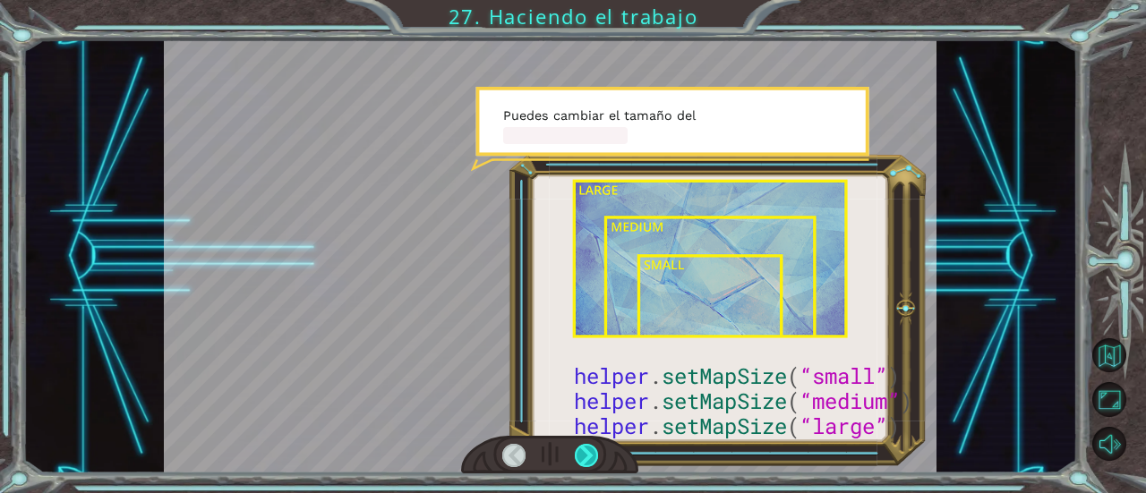
click at [593, 447] on div at bounding box center [586, 455] width 23 height 23
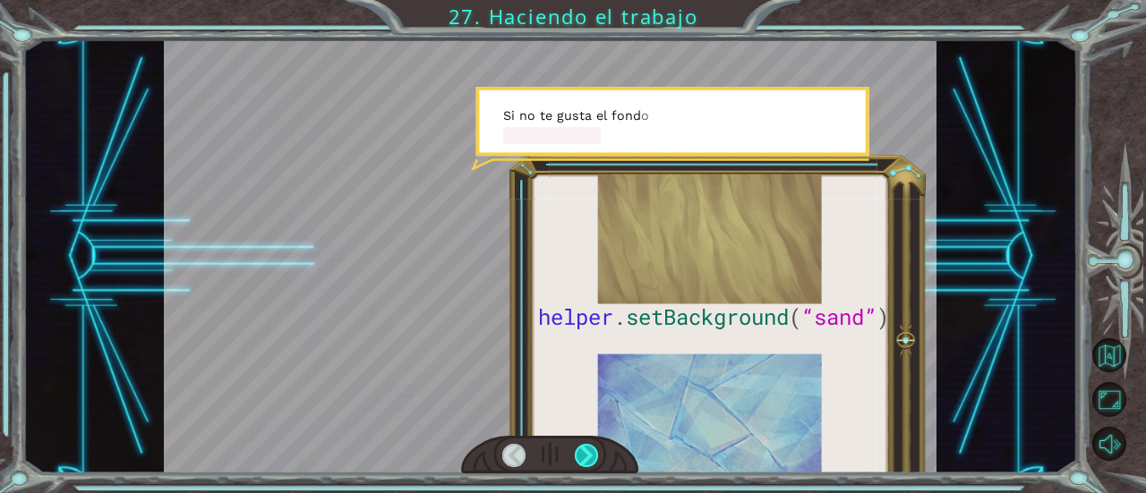
click at [593, 447] on div at bounding box center [586, 455] width 23 height 23
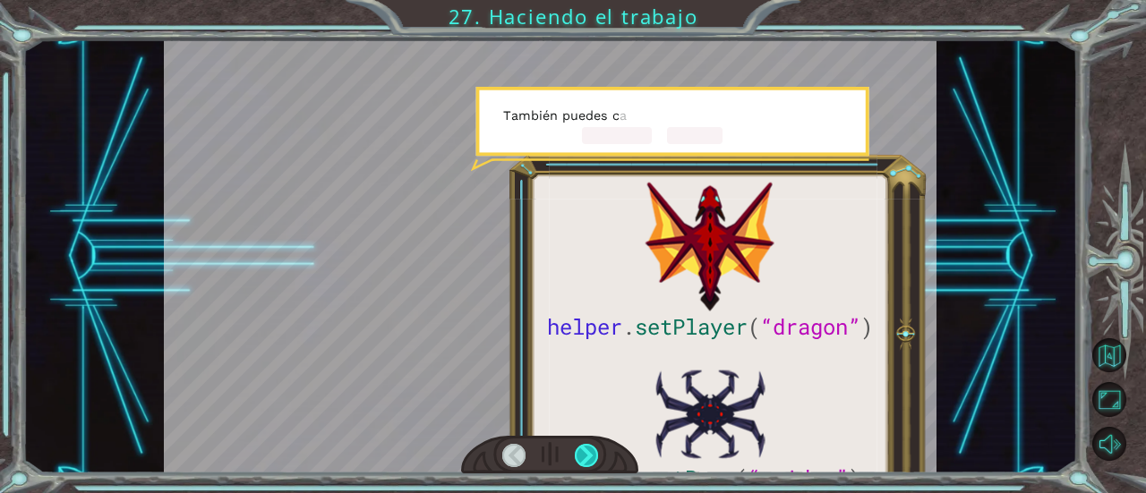
click at [593, 447] on div at bounding box center [586, 455] width 23 height 23
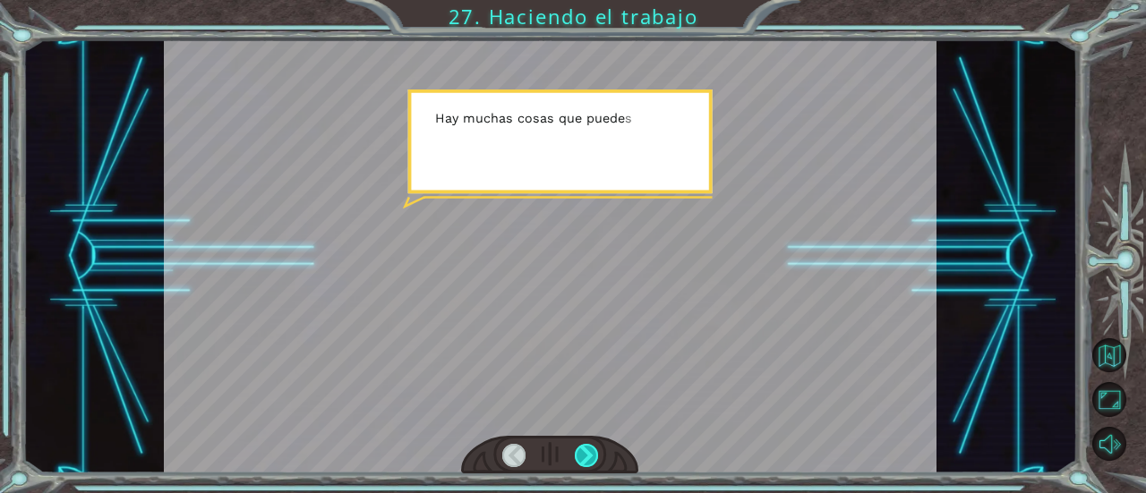
click at [593, 447] on div at bounding box center [586, 455] width 23 height 23
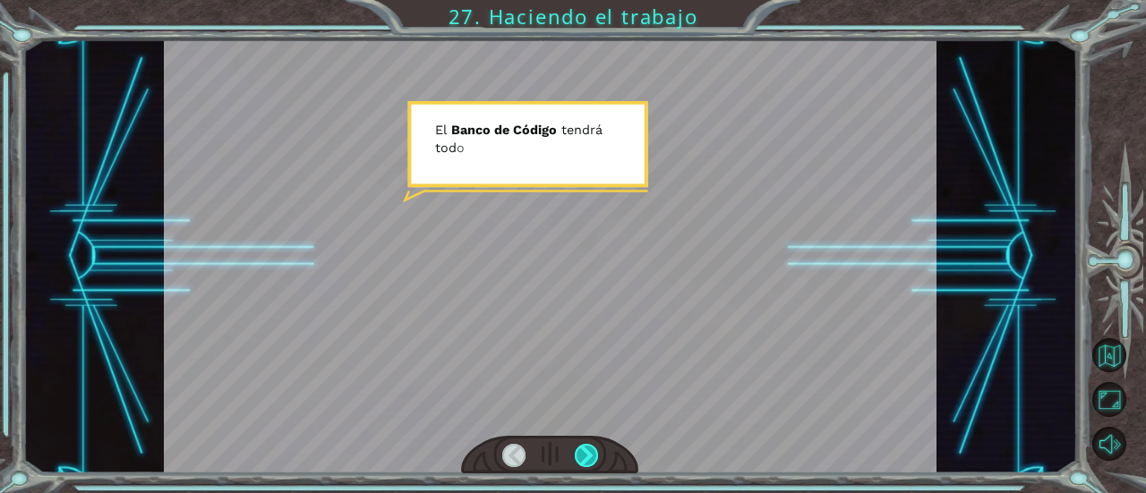
click at [593, 447] on div at bounding box center [586, 455] width 23 height 23
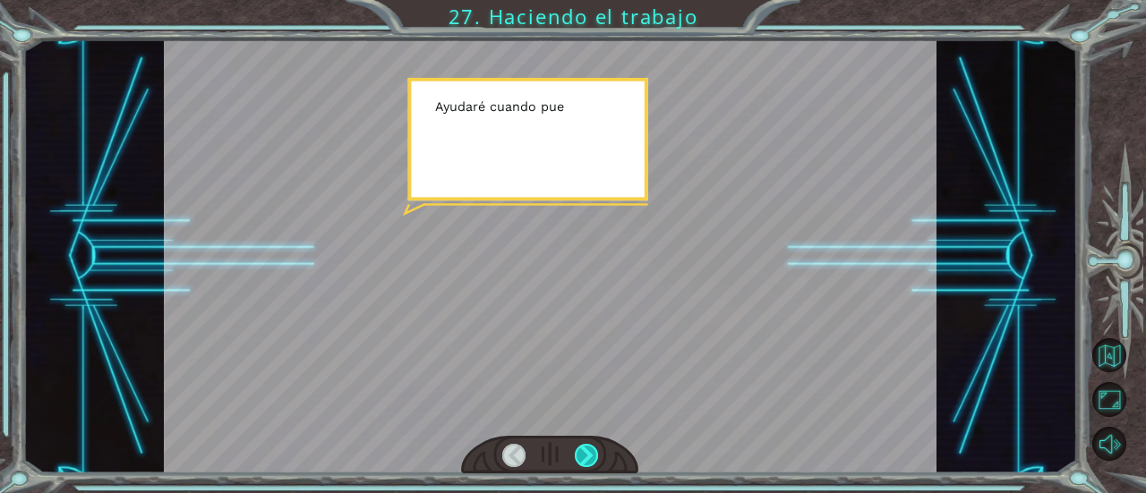
click at [593, 447] on div at bounding box center [586, 455] width 23 height 23
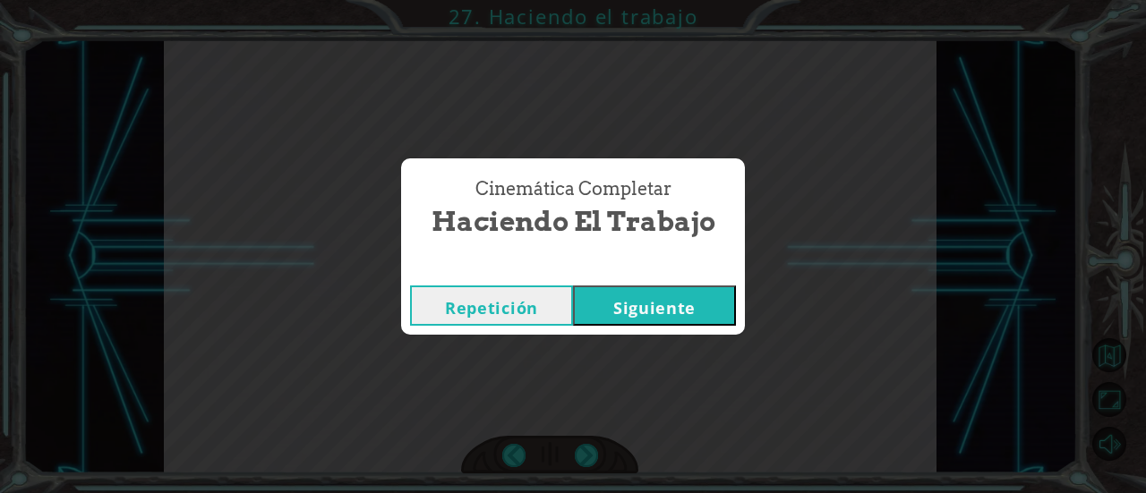
click at [643, 311] on button "Siguiente" at bounding box center [654, 305] width 163 height 40
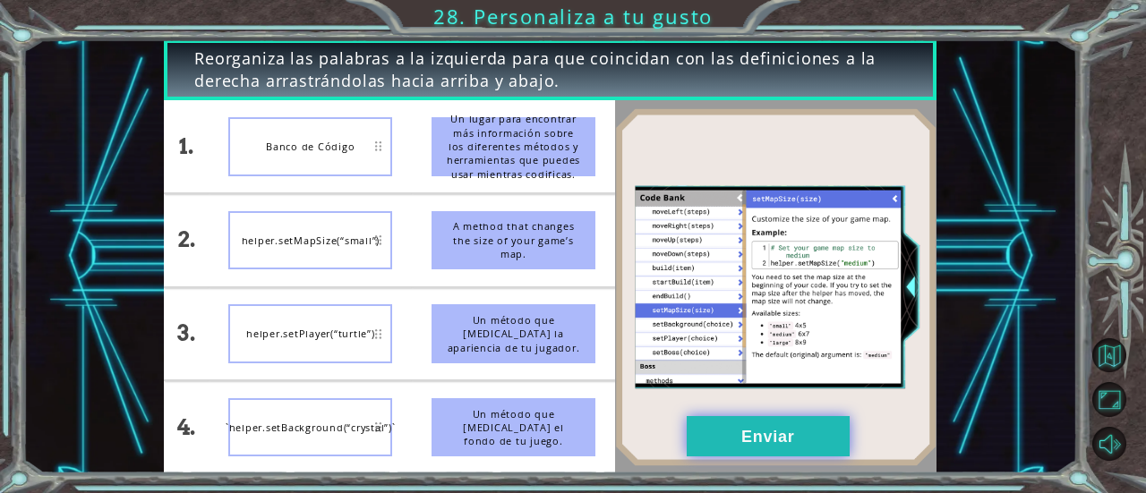
click at [716, 439] on button "Enviar" at bounding box center [767, 436] width 163 height 40
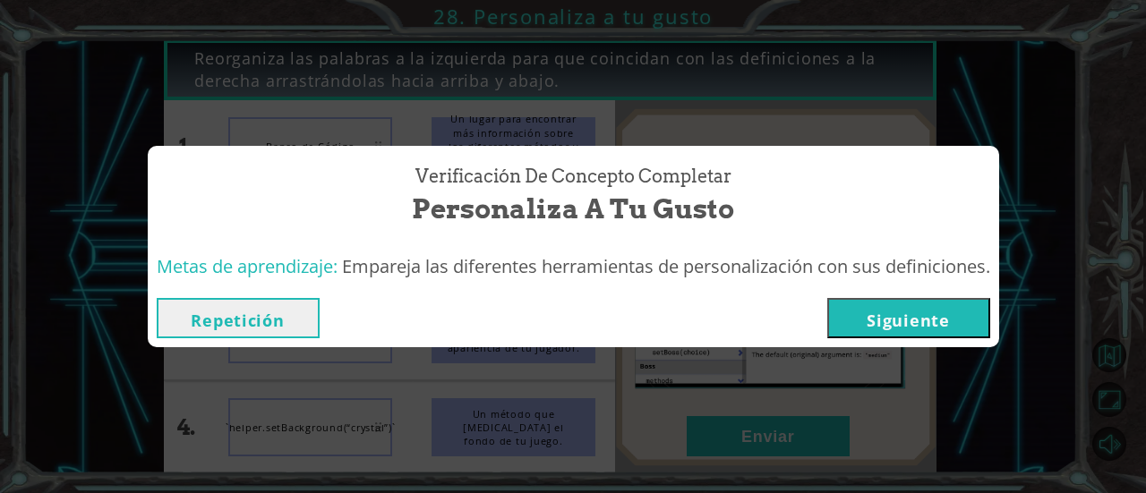
click at [906, 291] on div "Repetición [GEOGRAPHIC_DATA]" at bounding box center [573, 318] width 851 height 58
click at [895, 310] on button "Siguiente" at bounding box center [908, 318] width 163 height 40
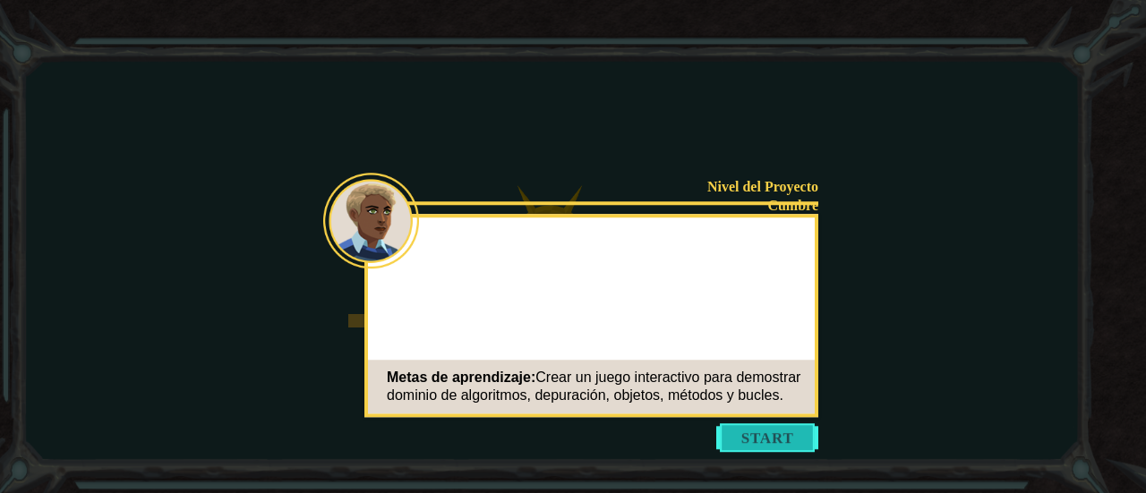
click at [746, 427] on button "Start" at bounding box center [767, 437] width 102 height 29
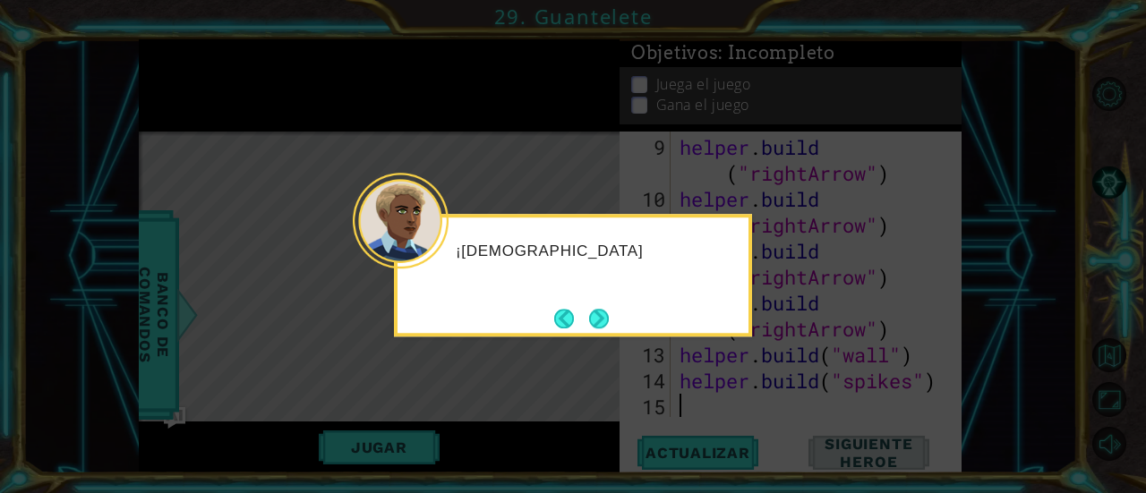
scroll to position [311, 0]
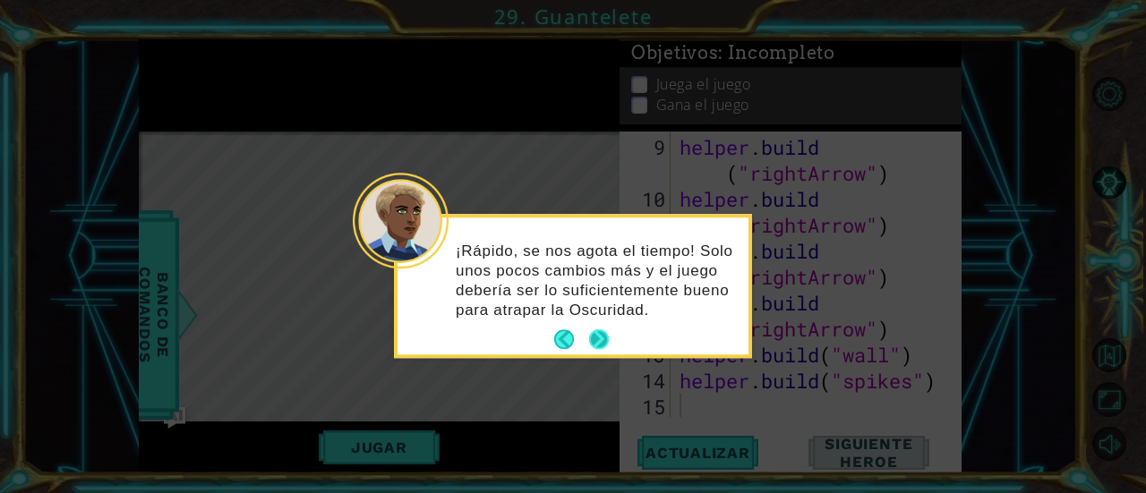
click at [598, 342] on button "Next" at bounding box center [599, 340] width 20 height 20
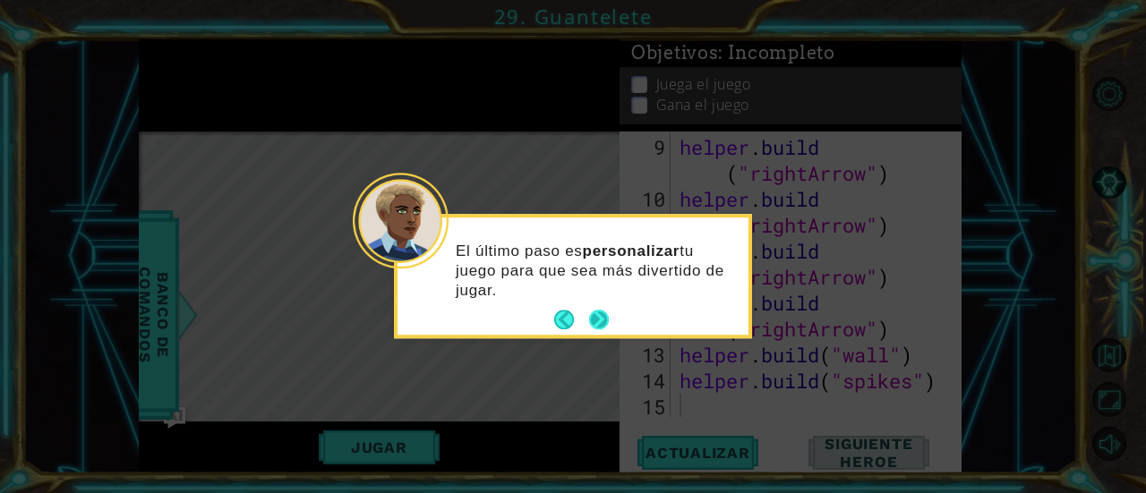
click at [601, 309] on footer at bounding box center [581, 320] width 55 height 27
click at [601, 315] on button "Next" at bounding box center [599, 321] width 20 height 20
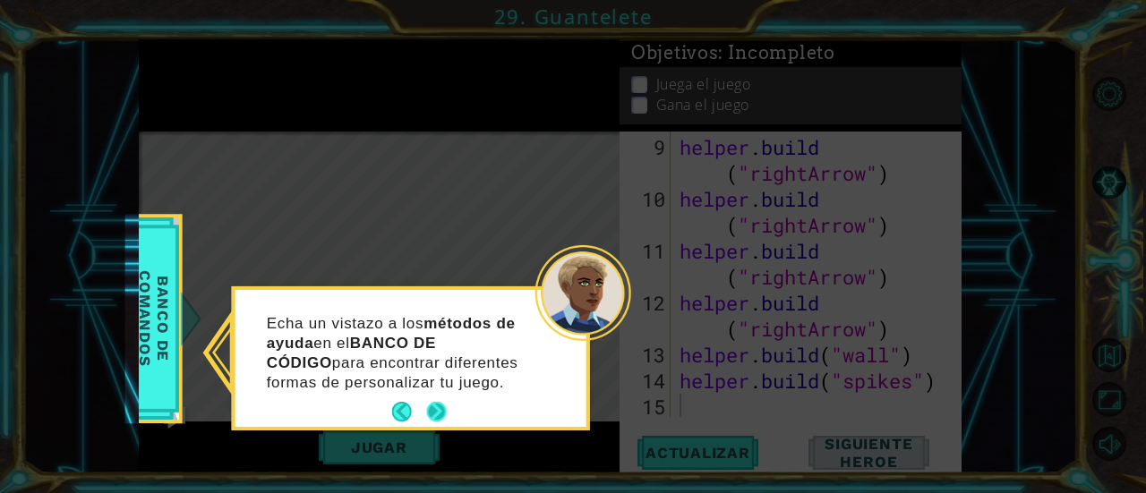
click at [435, 406] on button "Next" at bounding box center [437, 412] width 20 height 20
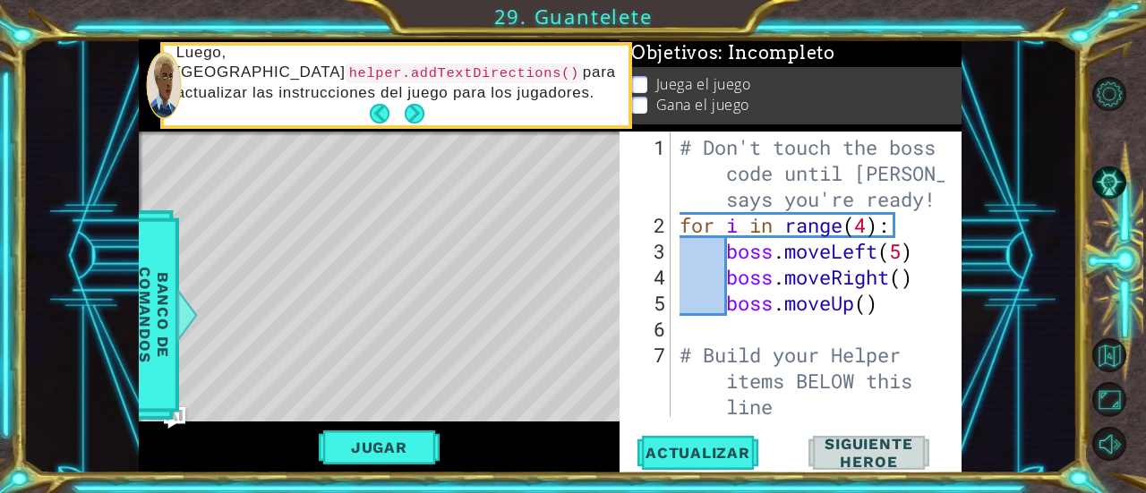
scroll to position [0, 0]
click at [715, 259] on div "# Don't touch the boss code until [PERSON_NAME] says you're ready! for i in ran…" at bounding box center [814, 328] width 277 height 389
type textarea "boss.moveLeft(5)"
click at [680, 447] on span "Actualizar" at bounding box center [697, 453] width 141 height 18
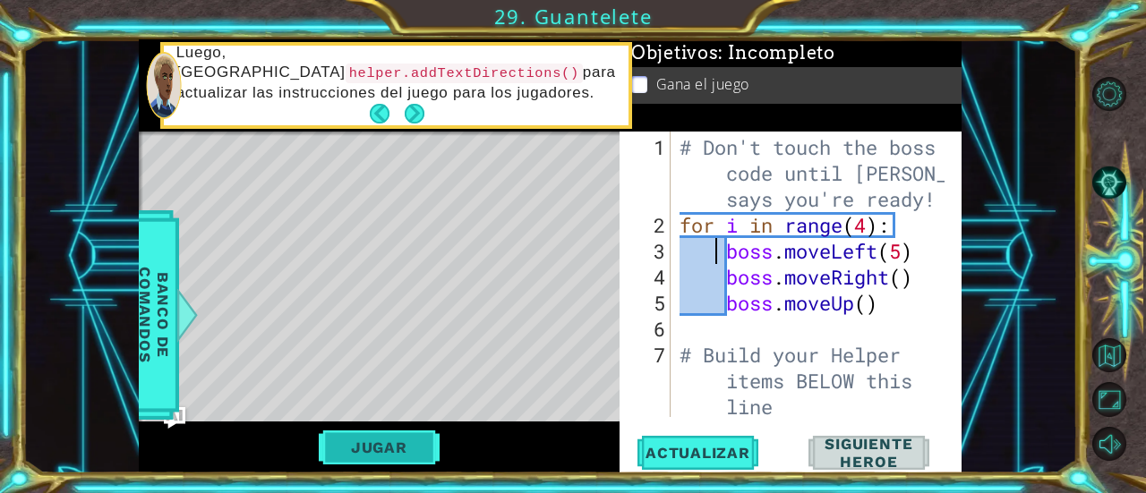
click at [394, 437] on button "Jugar" at bounding box center [379, 447] width 121 height 34
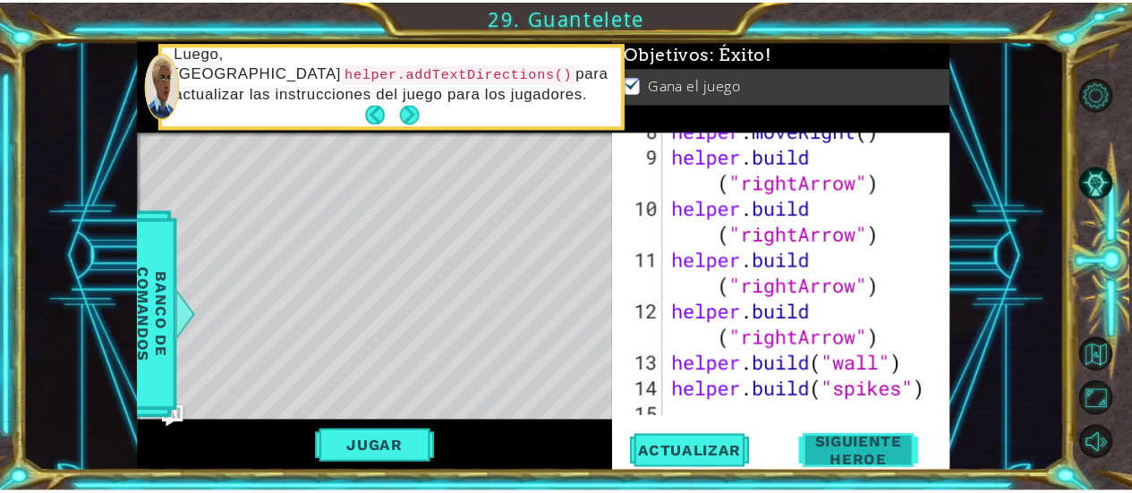
scroll to position [303, 0]
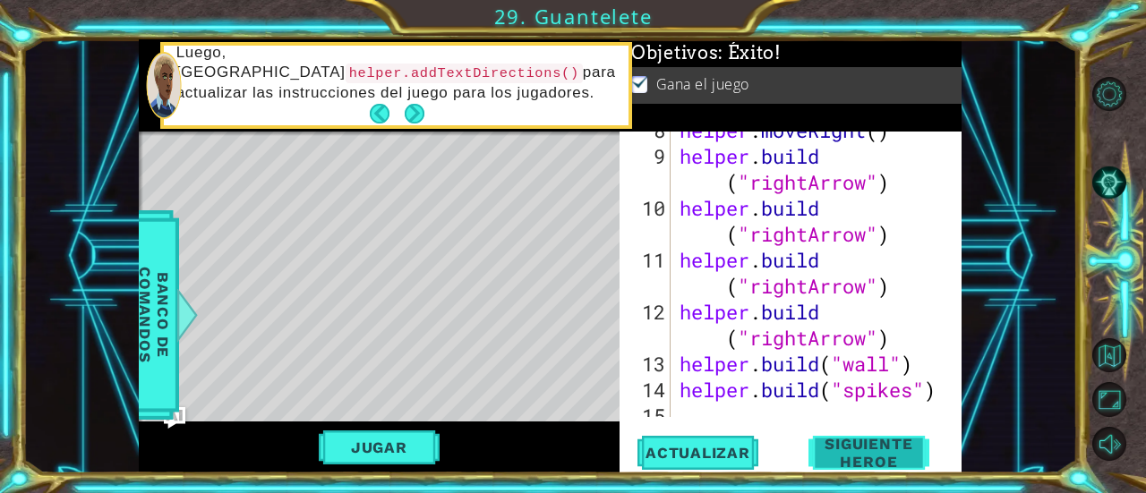
click at [842, 465] on span "Siguiente Heroe" at bounding box center [868, 453] width 176 height 36
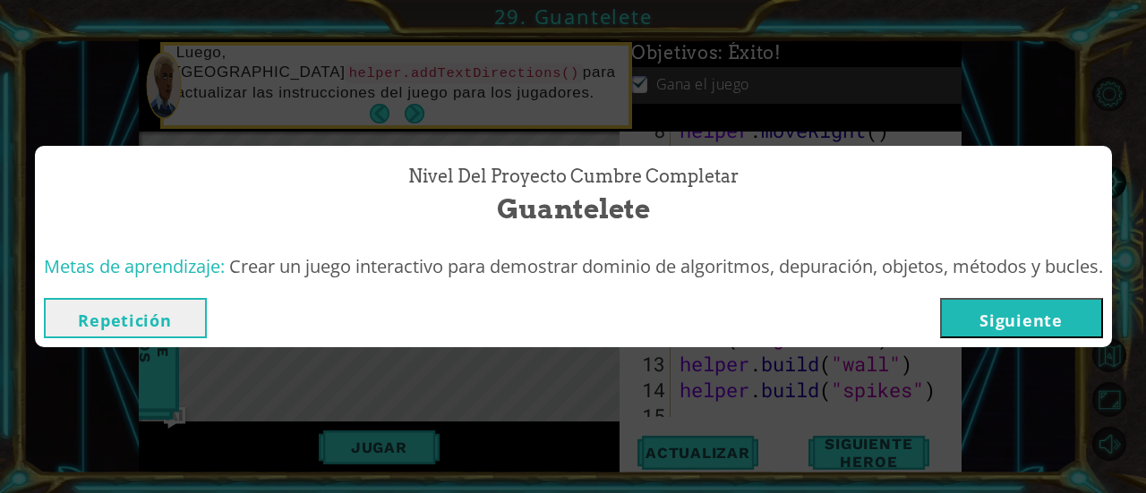
click at [1018, 317] on button "Siguiente" at bounding box center [1021, 318] width 163 height 40
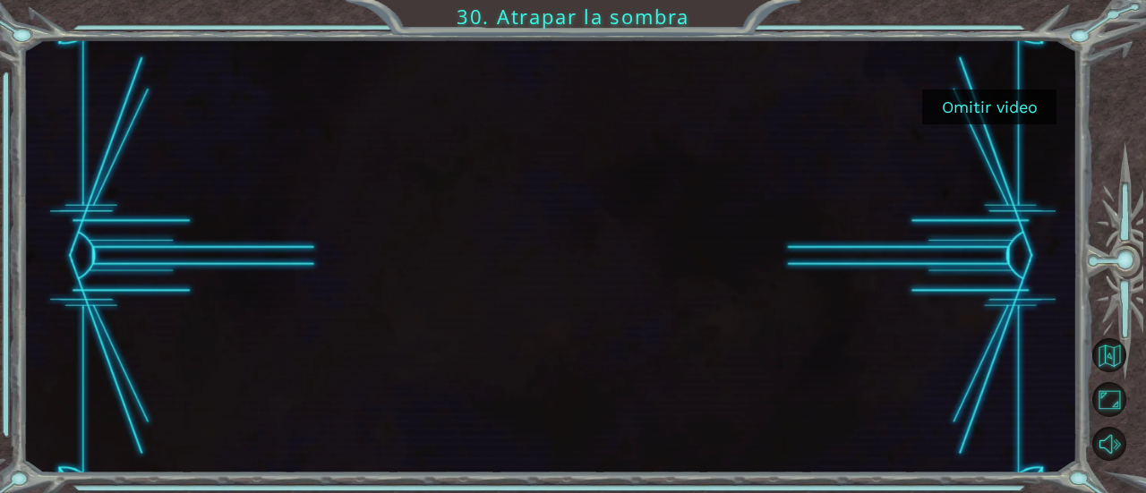
click at [952, 109] on button "Omitir video" at bounding box center [989, 106] width 134 height 35
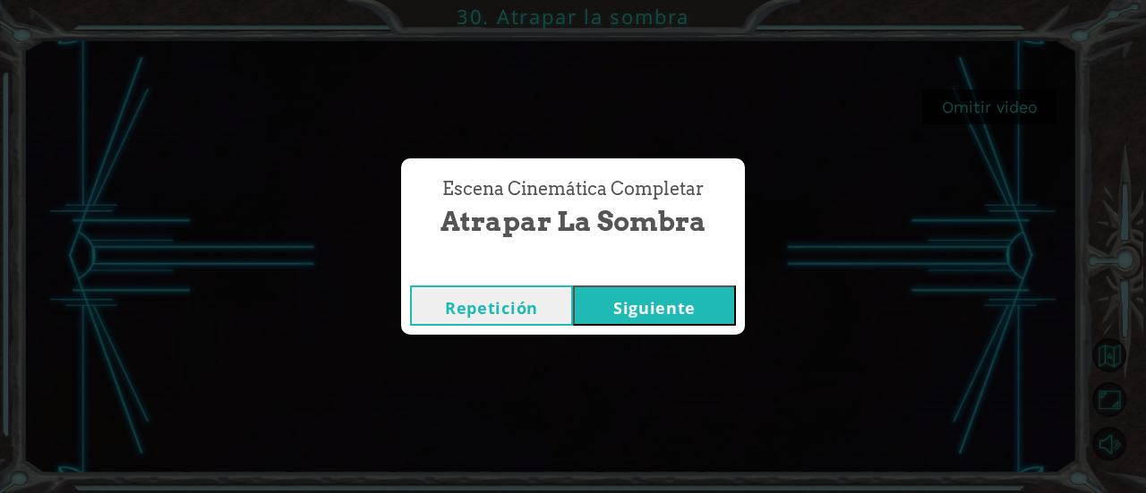
click at [707, 303] on button "Siguiente" at bounding box center [654, 305] width 163 height 40
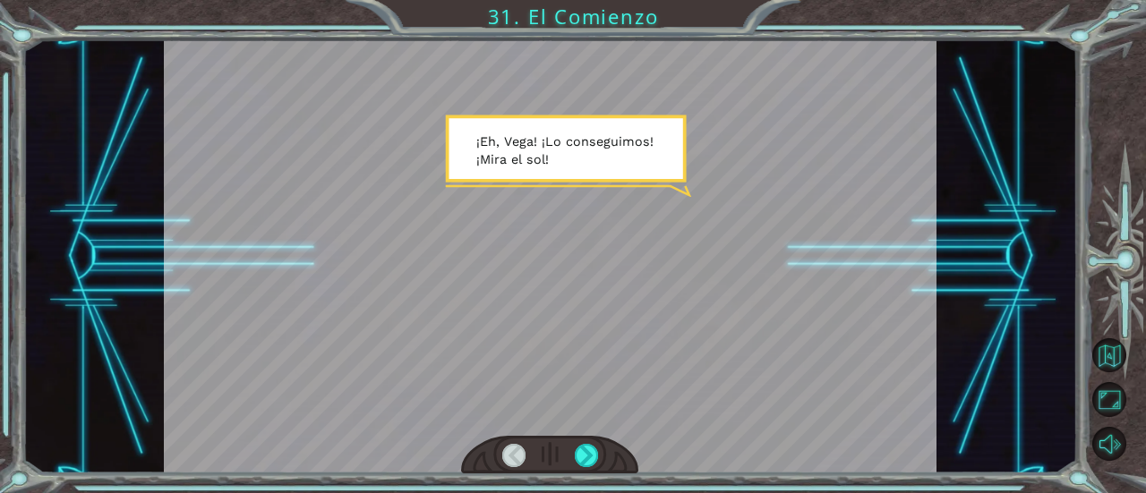
click at [657, 260] on div at bounding box center [550, 256] width 772 height 434
click at [583, 450] on div at bounding box center [586, 455] width 23 height 23
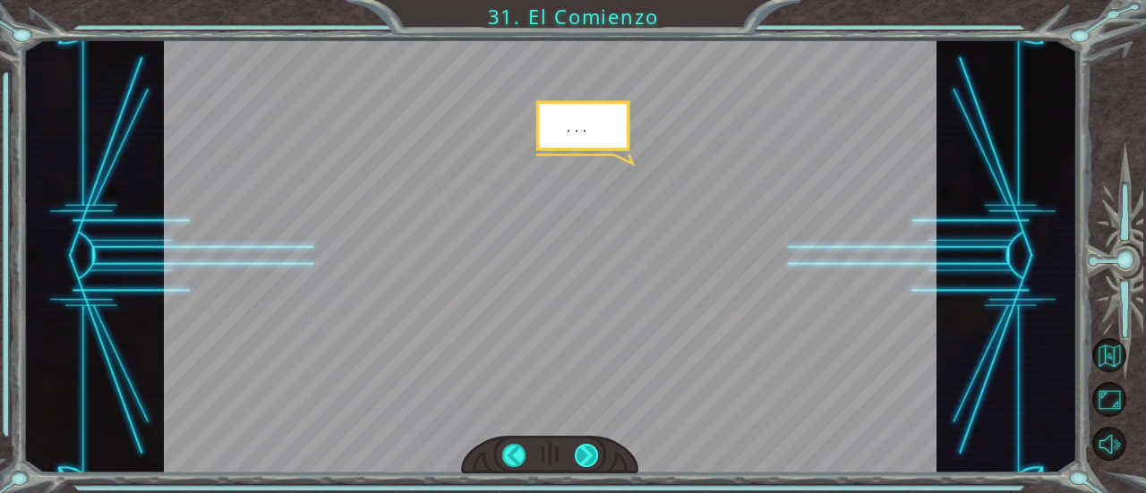
click at [583, 450] on div at bounding box center [586, 455] width 23 height 23
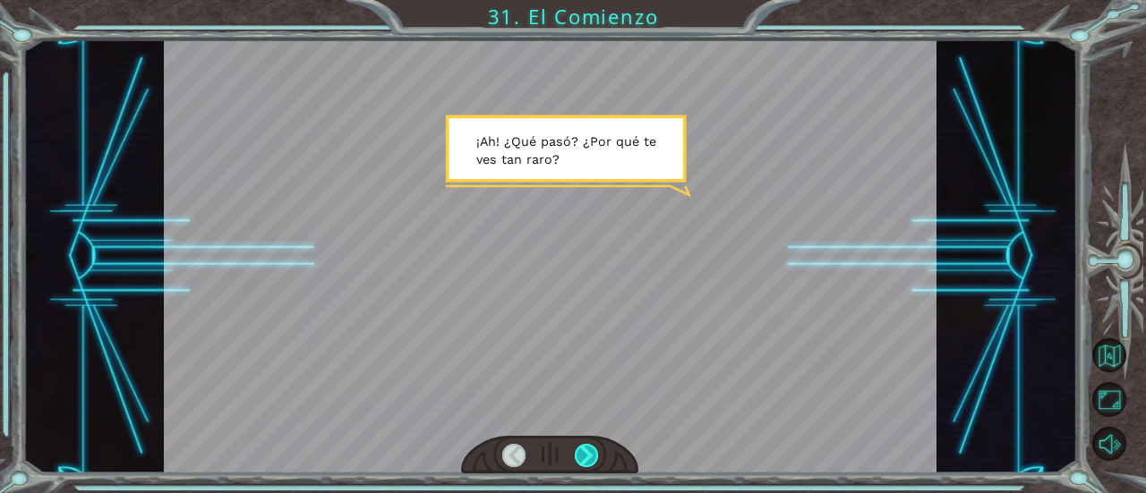
click at [583, 450] on div at bounding box center [586, 455] width 23 height 23
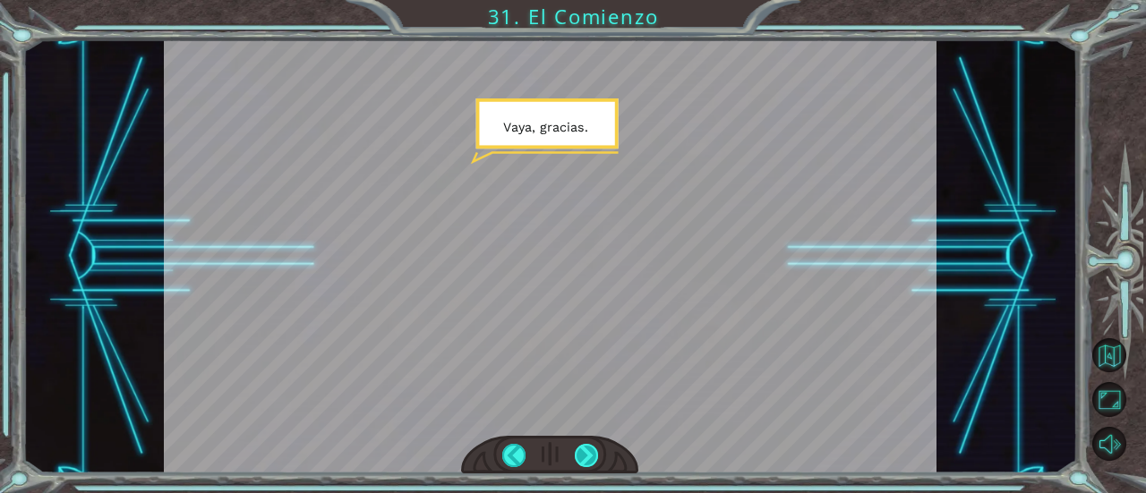
click at [583, 450] on div at bounding box center [586, 455] width 23 height 23
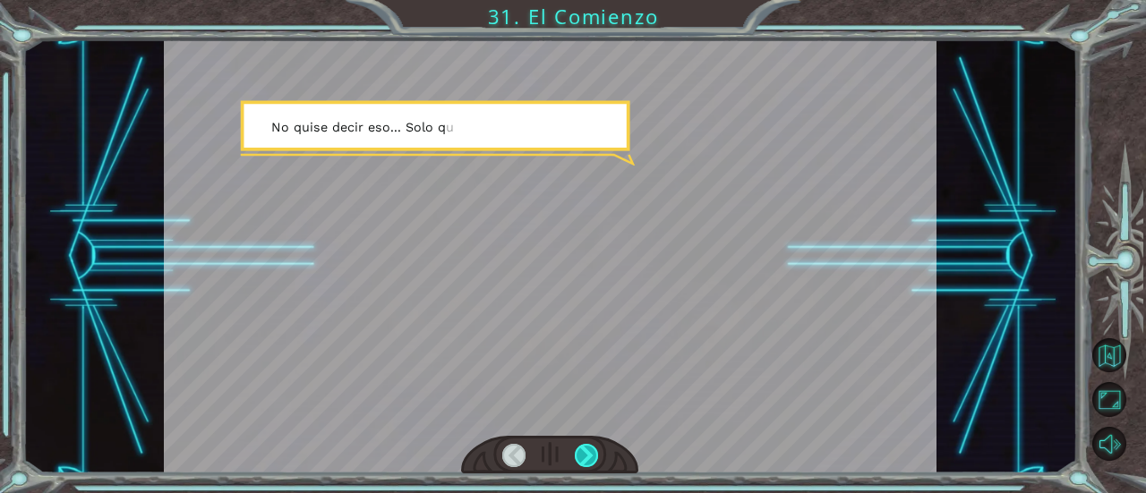
click at [583, 450] on div at bounding box center [586, 455] width 23 height 23
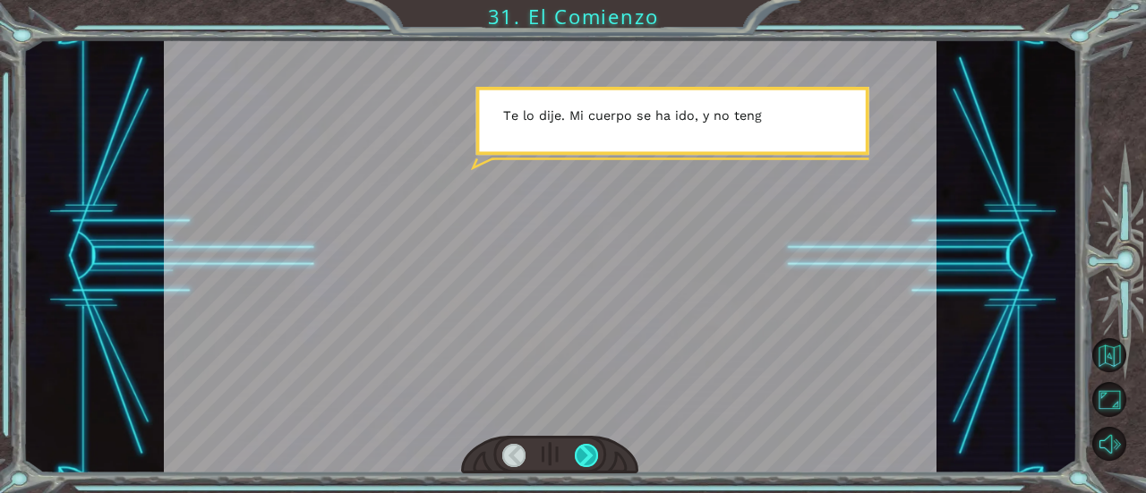
click at [583, 450] on div at bounding box center [586, 455] width 23 height 23
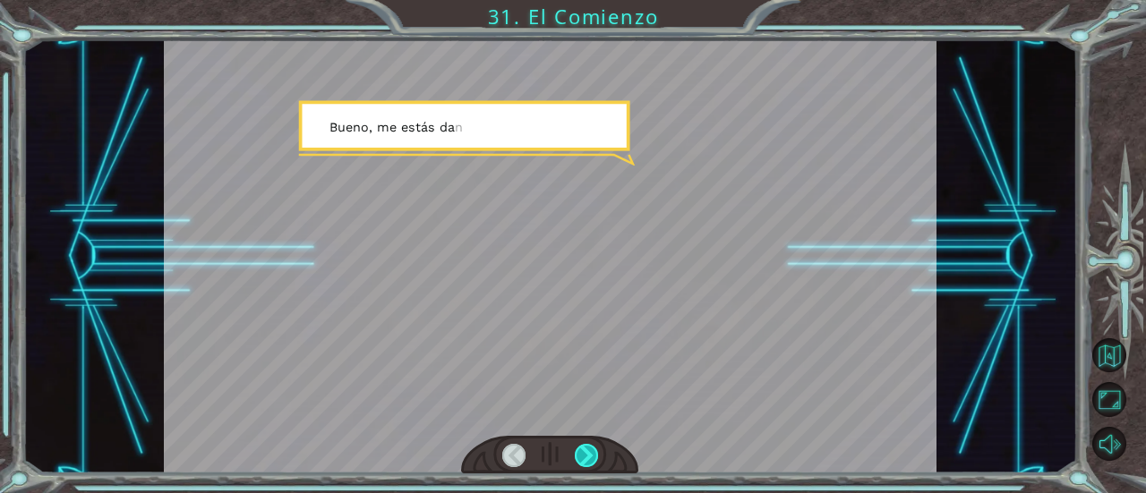
click at [583, 450] on div at bounding box center [586, 455] width 23 height 23
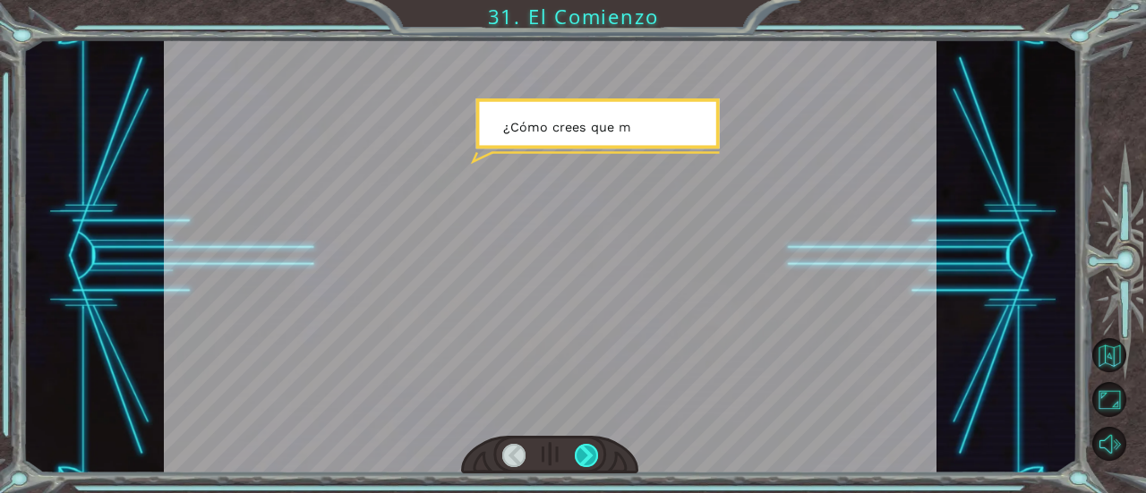
click at [583, 450] on div at bounding box center [586, 455] width 23 height 23
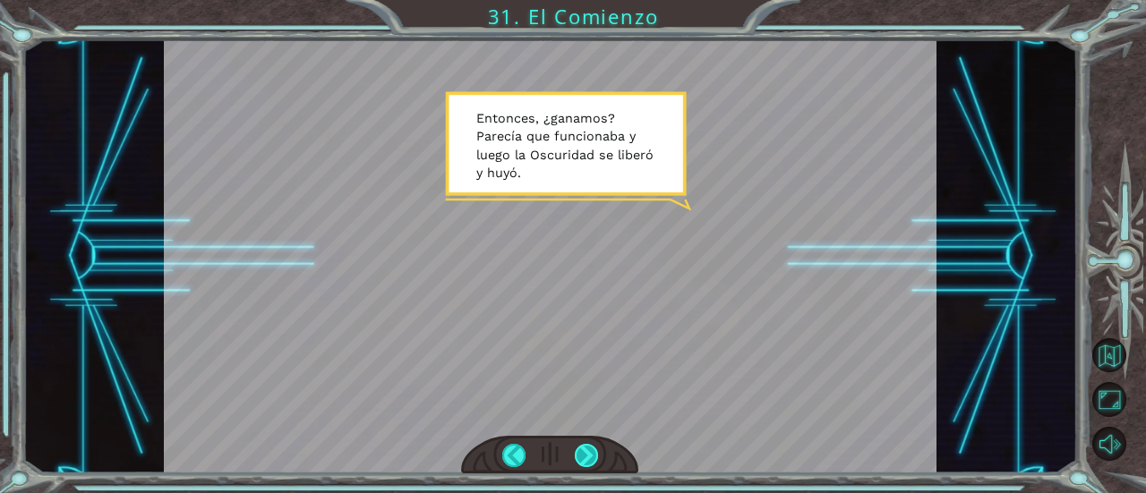
click at [587, 450] on div at bounding box center [586, 455] width 23 height 23
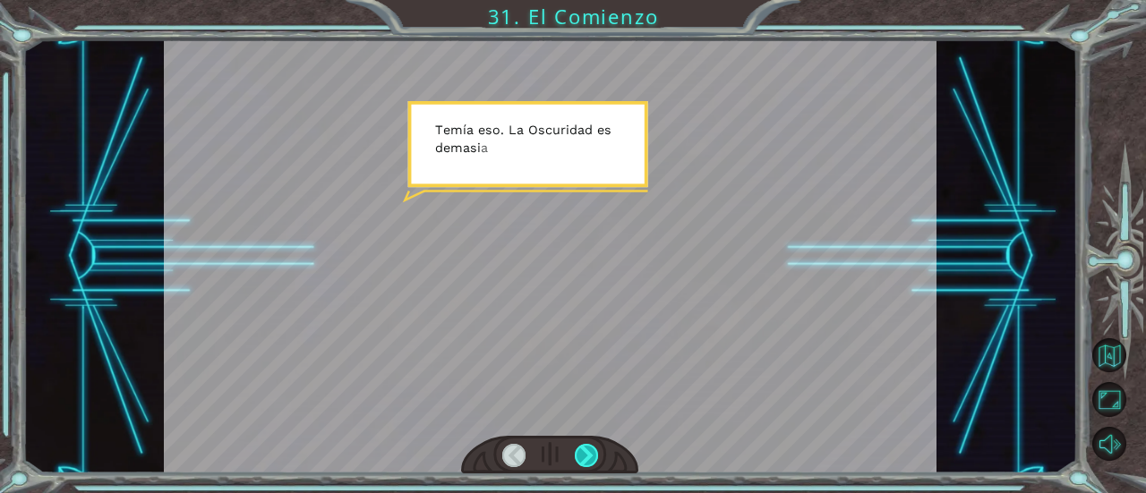
click at [587, 450] on div at bounding box center [586, 455] width 23 height 23
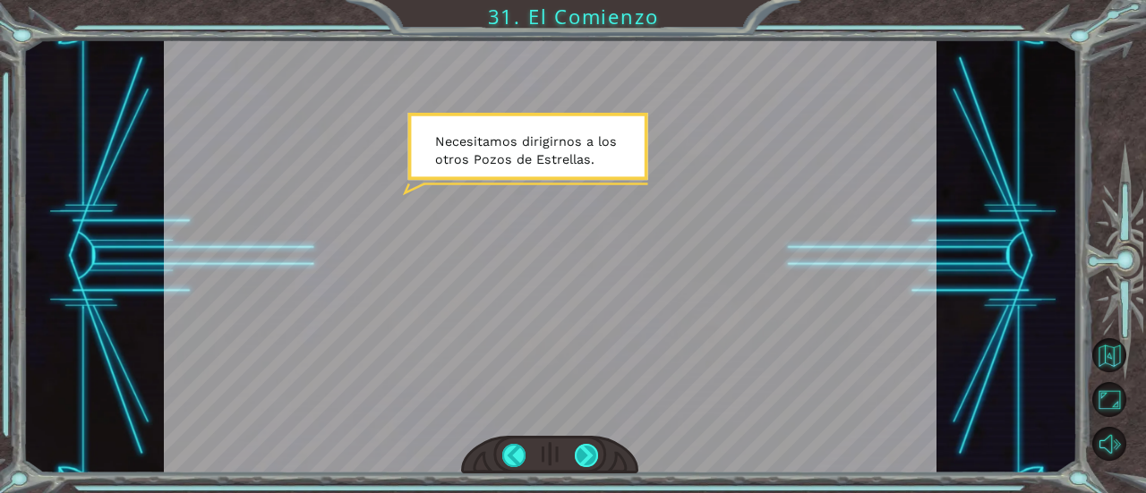
click at [587, 450] on div at bounding box center [586, 455] width 23 height 23
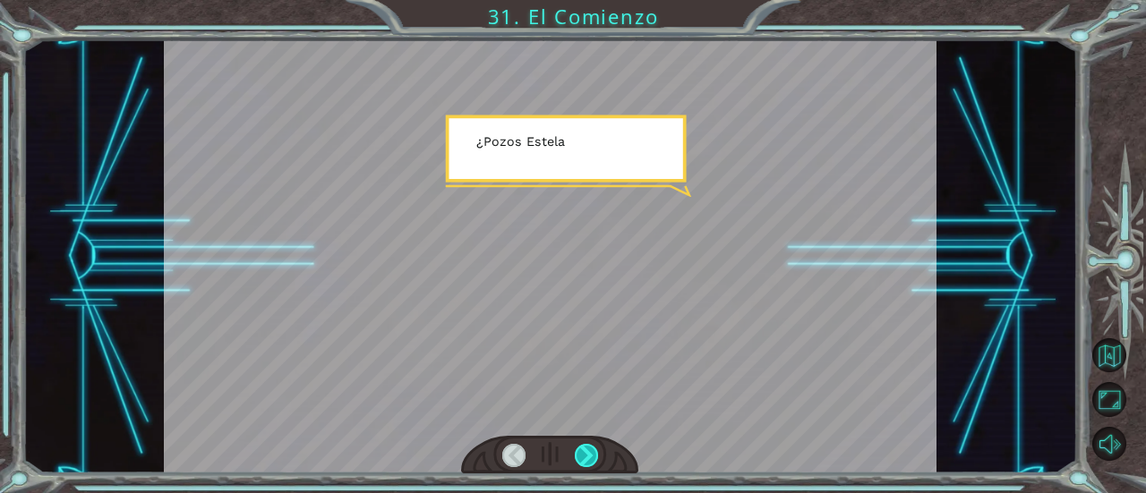
click at [587, 450] on div at bounding box center [586, 455] width 23 height 23
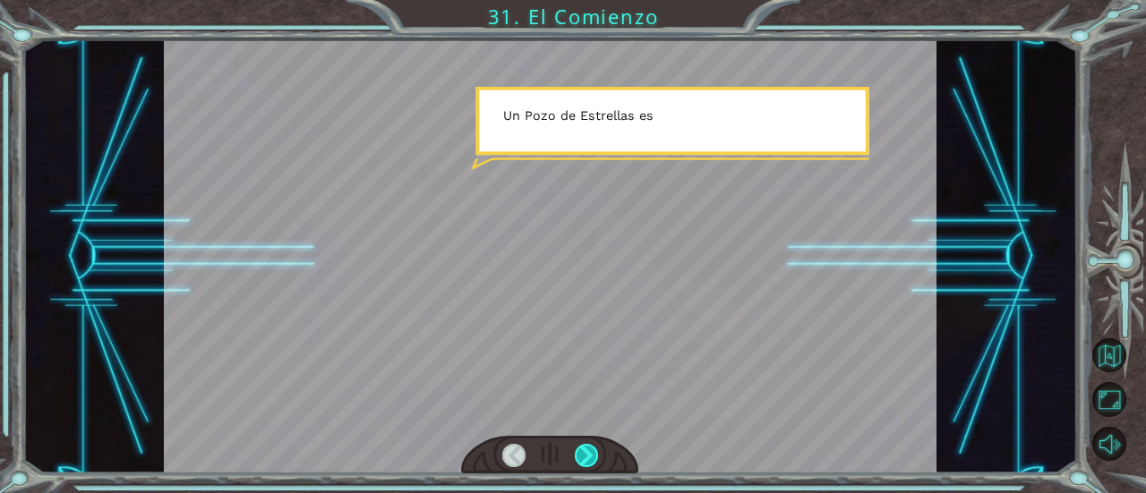
click at [587, 450] on div at bounding box center [586, 455] width 23 height 23
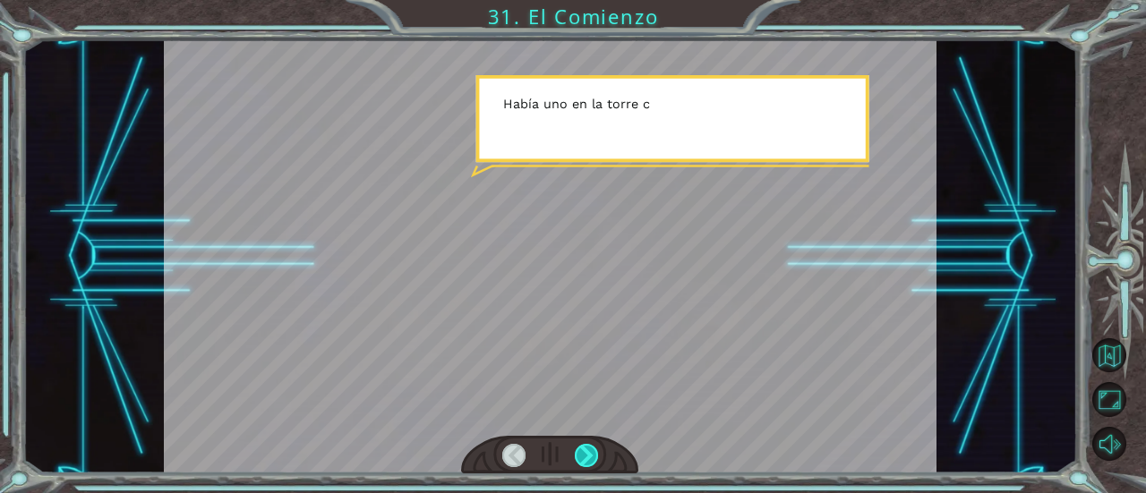
click at [587, 450] on div at bounding box center [586, 455] width 23 height 23
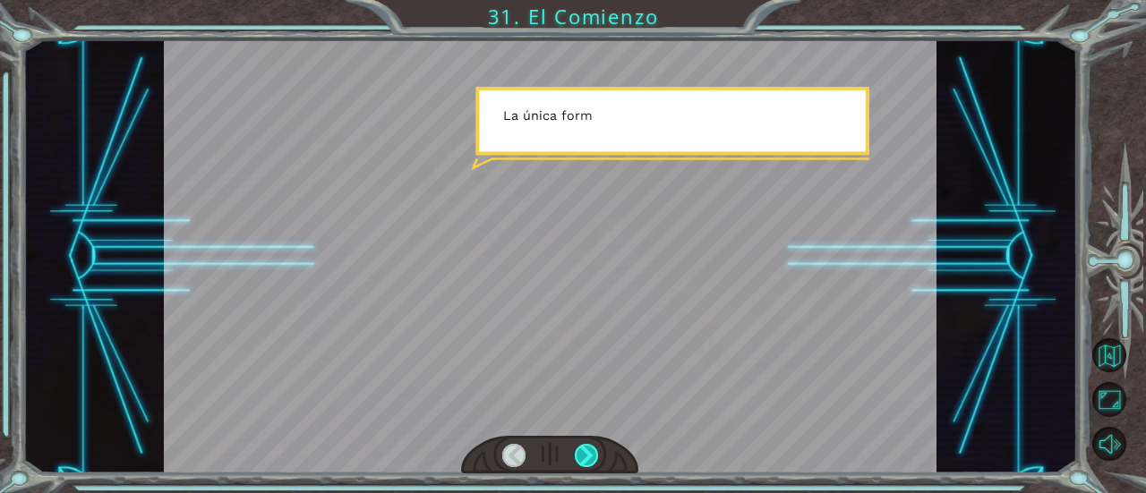
click at [587, 450] on div at bounding box center [586, 455] width 23 height 23
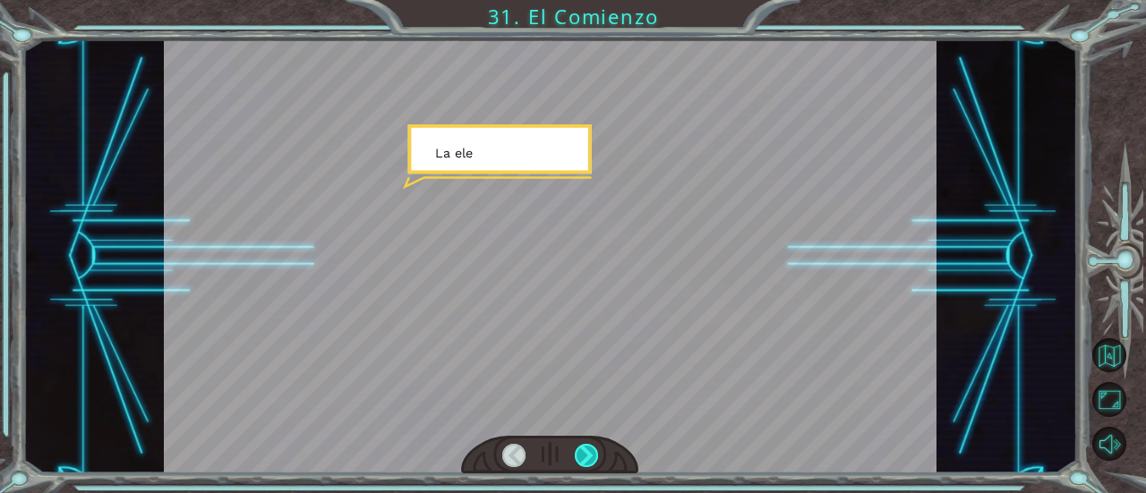
click at [587, 450] on div at bounding box center [586, 455] width 23 height 23
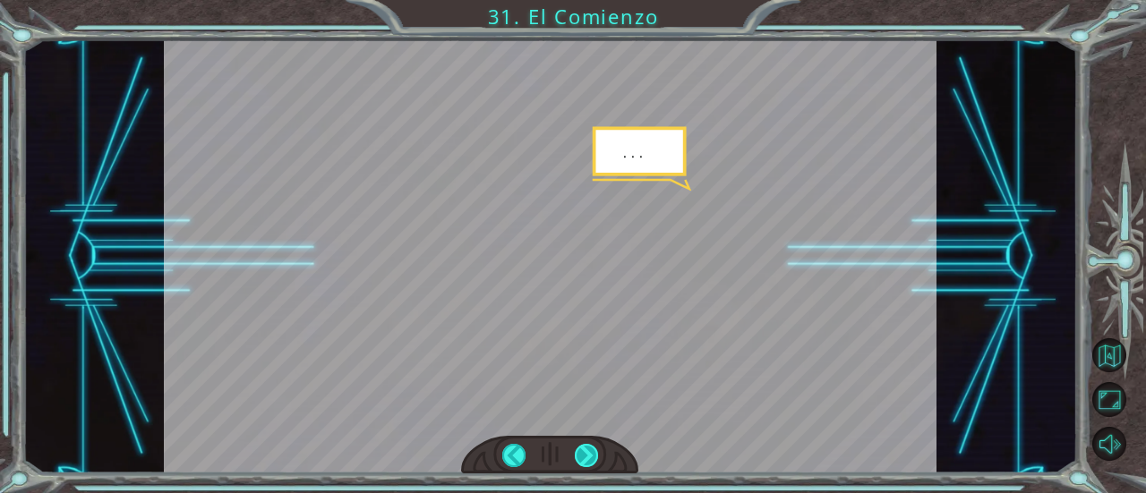
click at [587, 450] on div at bounding box center [586, 455] width 23 height 23
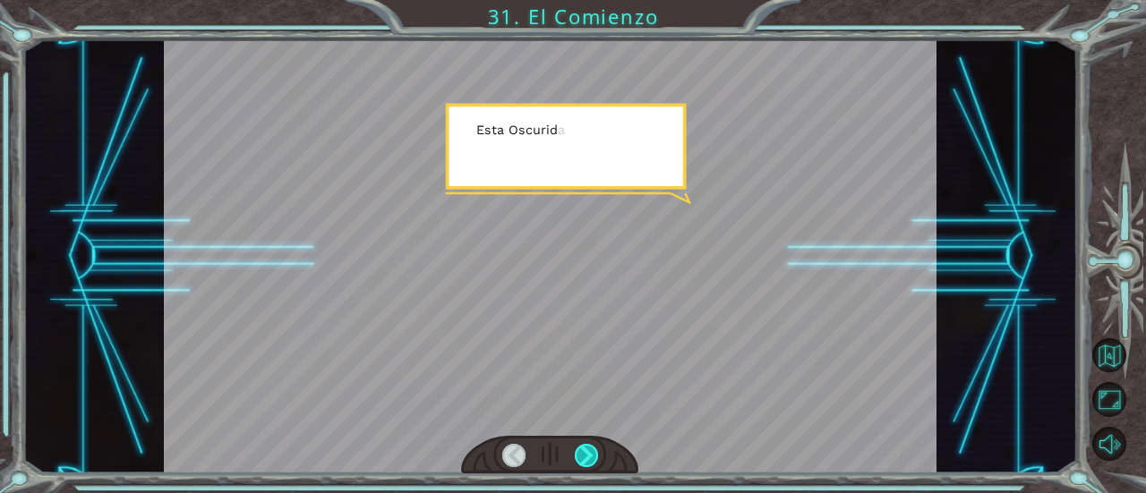
click at [587, 450] on div at bounding box center [586, 455] width 23 height 23
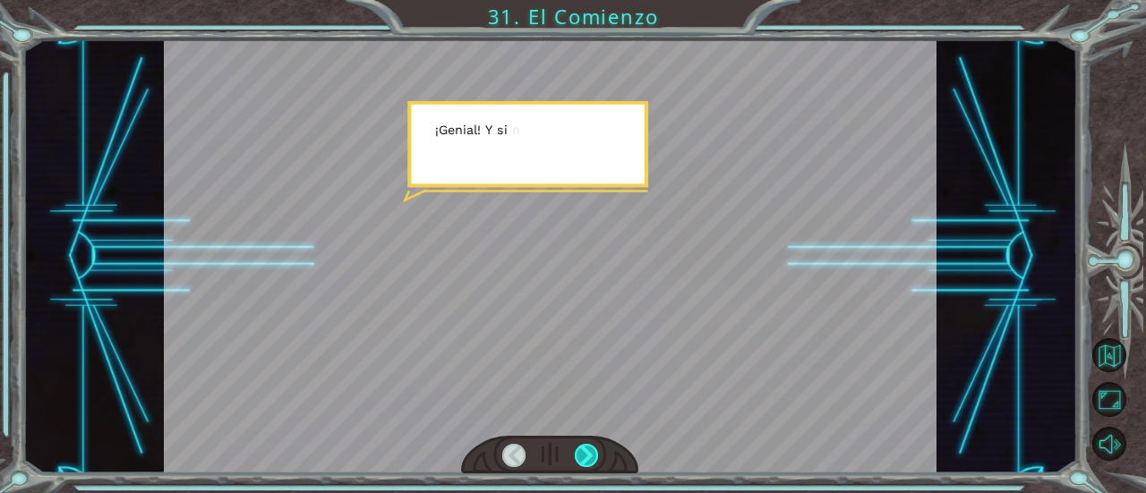
click at [587, 450] on div at bounding box center [586, 455] width 23 height 23
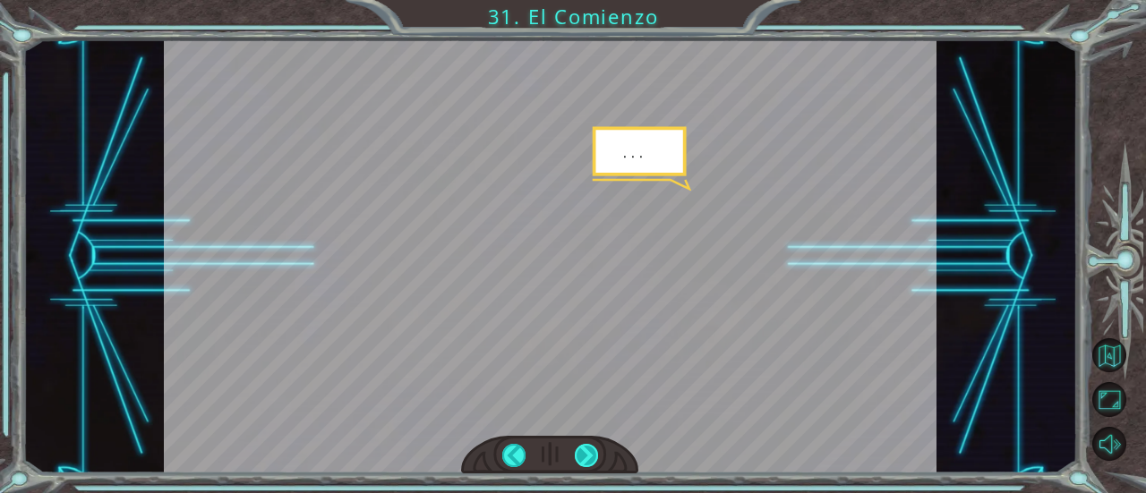
click at [587, 450] on div at bounding box center [586, 455] width 23 height 23
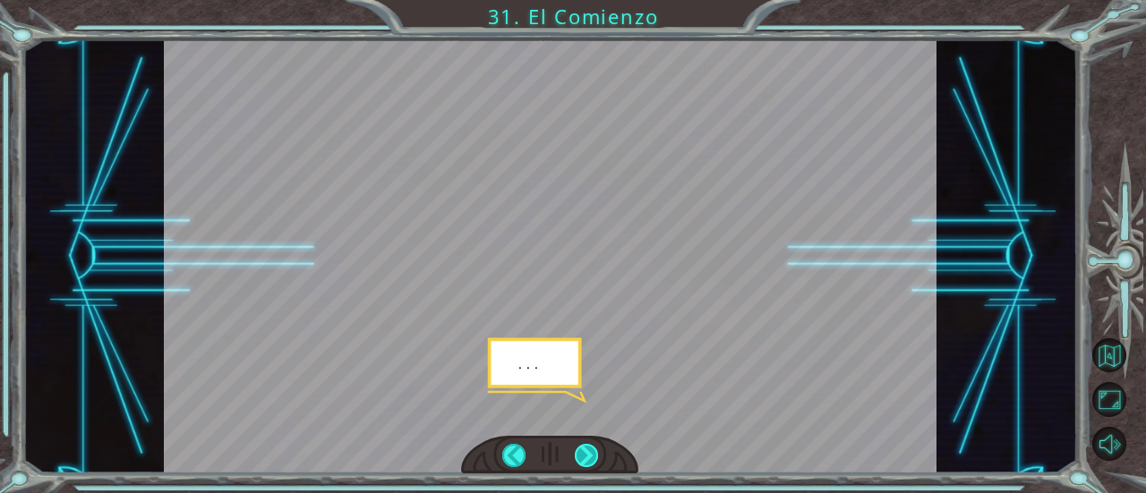
click at [587, 450] on div at bounding box center [586, 455] width 23 height 23
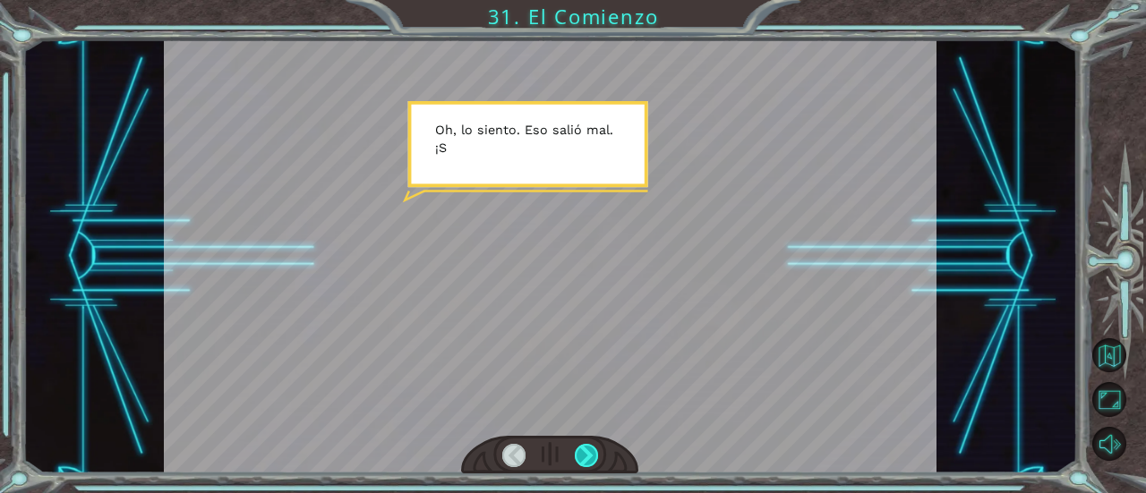
click at [587, 450] on div at bounding box center [586, 455] width 23 height 23
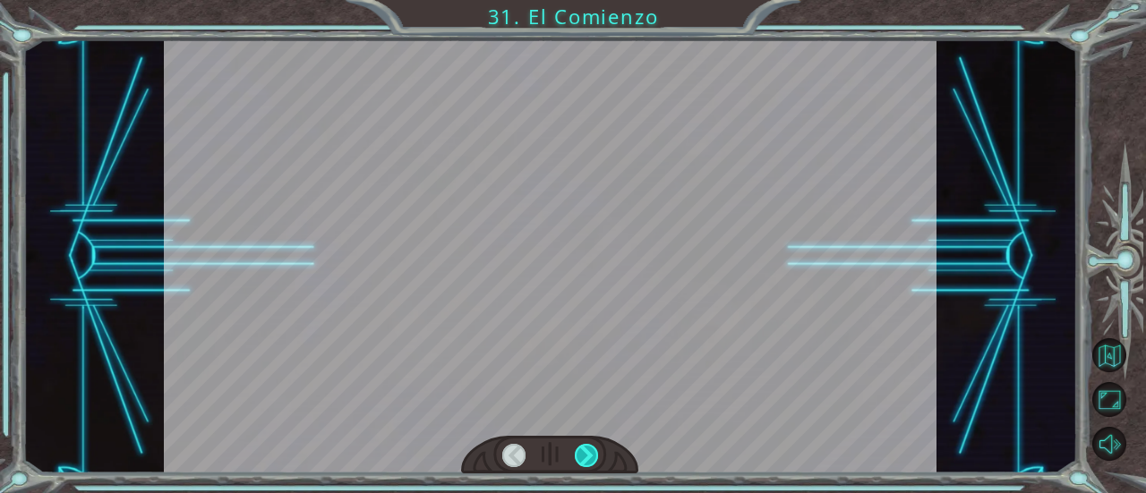
click at [587, 450] on div at bounding box center [586, 455] width 23 height 23
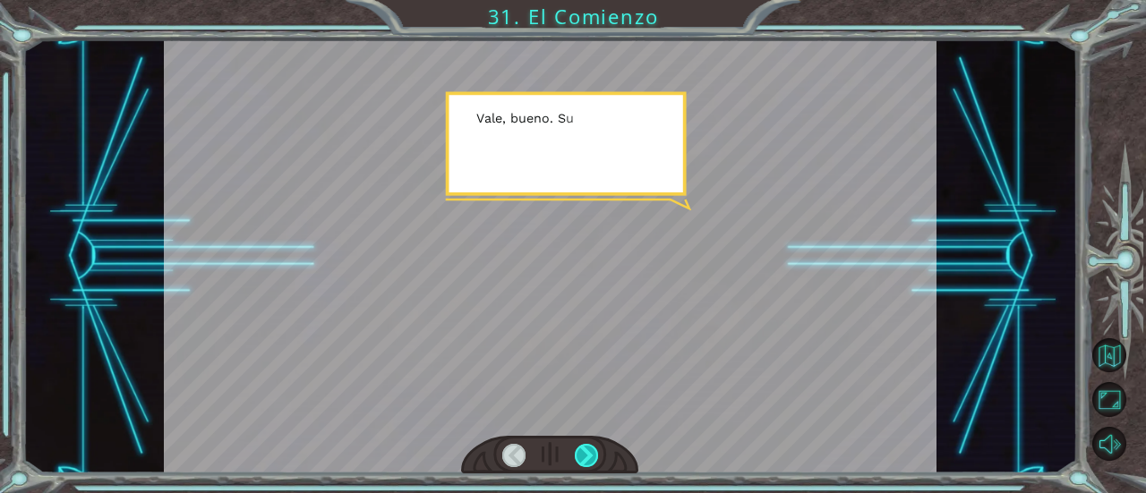
click at [587, 450] on div at bounding box center [586, 455] width 23 height 23
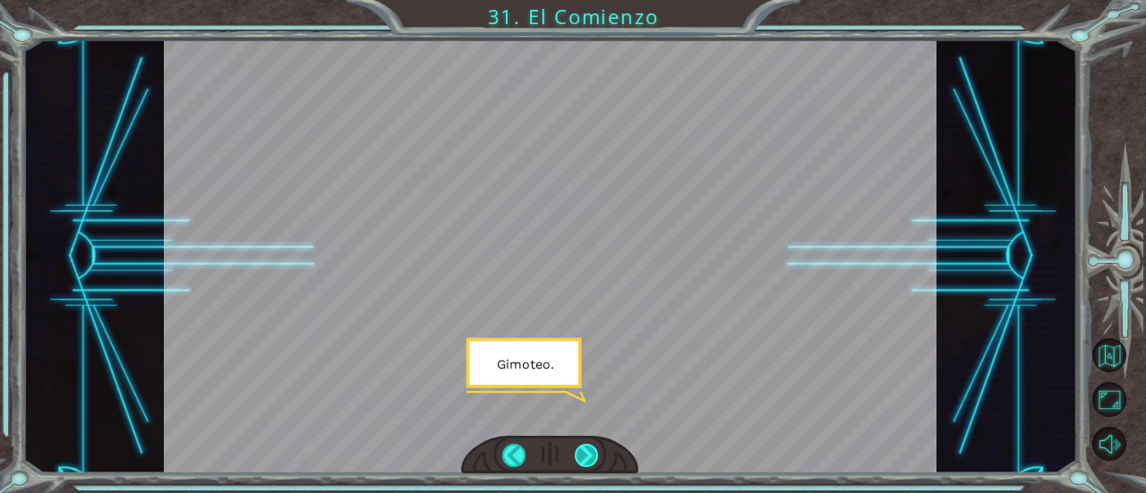
click at [587, 450] on div at bounding box center [586, 455] width 23 height 23
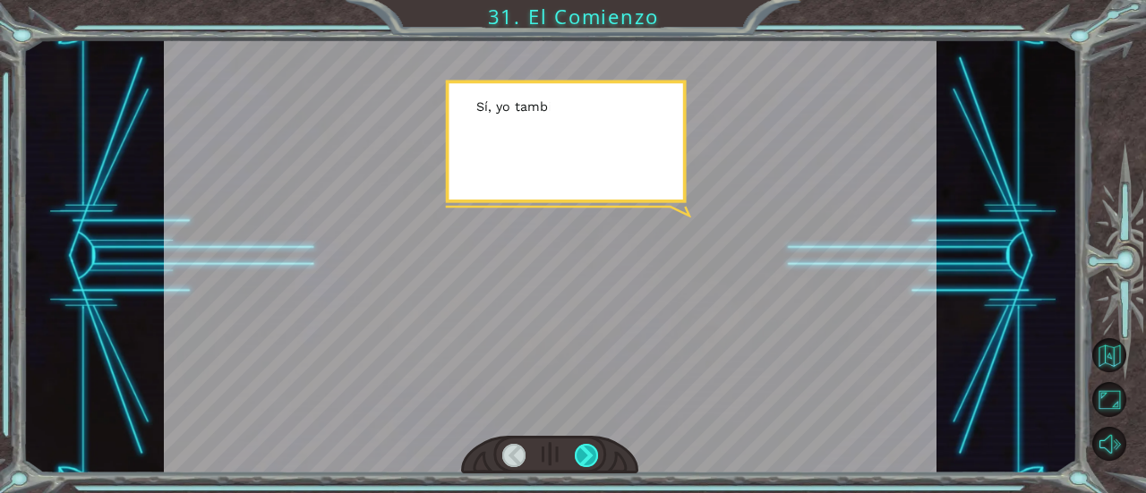
click at [587, 450] on div at bounding box center [586, 455] width 23 height 23
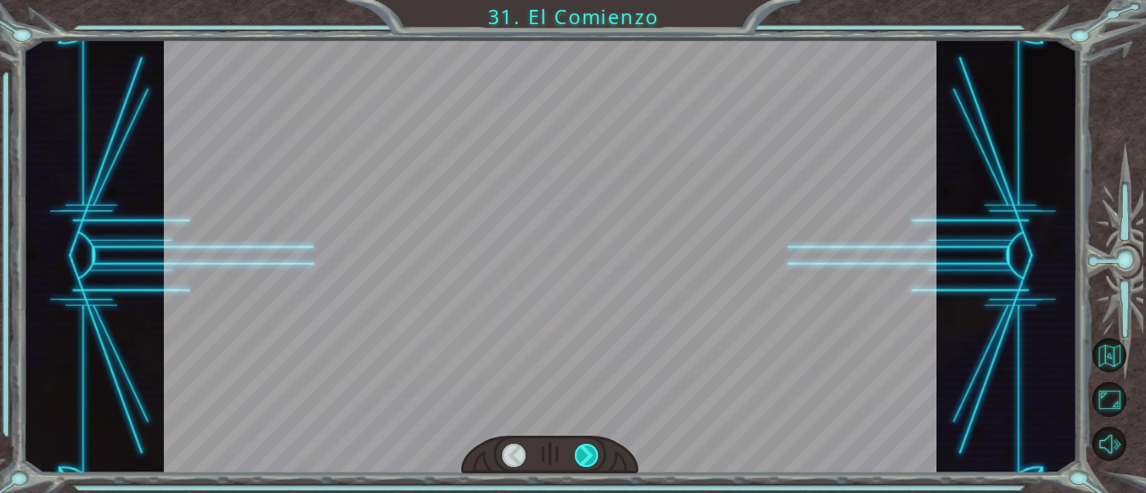
click at [587, 450] on div at bounding box center [586, 455] width 23 height 23
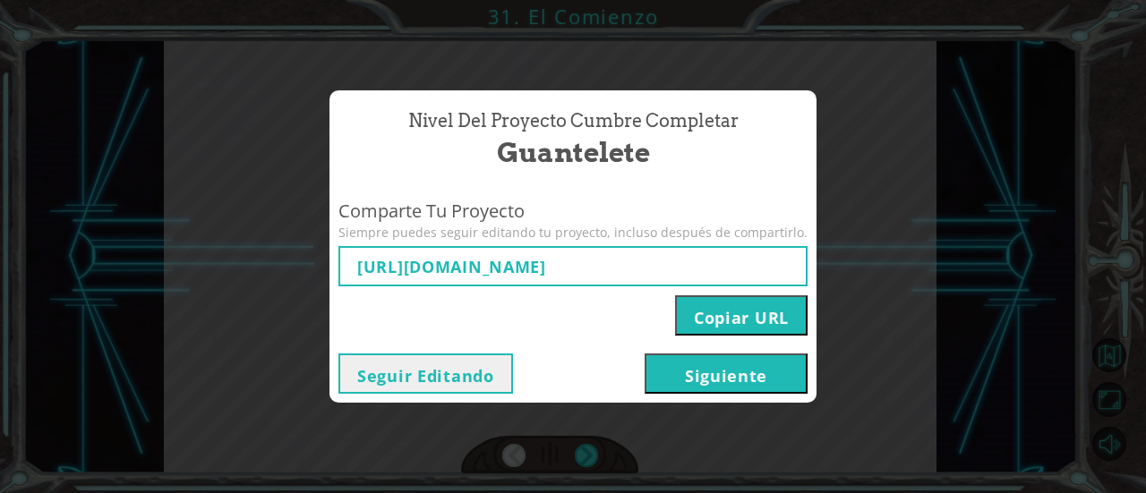
click at [653, 379] on button "Siguiente" at bounding box center [725, 374] width 163 height 40
